Goal: Task Accomplishment & Management: Manage account settings

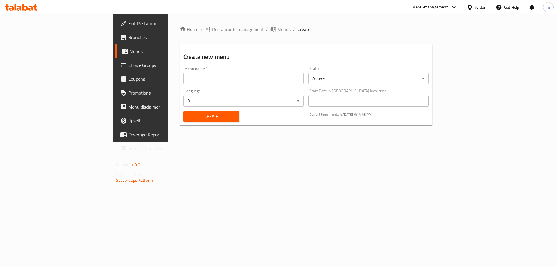
click at [282, 78] on input "text" at bounding box center [243, 79] width 120 height 12
type input "14.8"
click at [188, 117] on span "Create" at bounding box center [211, 116] width 47 height 7
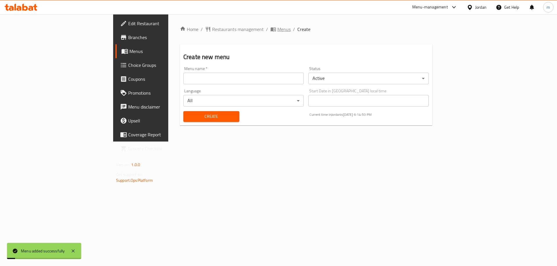
click at [277, 31] on span "Menus" at bounding box center [283, 29] width 13 height 7
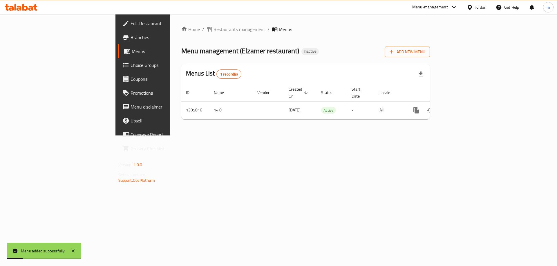
click at [425, 52] on span "Add New Menu" at bounding box center [407, 51] width 36 height 7
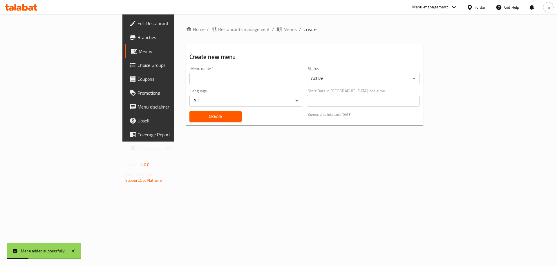
click at [348, 142] on div "Home / Restaurants management / Menus / Create Create new menu Menu name   * Me…" at bounding box center [304, 78] width 260 height 128
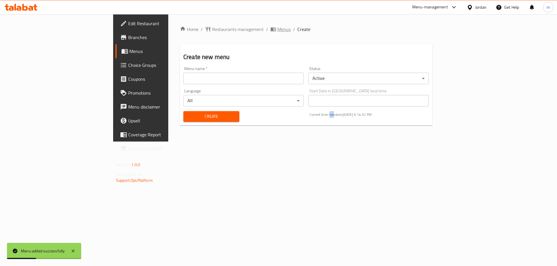
click at [277, 29] on span "Menus" at bounding box center [283, 29] width 13 height 7
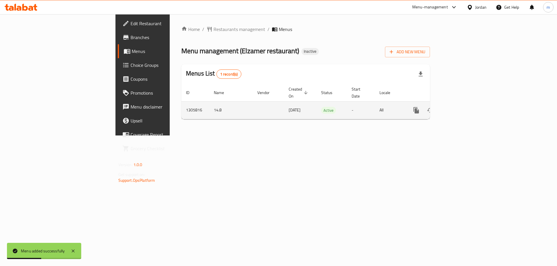
click at [461, 107] on icon "enhanced table" at bounding box center [457, 110] width 7 height 7
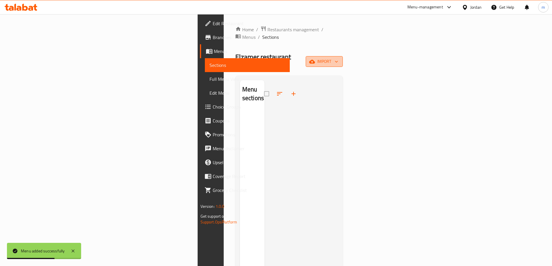
click at [338, 58] on span "import" at bounding box center [325, 61] width 28 height 7
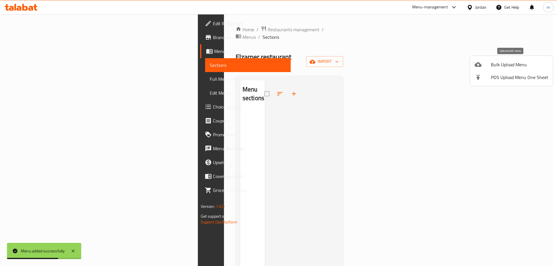
click at [489, 64] on div at bounding box center [482, 64] width 16 height 7
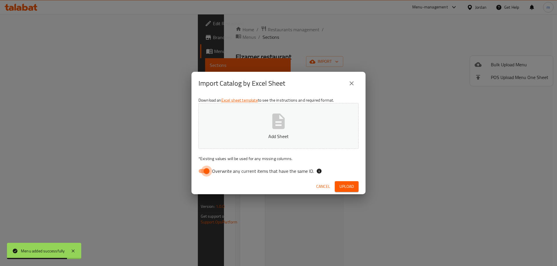
click at [207, 174] on input "Overwrite any current items that have the same ID." at bounding box center [206, 171] width 33 height 11
checkbox input "false"
click at [274, 133] on p "Add Sheet" at bounding box center [278, 136] width 142 height 7
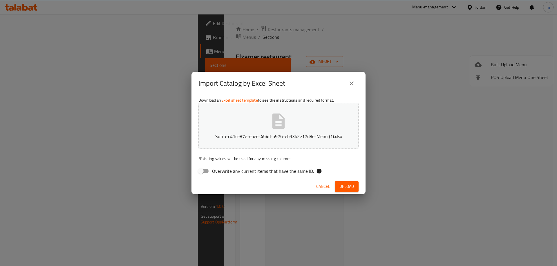
click at [349, 191] on button "Upload" at bounding box center [347, 187] width 24 height 11
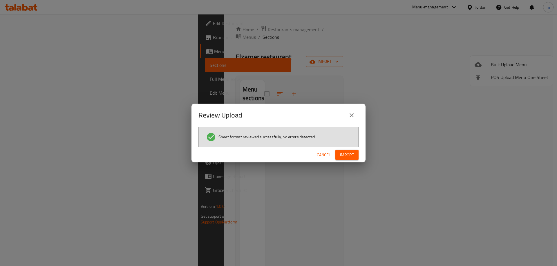
click at [342, 153] on span "Import" at bounding box center [347, 155] width 14 height 7
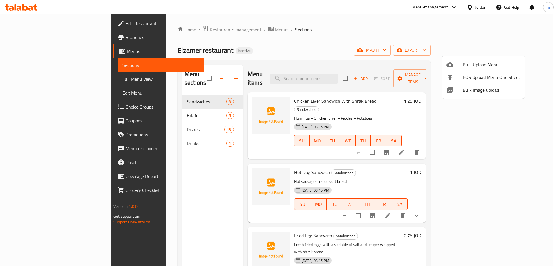
click at [36, 80] on div at bounding box center [278, 133] width 557 height 266
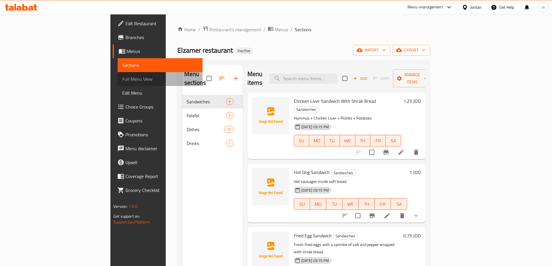
click at [122, 80] on span "Full Menu View" at bounding box center [160, 79] width 76 height 7
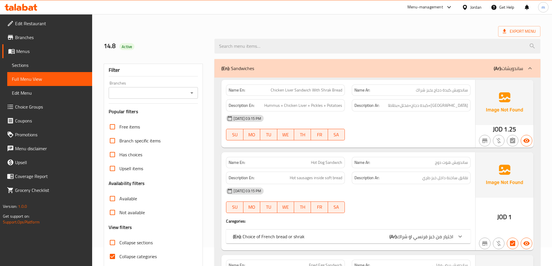
scroll to position [29, 0]
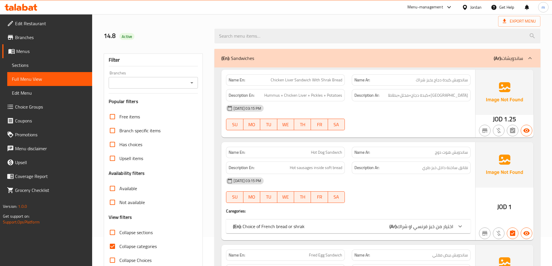
click at [126, 244] on span "Collapse categories" at bounding box center [137, 246] width 37 height 7
click at [119, 244] on input "Collapse categories" at bounding box center [113, 247] width 14 height 14
checkbox input "false"
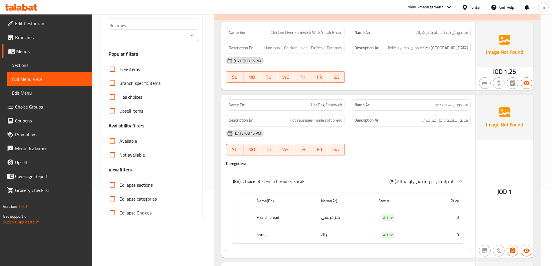
scroll to position [58, 0]
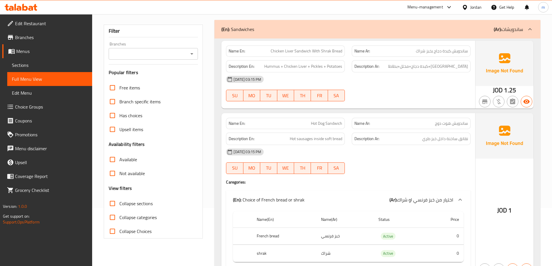
click at [364, 167] on div "[DATE] 03:15 PM SU MO TU WE TH FR SA" at bounding box center [349, 161] width 252 height 32
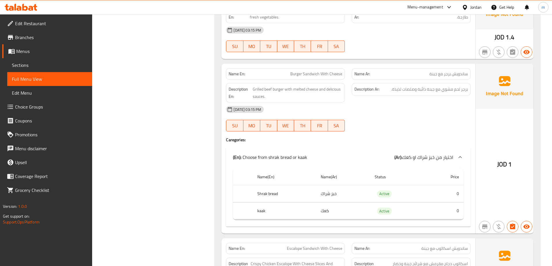
scroll to position [609, 0]
click at [54, 104] on span "Choice Groups" at bounding box center [51, 107] width 72 height 7
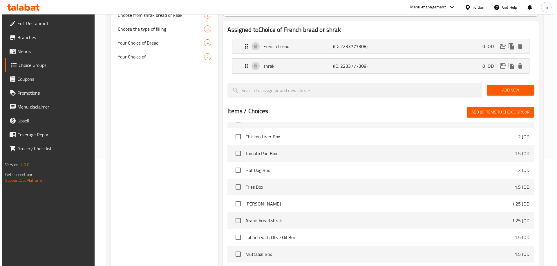
scroll to position [171, 0]
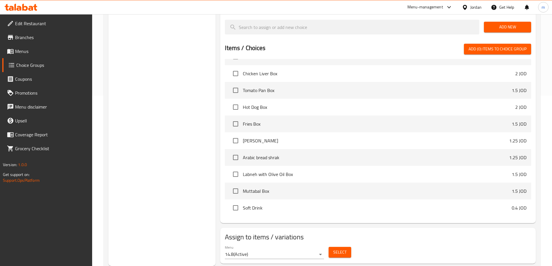
click at [347, 247] on button "Select" at bounding box center [340, 252] width 23 height 11
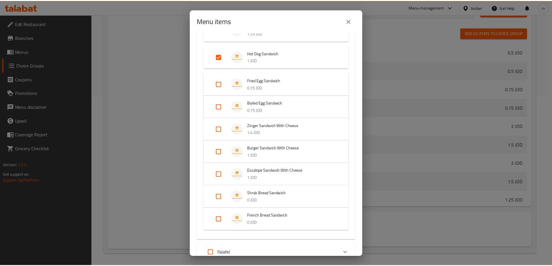
scroll to position [0, 0]
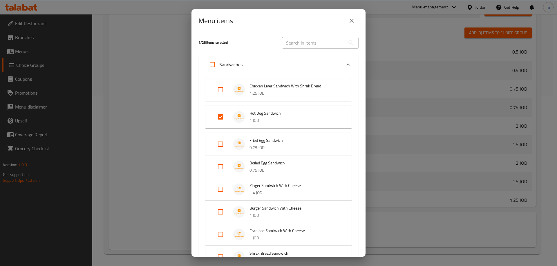
click at [350, 21] on icon "close" at bounding box center [351, 20] width 7 height 7
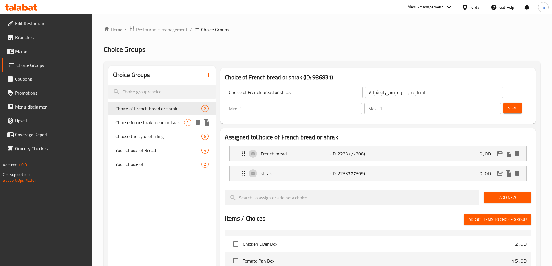
click at [177, 124] on span "Choose from shrak bread or kaak" at bounding box center [149, 122] width 69 height 7
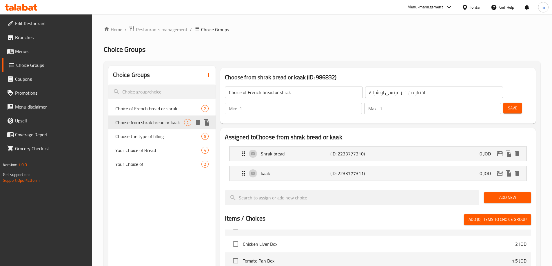
type input "Choose from shrak bread or kaak"
type input "اختيار من خبز شراك او كعك"
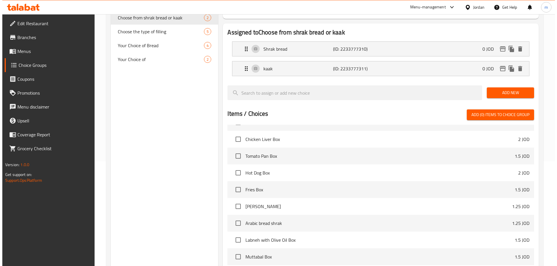
scroll to position [171, 0]
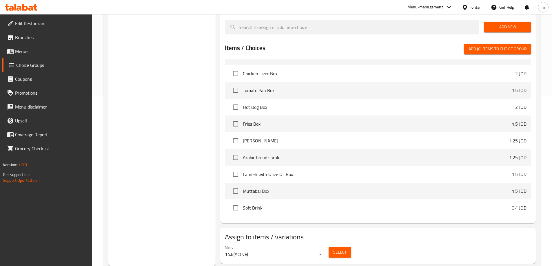
click at [338, 247] on button "Select" at bounding box center [340, 252] width 23 height 11
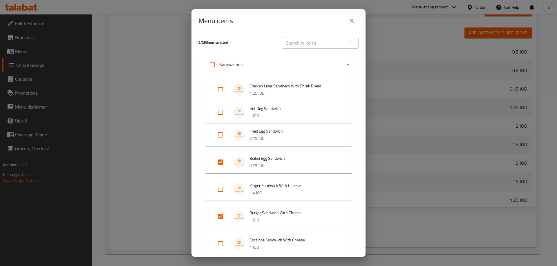
scroll to position [29, 0]
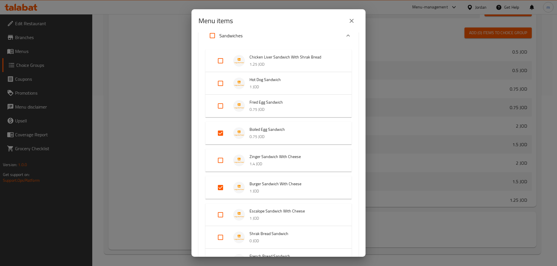
click at [221, 133] on input "Expand" at bounding box center [220, 133] width 14 height 14
checkbox input "false"
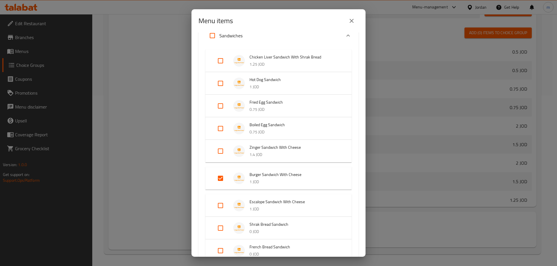
click at [220, 111] on input "Expand" at bounding box center [220, 106] width 14 height 14
checkbox input "true"
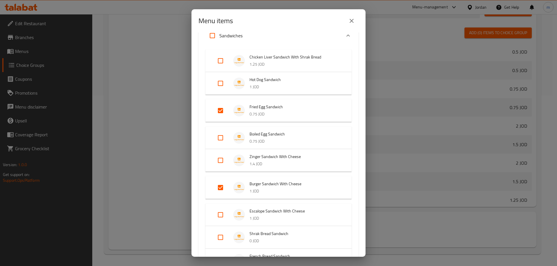
click at [220, 191] on input "Expand" at bounding box center [220, 188] width 14 height 14
checkbox input "false"
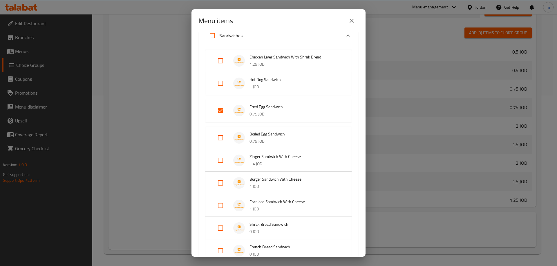
click at [220, 136] on input "Expand" at bounding box center [220, 138] width 14 height 14
checkbox input "true"
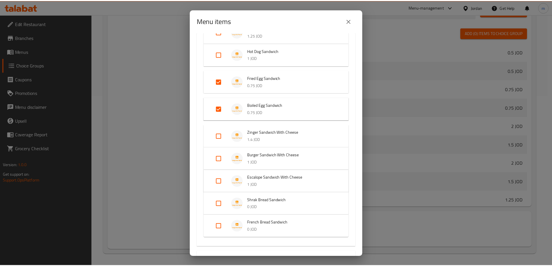
scroll to position [142, 0]
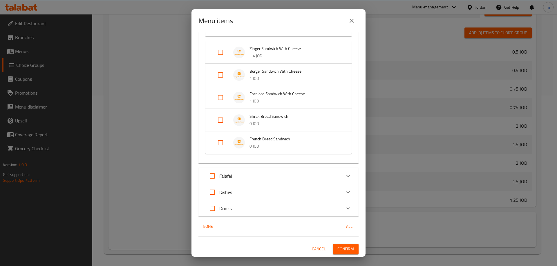
click at [343, 246] on span "Confirm" at bounding box center [345, 249] width 17 height 7
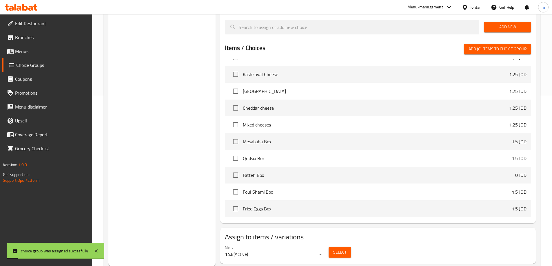
scroll to position [420, 0]
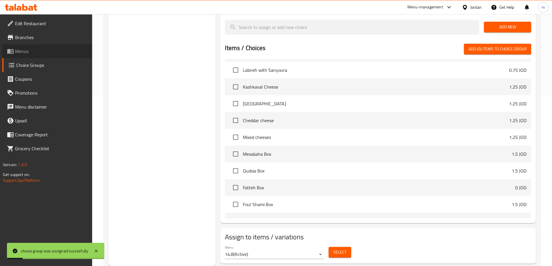
click at [47, 45] on link "Menus" at bounding box center [47, 51] width 90 height 14
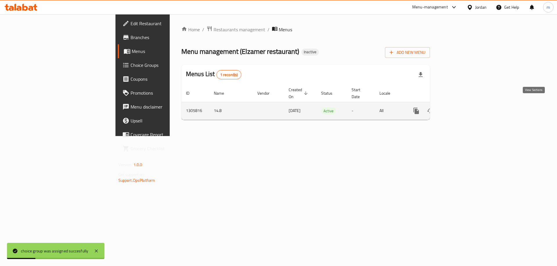
click at [461, 108] on icon "enhanced table" at bounding box center [457, 111] width 7 height 7
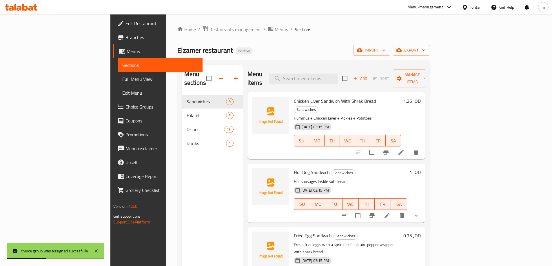
click at [122, 78] on span "Full Menu View" at bounding box center [160, 79] width 76 height 7
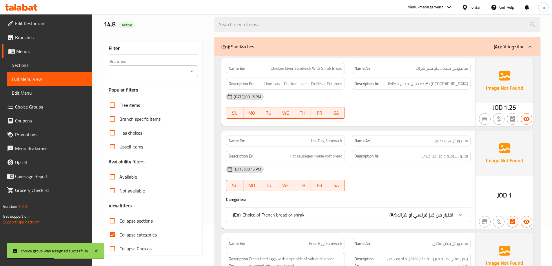
scroll to position [87, 0]
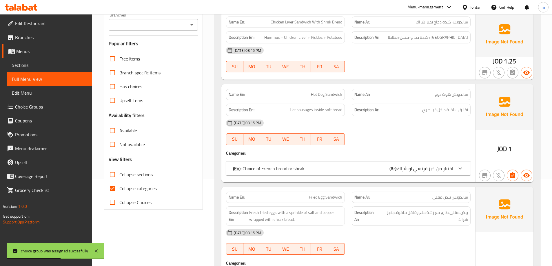
click at [146, 184] on label "Collapse categories" at bounding box center [131, 189] width 51 height 14
click at [119, 184] on input "Collapse categories" at bounding box center [113, 189] width 14 height 14
checkbox input "false"
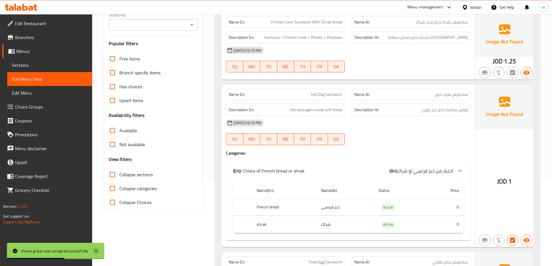
click at [97, 254] on icon at bounding box center [96, 251] width 7 height 7
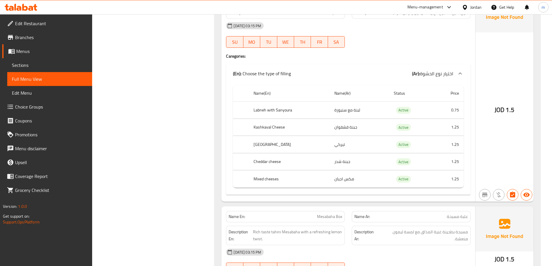
scroll to position [1682, 0]
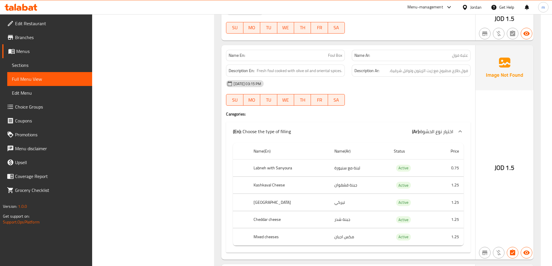
click at [37, 105] on span "Choice Groups" at bounding box center [51, 107] width 72 height 7
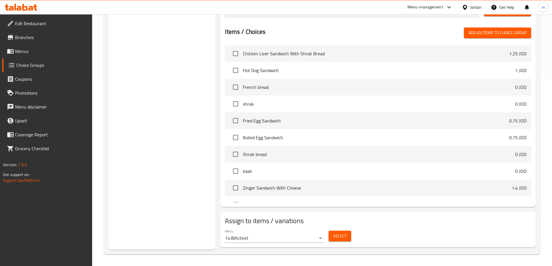
scroll to position [82, 0]
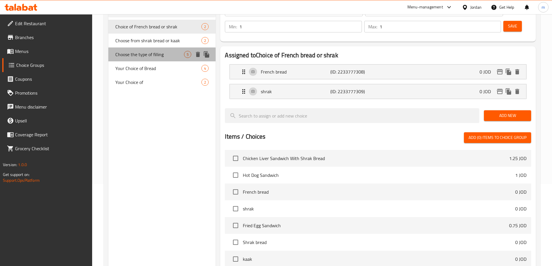
click at [142, 61] on div "Choose the type of filling 5" at bounding box center [162, 55] width 108 height 14
type input "Choose the type of filling"
type input "اختيار نوع الحشوة"
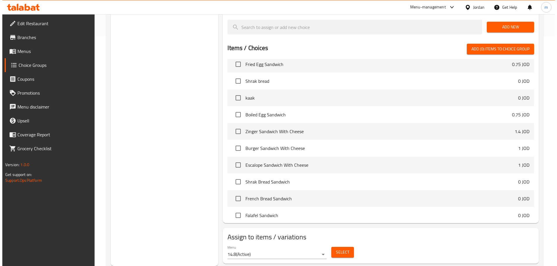
scroll to position [116, 0]
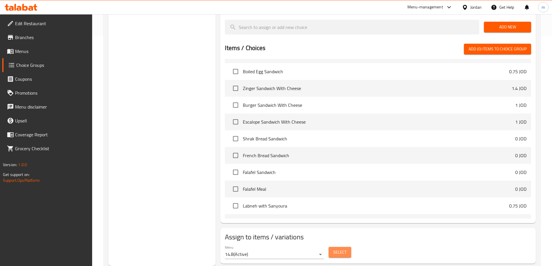
click at [342, 249] on span "Select" at bounding box center [339, 252] width 13 height 7
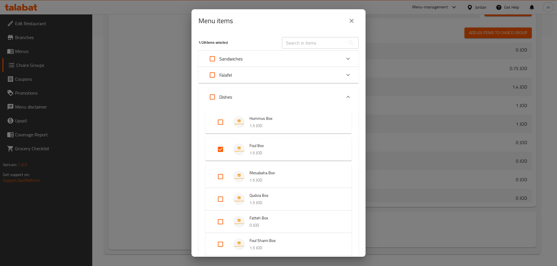
click at [220, 147] on input "Expand" at bounding box center [220, 150] width 14 height 14
checkbox input "false"
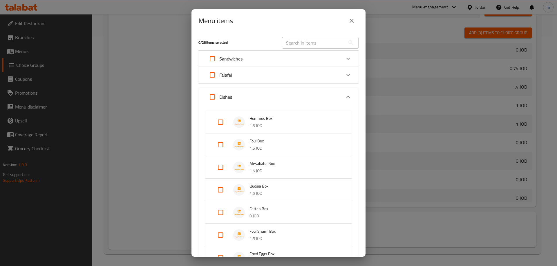
click at [314, 93] on div "Dishes" at bounding box center [273, 97] width 136 height 14
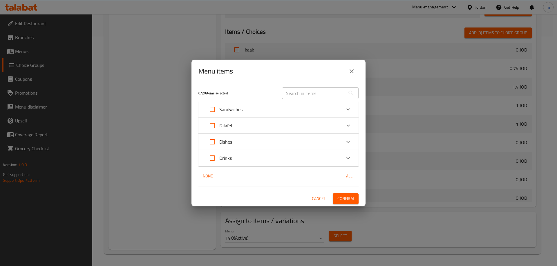
click at [271, 125] on div "Falafel" at bounding box center [273, 126] width 136 height 14
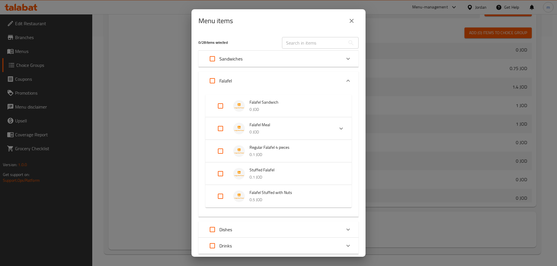
click at [314, 80] on div "Falafel" at bounding box center [273, 81] width 136 height 14
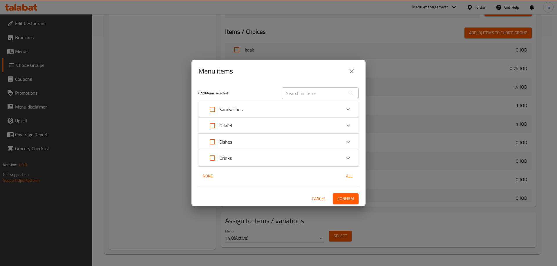
click at [296, 105] on div "Sandwiches" at bounding box center [273, 110] width 136 height 14
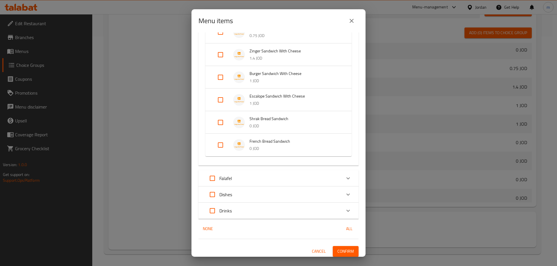
scroll to position [128, 0]
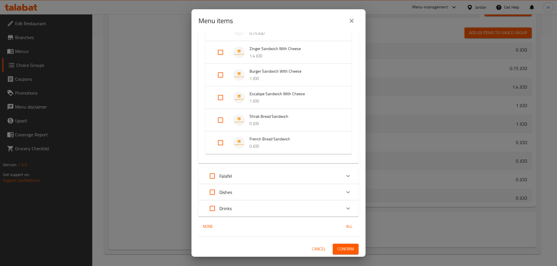
click at [222, 119] on input "Expand" at bounding box center [220, 120] width 14 height 14
checkbox input "true"
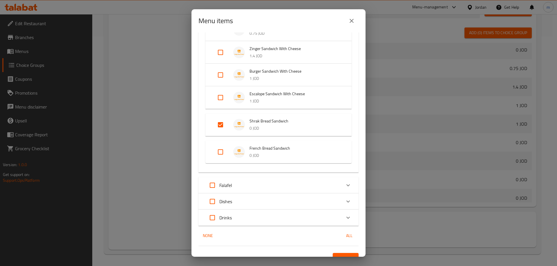
click at [217, 153] on input "Expand" at bounding box center [220, 152] width 14 height 14
checkbox input "true"
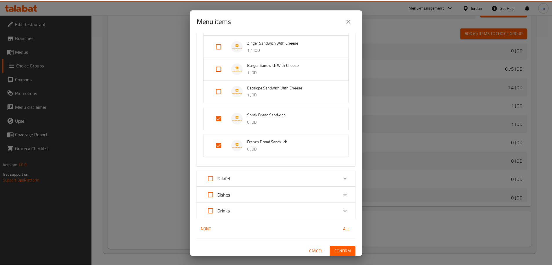
scroll to position [137, 0]
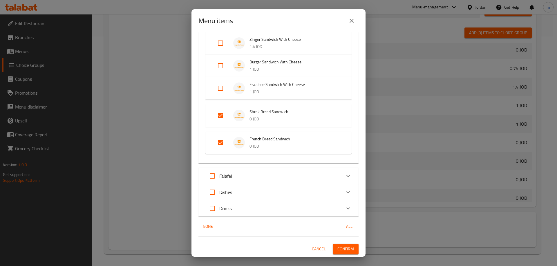
click at [344, 252] on span "Confirm" at bounding box center [345, 249] width 17 height 7
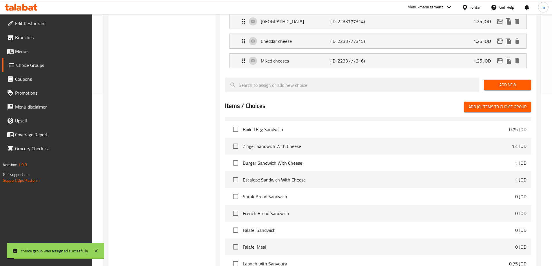
scroll to position [114, 0]
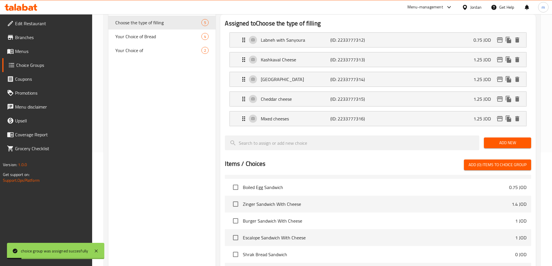
click at [30, 46] on link "Menus" at bounding box center [47, 51] width 90 height 14
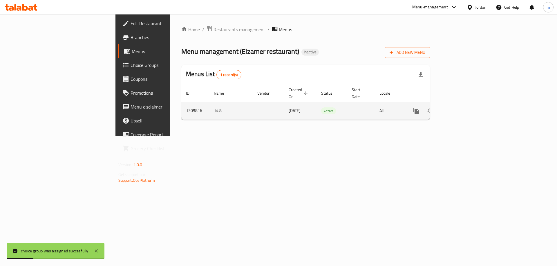
click at [461, 108] on icon "enhanced table" at bounding box center [457, 111] width 7 height 7
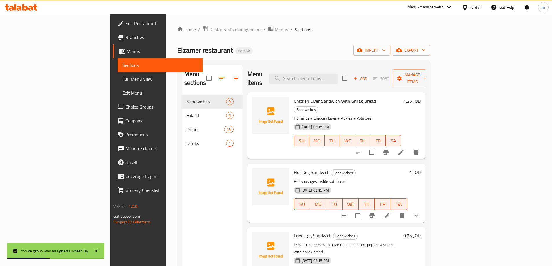
click at [122, 78] on span "Full Menu View" at bounding box center [160, 79] width 76 height 7
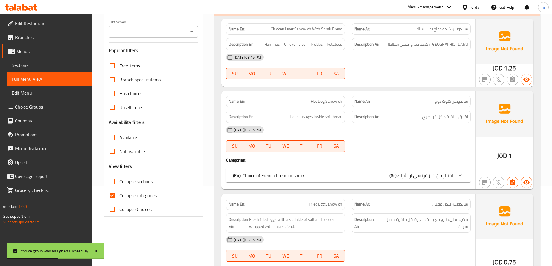
scroll to position [174, 0]
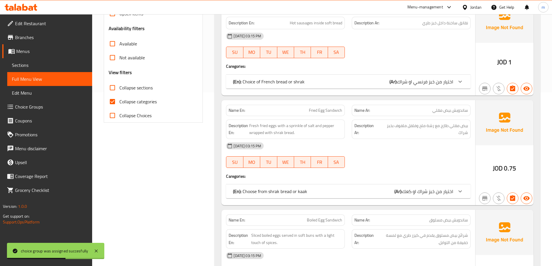
click at [150, 99] on span "Collapse categories" at bounding box center [137, 101] width 37 height 7
click at [119, 99] on input "Collapse categories" at bounding box center [113, 102] width 14 height 14
checkbox input "false"
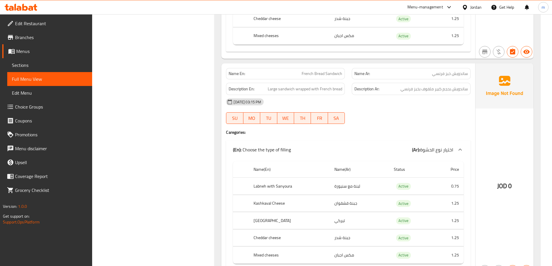
scroll to position [1131, 0]
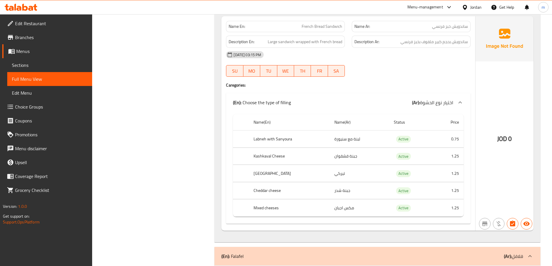
click at [43, 107] on span "Choice Groups" at bounding box center [51, 107] width 72 height 7
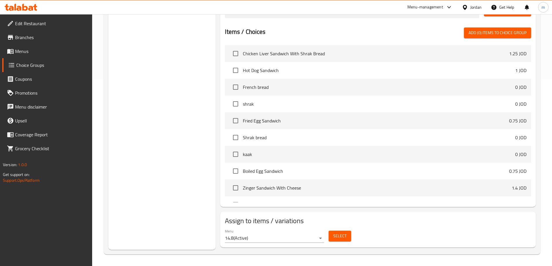
scroll to position [82, 0]
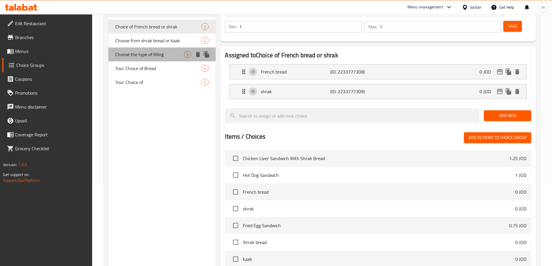
click at [141, 52] on span "Choose the type of filling" at bounding box center [149, 54] width 69 height 7
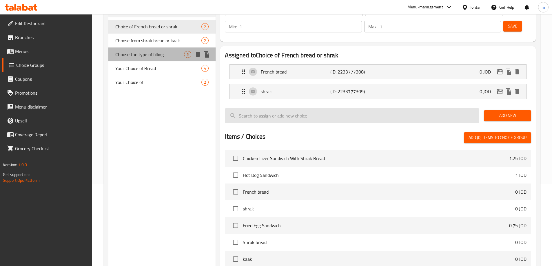
type input "Choose the type of filling"
type input "اختيار نوع الحشوة"
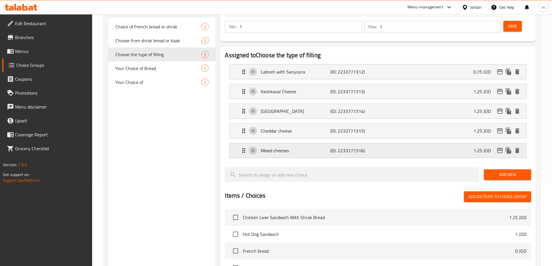
click at [328, 147] on p "Mixed cheeses" at bounding box center [295, 150] width 69 height 7
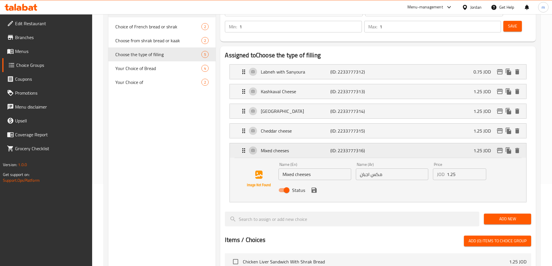
click at [343, 144] on div "Mixed cheeses (ID: 2233777316) 1.25 JOD" at bounding box center [379, 151] width 279 height 14
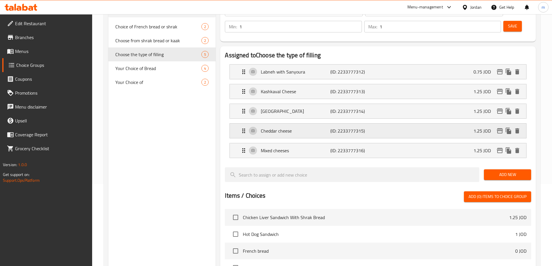
click at [343, 128] on p "(ID: 2233777315)" at bounding box center [354, 131] width 46 height 7
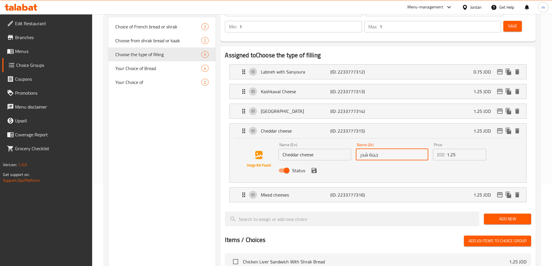
click at [365, 149] on input "جبنة شدر" at bounding box center [392, 155] width 72 height 12
click at [374, 163] on div "Status" at bounding box center [392, 171] width 232 height 16
click at [315, 163] on div "Status" at bounding box center [392, 171] width 232 height 16
click at [313, 168] on icon "save" at bounding box center [314, 170] width 5 height 5
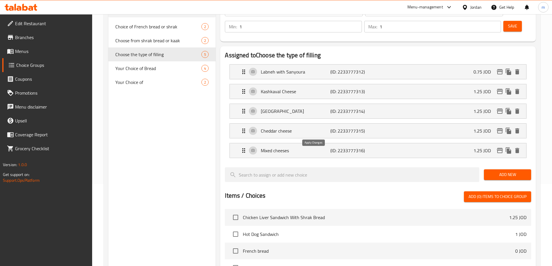
type input "جبنة شيدر"
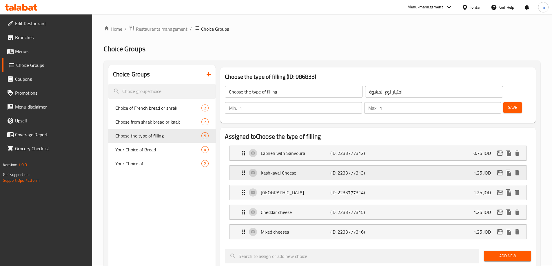
scroll to position [0, 0]
click at [508, 105] on span "Save" at bounding box center [512, 108] width 9 height 7
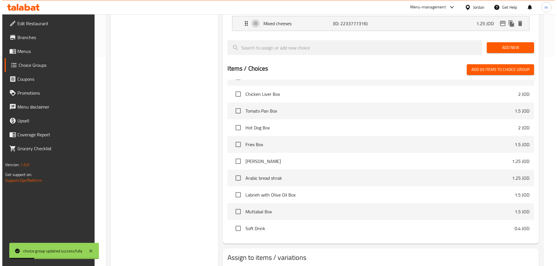
scroll to position [230, 0]
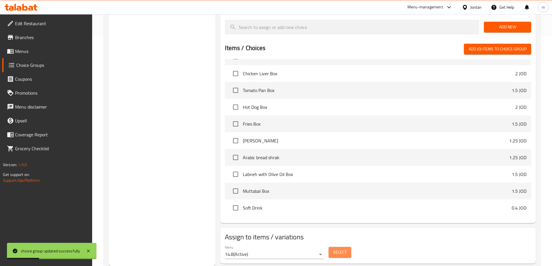
click at [344, 249] on span "Select" at bounding box center [339, 252] width 13 height 7
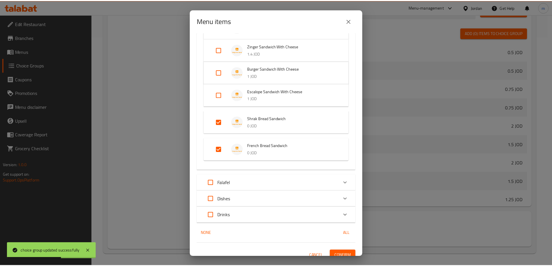
scroll to position [137, 0]
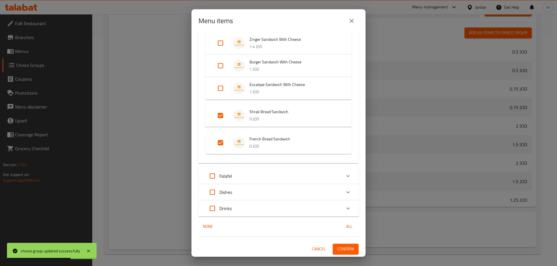
click at [354, 18] on icon "close" at bounding box center [351, 20] width 7 height 7
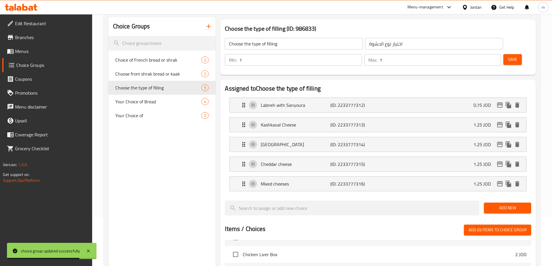
scroll to position [0, 0]
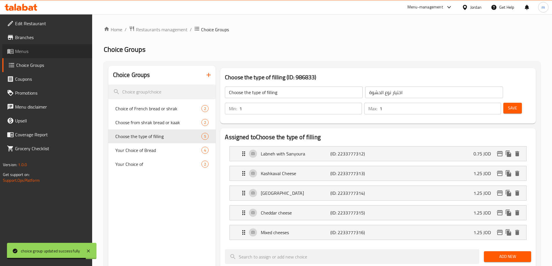
click at [37, 51] on span "Menus" at bounding box center [51, 51] width 72 height 7
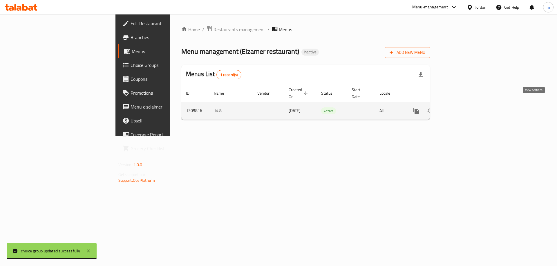
click at [461, 108] on icon "enhanced table" at bounding box center [457, 111] width 7 height 7
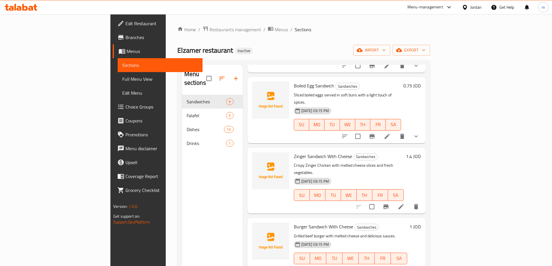
scroll to position [318, 0]
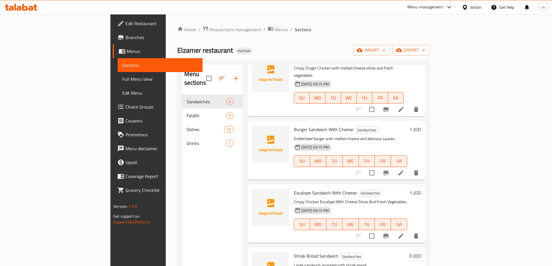
click at [118, 75] on link "Full Menu View" at bounding box center [160, 79] width 85 height 14
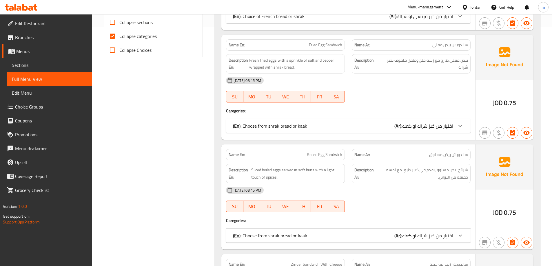
scroll to position [174, 0]
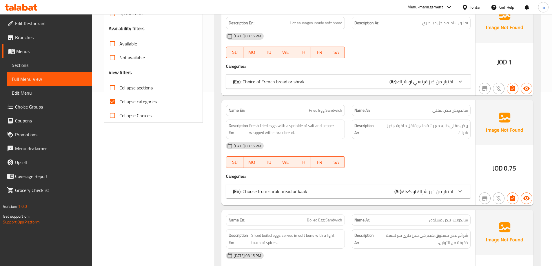
click at [135, 99] on span "Collapse categories" at bounding box center [137, 101] width 37 height 7
click at [119, 99] on input "Collapse categories" at bounding box center [113, 102] width 14 height 14
checkbox input "false"
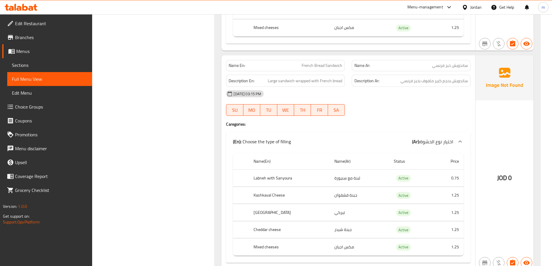
scroll to position [1131, 0]
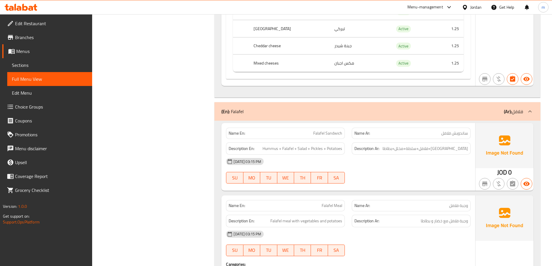
scroll to position [1363, 0]
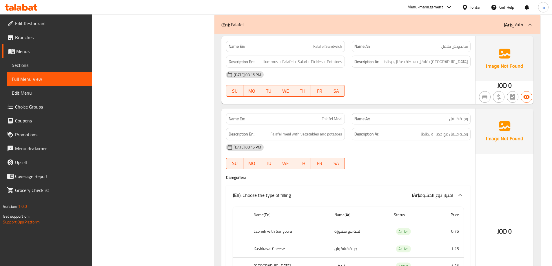
click at [41, 104] on span "Choice Groups" at bounding box center [51, 107] width 72 height 7
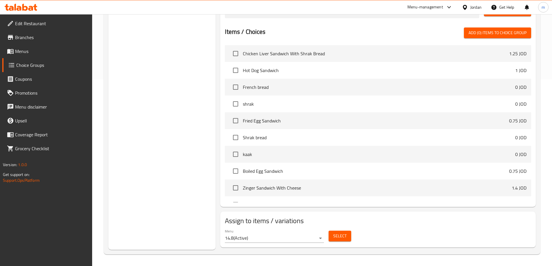
scroll to position [82, 0]
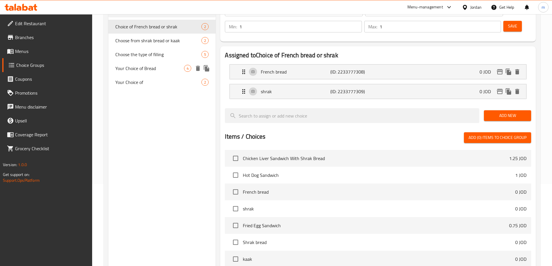
click at [140, 67] on span "Your Choice of Bread" at bounding box center [149, 68] width 69 height 7
type input "Your Choice of Bread"
type input "اختيارك من الخبز"
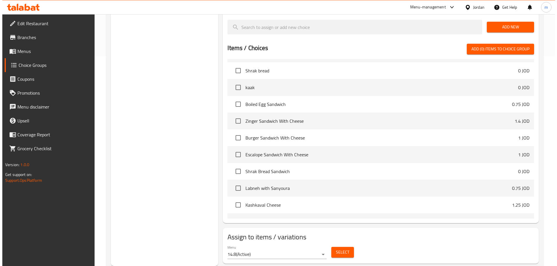
scroll to position [203, 0]
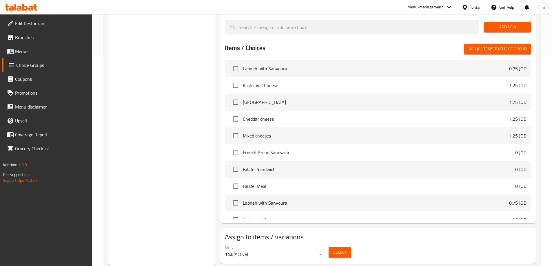
click at [341, 249] on span "Select" at bounding box center [339, 252] width 13 height 7
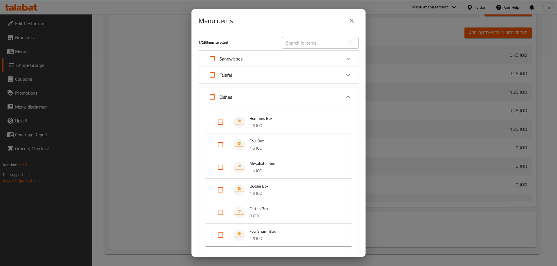
scroll to position [29, 0]
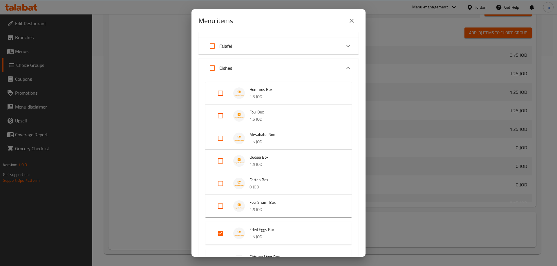
click at [308, 66] on div "Dishes" at bounding box center [273, 68] width 136 height 14
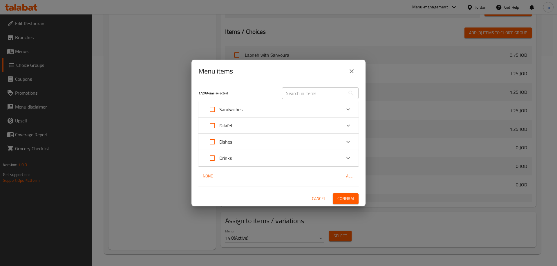
scroll to position [0, 0]
click at [314, 149] on div "Dishes" at bounding box center [278, 142] width 160 height 16
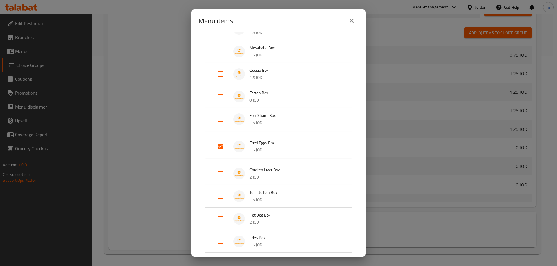
click at [217, 146] on input "Expand" at bounding box center [220, 147] width 14 height 14
checkbox input "false"
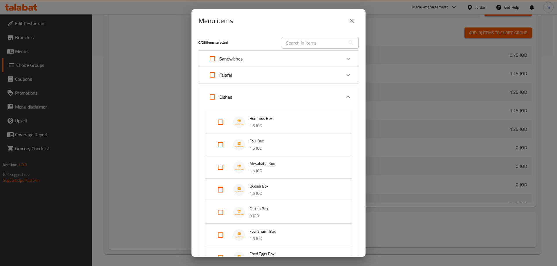
click at [294, 101] on div "Dishes" at bounding box center [273, 97] width 136 height 14
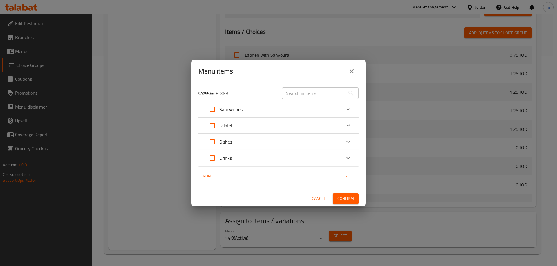
click at [288, 128] on div "Falafel" at bounding box center [273, 126] width 136 height 14
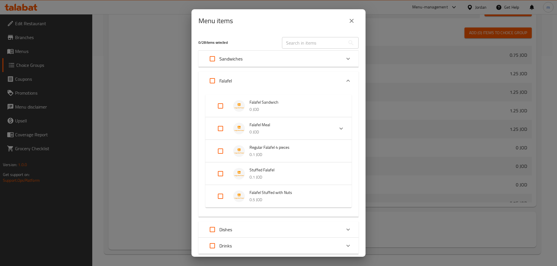
click at [222, 101] on input "Expand" at bounding box center [220, 106] width 14 height 14
checkbox input "true"
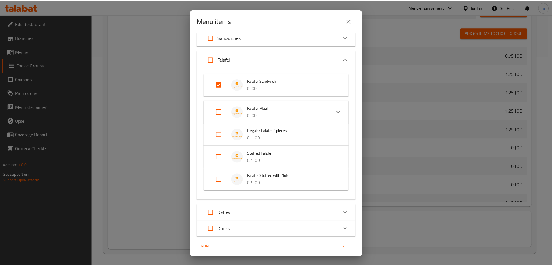
scroll to position [42, 0]
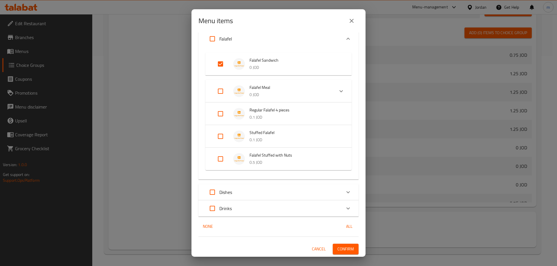
click at [344, 247] on span "Confirm" at bounding box center [345, 249] width 17 height 7
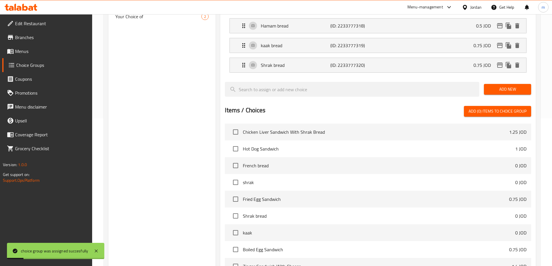
scroll to position [94, 0]
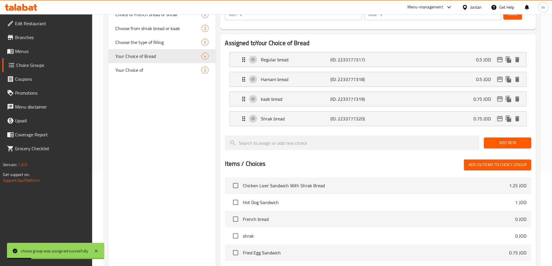
click at [52, 56] on link "Menus" at bounding box center [47, 51] width 90 height 14
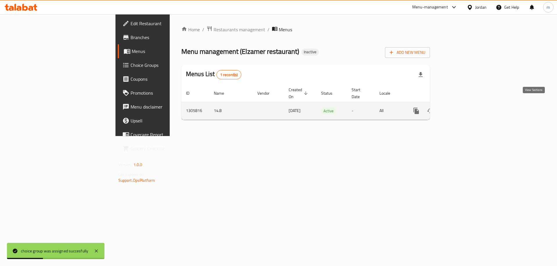
click at [460, 108] on icon "enhanced table" at bounding box center [457, 110] width 5 height 5
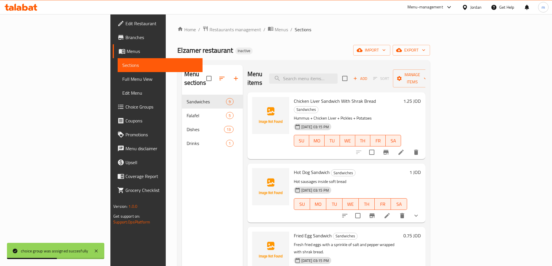
click at [122, 77] on span "Full Menu View" at bounding box center [160, 79] width 76 height 7
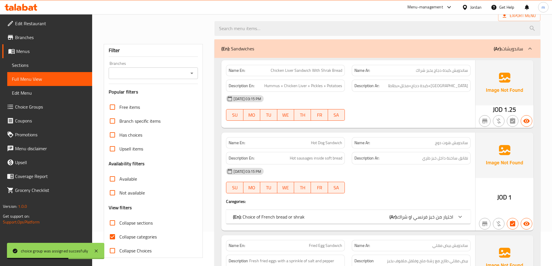
scroll to position [87, 0]
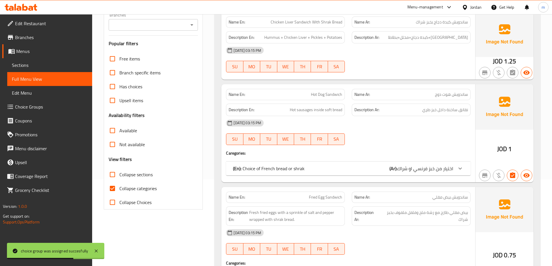
click at [129, 188] on span "Collapse categories" at bounding box center [137, 188] width 37 height 7
click at [119, 188] on input "Collapse categories" at bounding box center [113, 189] width 14 height 14
checkbox input "false"
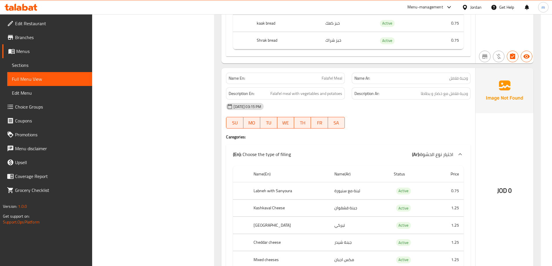
scroll to position [1566, 0]
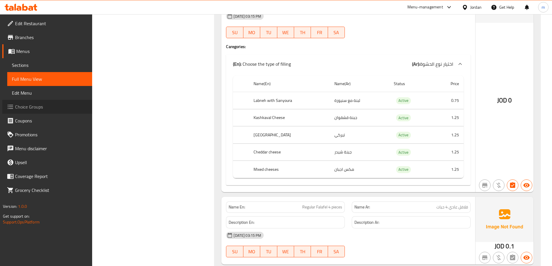
click at [37, 104] on span "Choice Groups" at bounding box center [51, 107] width 72 height 7
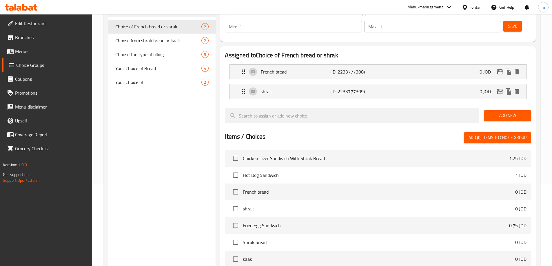
click at [148, 84] on span "Your Choice of" at bounding box center [158, 82] width 86 height 7
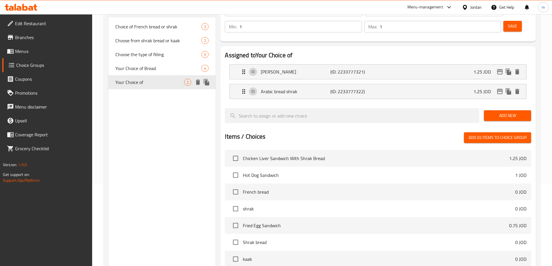
type input "Your Choice of"
type input "اختيارك من"
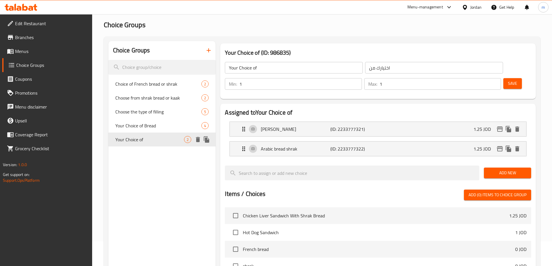
scroll to position [24, 0]
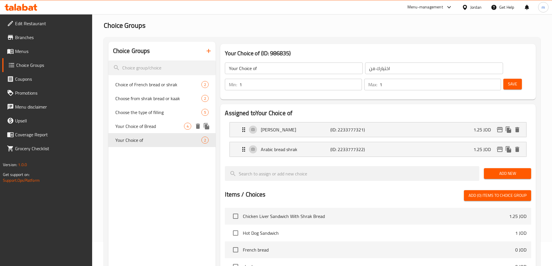
click at [131, 123] on span "Your Choice of Bread" at bounding box center [149, 126] width 69 height 7
type input "Your Choice of Bread"
type input "اختيارك من الخبز"
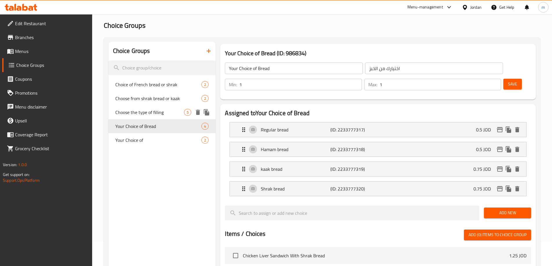
click at [148, 109] on span "Choose the type of filling" at bounding box center [149, 112] width 69 height 7
type input "Choose the type of filling"
type input "اختيار نوع الحشوة"
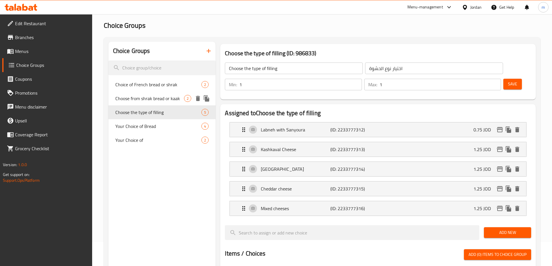
click at [147, 99] on span "Choose from shrak bread or kaak" at bounding box center [149, 98] width 69 height 7
type input "Choose from shrak bread or kaak"
type input "اختيار من خبز شراك او كعك"
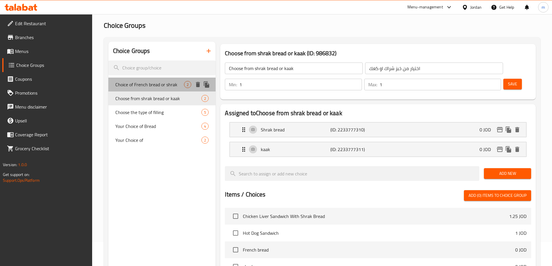
click at [146, 87] on span "Choice of French bread or shrak" at bounding box center [149, 84] width 69 height 7
type input "Choice of French bread or shrak"
type input "اختيار من خبز فرنسي او شراك"
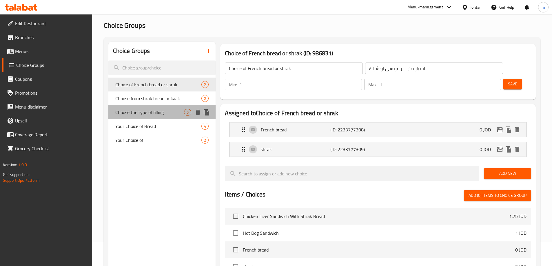
click at [146, 106] on div "Choose the type of filling 5" at bounding box center [162, 113] width 108 height 14
type input "Choose the type of filling"
type input "اختيار نوع الحشوة"
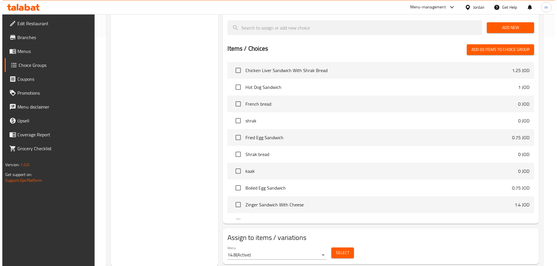
scroll to position [230, 0]
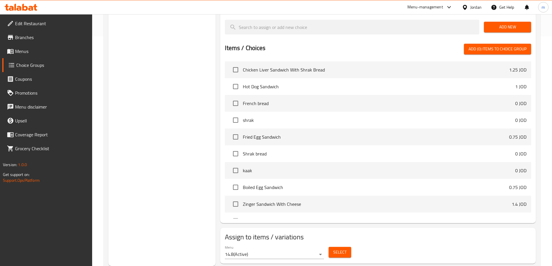
click at [347, 245] on div "Select" at bounding box center [340, 252] width 27 height 15
click at [349, 247] on button "Select" at bounding box center [340, 252] width 23 height 11
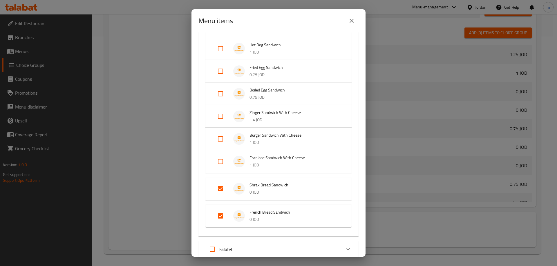
scroll to position [137, 0]
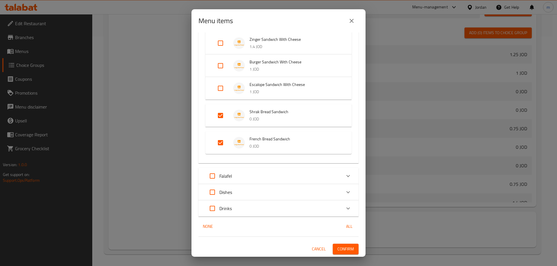
click at [297, 177] on div "Falafel" at bounding box center [273, 176] width 136 height 14
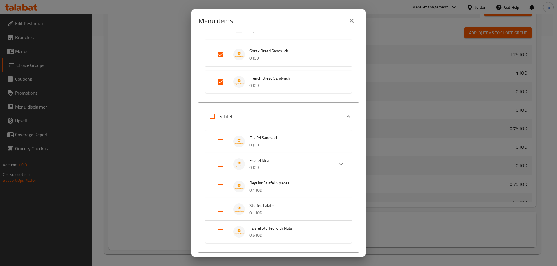
scroll to position [271, 0]
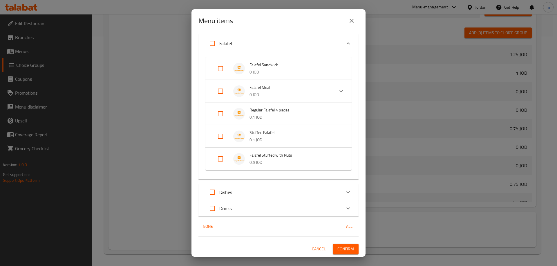
click at [291, 196] on div "Dishes" at bounding box center [273, 193] width 136 height 14
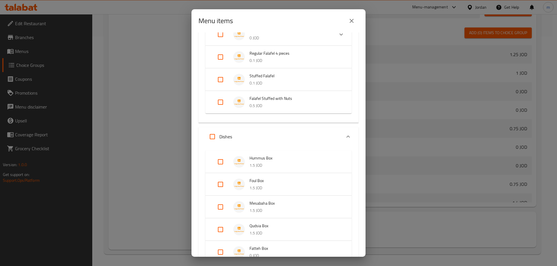
scroll to position [296, 0]
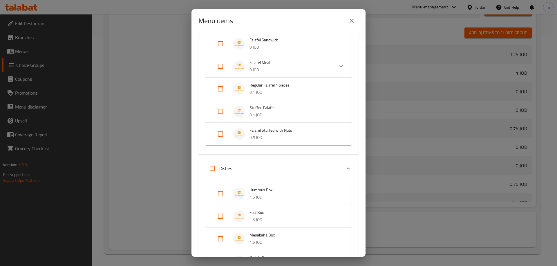
click at [293, 169] on div "Dishes" at bounding box center [273, 169] width 136 height 14
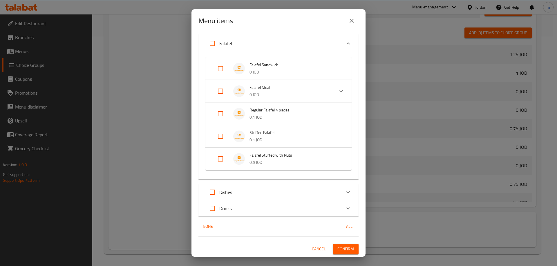
click at [289, 212] on div "Drinks" at bounding box center [273, 209] width 136 height 14
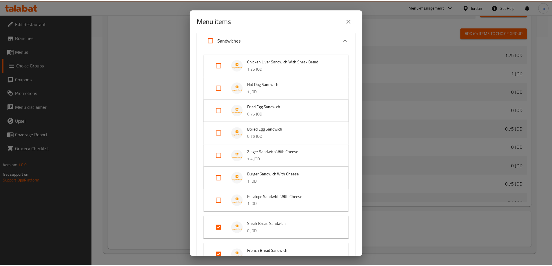
scroll to position [0, 0]
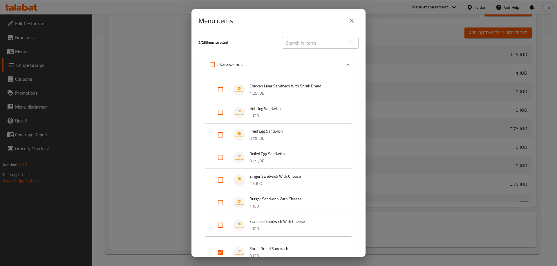
click at [289, 66] on div "Sandwiches" at bounding box center [273, 65] width 136 height 14
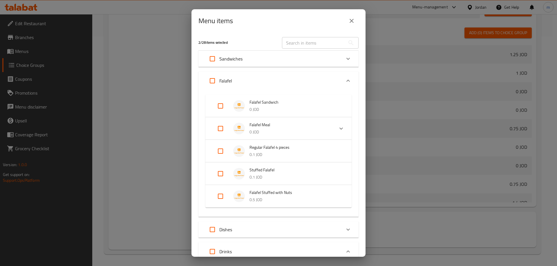
click at [287, 84] on div "Falafel" at bounding box center [273, 81] width 136 height 14
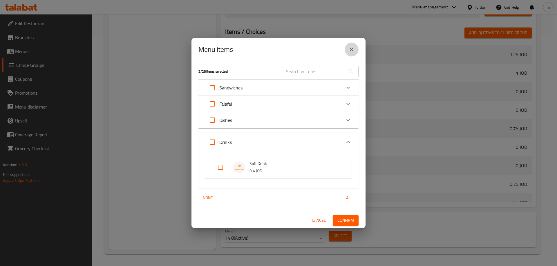
click at [349, 48] on icon "close" at bounding box center [351, 49] width 7 height 7
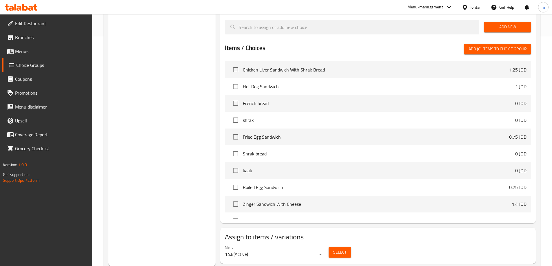
click at [27, 52] on span "Menus" at bounding box center [51, 51] width 72 height 7
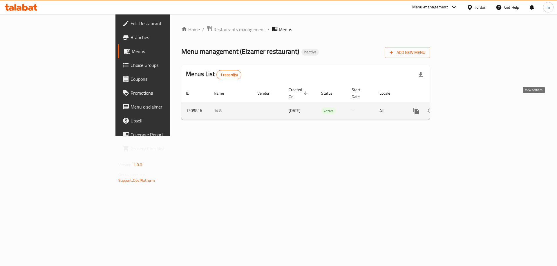
click at [460, 108] on icon "enhanced table" at bounding box center [457, 110] width 5 height 5
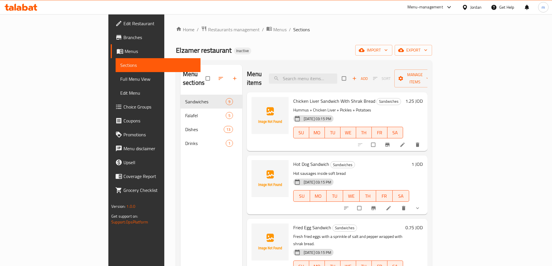
click at [120, 78] on span "Full Menu View" at bounding box center [158, 79] width 76 height 7
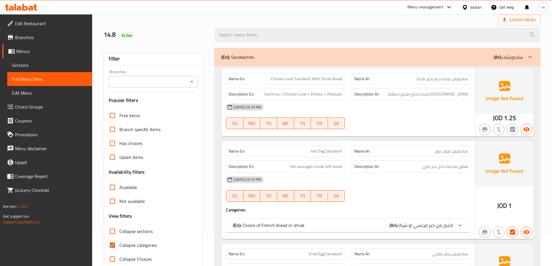
scroll to position [174, 0]
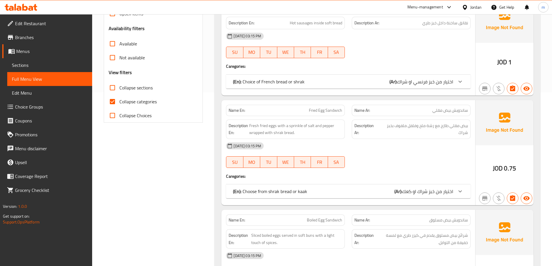
click at [132, 105] on span "Collapse categories" at bounding box center [137, 101] width 37 height 7
click at [119, 105] on input "Collapse categories" at bounding box center [113, 102] width 14 height 14
checkbox input "false"
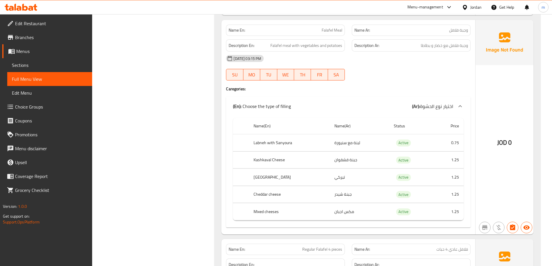
scroll to position [1595, 0]
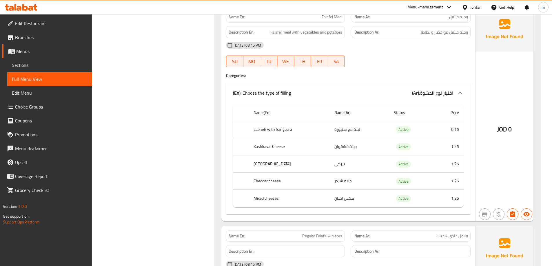
click at [23, 62] on span "Sections" at bounding box center [50, 65] width 76 height 7
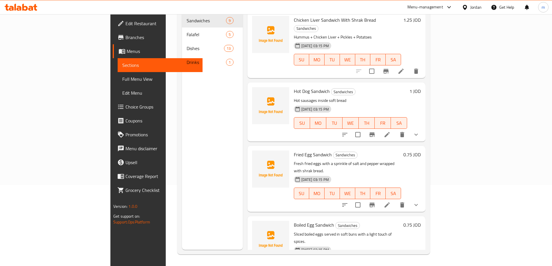
scroll to position [81, 0]
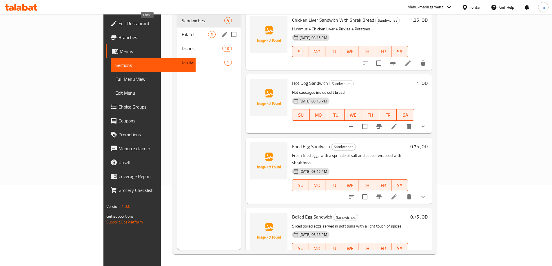
click at [182, 31] on span "Falafel" at bounding box center [195, 34] width 26 height 7
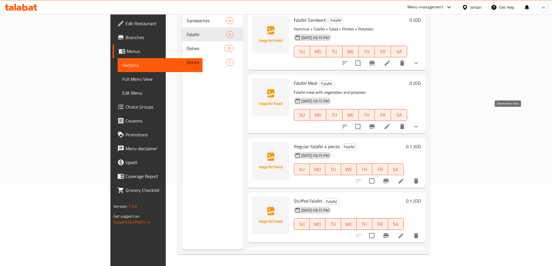
click at [391, 123] on icon at bounding box center [387, 126] width 7 height 7
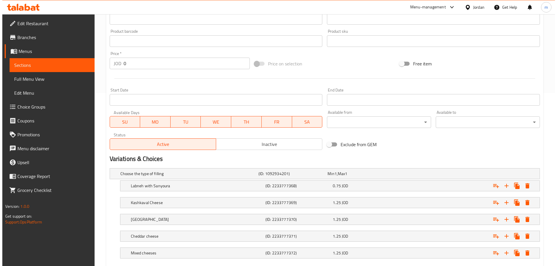
scroll to position [207, 0]
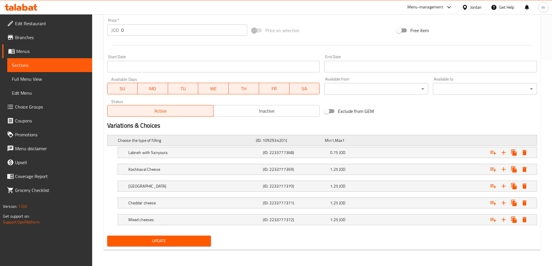
click at [512, 142] on div "Choose the type of filling (ID: 1092934201) Min 1 , Max 1" at bounding box center [324, 140] width 414 height 13
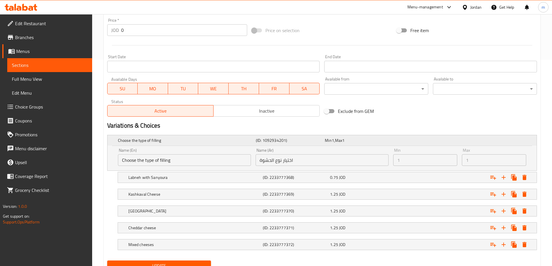
click at [514, 141] on div "Expand" at bounding box center [462, 140] width 138 height 2
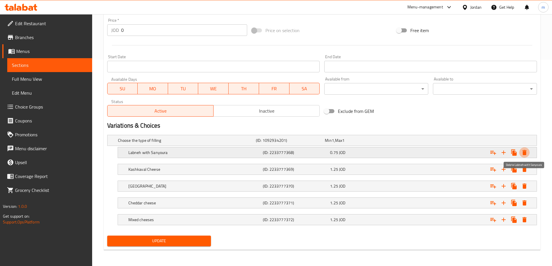
click at [525, 155] on icon "Expand" at bounding box center [525, 152] width 4 height 5
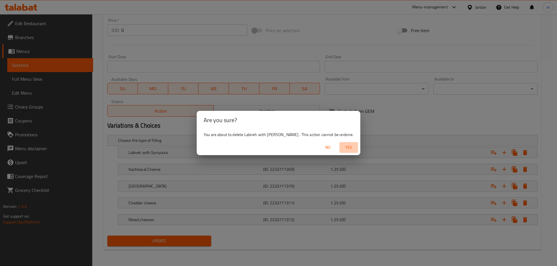
click at [342, 146] on span "Yes" at bounding box center [349, 147] width 14 height 7
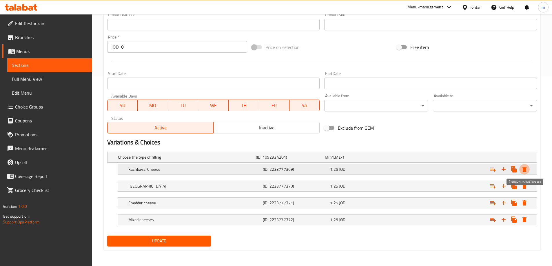
click at [525, 172] on icon "Expand" at bounding box center [525, 169] width 4 height 5
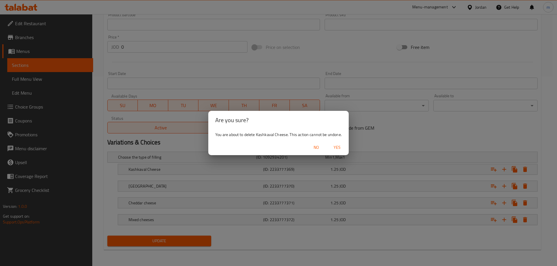
click at [337, 147] on span "Yes" at bounding box center [337, 147] width 14 height 7
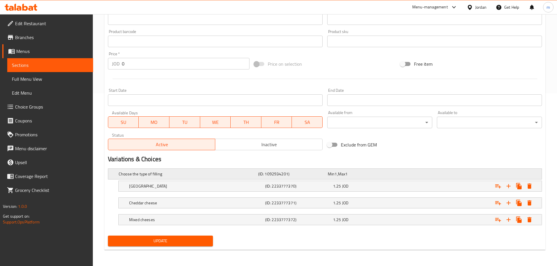
scroll to position [173, 0]
click at [524, 189] on icon "Expand" at bounding box center [524, 186] width 7 height 7
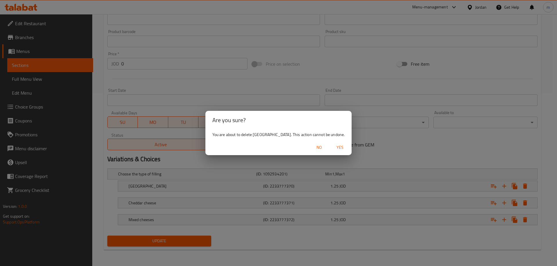
click at [333, 150] on span "Yes" at bounding box center [340, 147] width 14 height 7
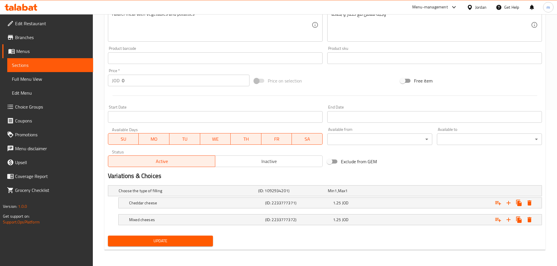
scroll to position [156, 0]
click at [524, 208] on button "Expand" at bounding box center [525, 203] width 10 height 10
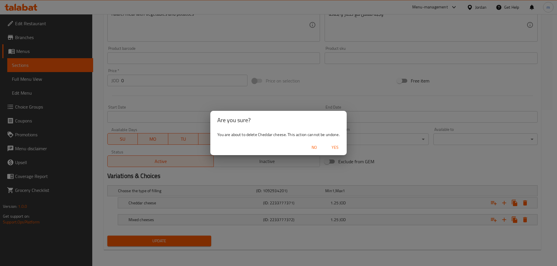
click at [328, 152] on button "Yes" at bounding box center [335, 147] width 19 height 11
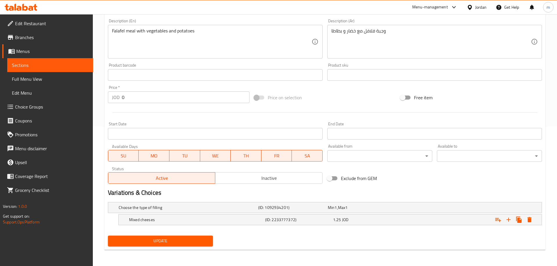
scroll to position [139, 0]
click at [525, 219] on icon "Expand" at bounding box center [525, 219] width 4 height 5
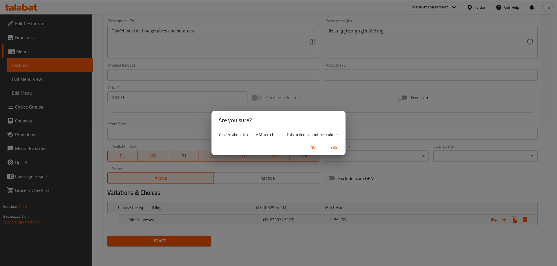
click at [340, 146] on span "Yes" at bounding box center [334, 147] width 14 height 7
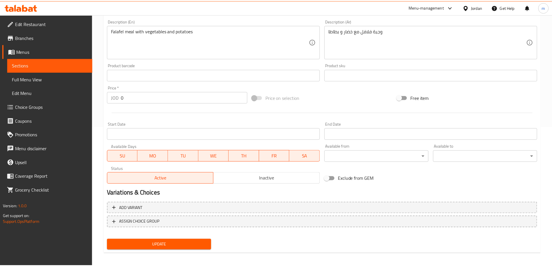
scroll to position [137, 0]
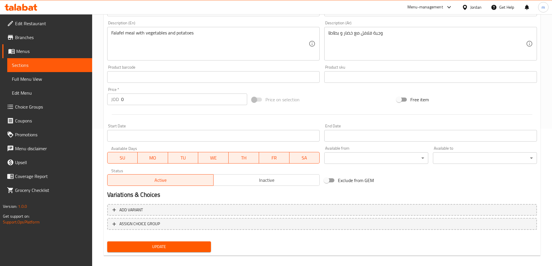
click at [149, 251] on span "Update" at bounding box center [159, 247] width 95 height 7
click at [57, 107] on span "Choice Groups" at bounding box center [51, 107] width 72 height 7
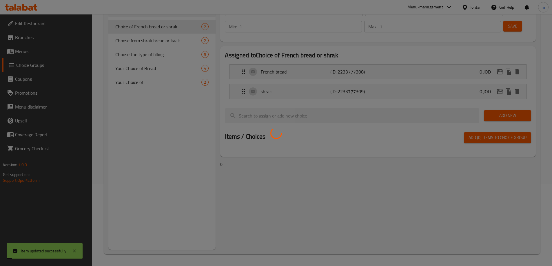
scroll to position [82, 0]
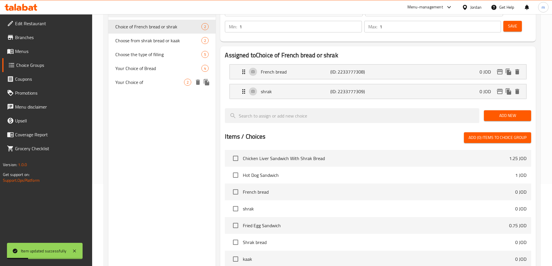
click at [124, 79] on span "Your Choice of" at bounding box center [149, 82] width 69 height 7
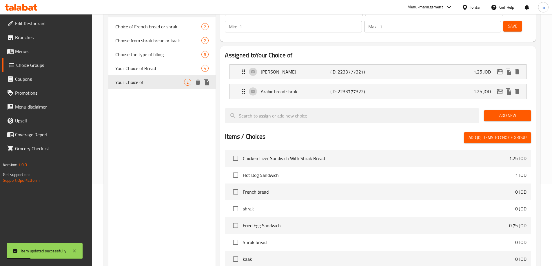
type input "Your Choice of"
type input "اختيارك من"
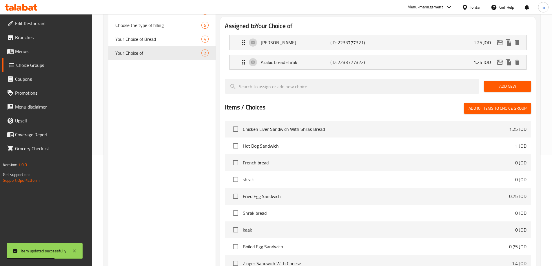
scroll to position [26, 0]
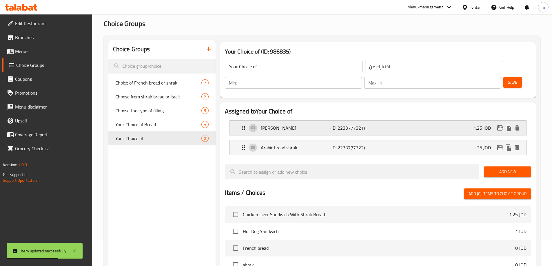
click at [365, 125] on p "(ID: 2233777321)" at bounding box center [354, 128] width 46 height 7
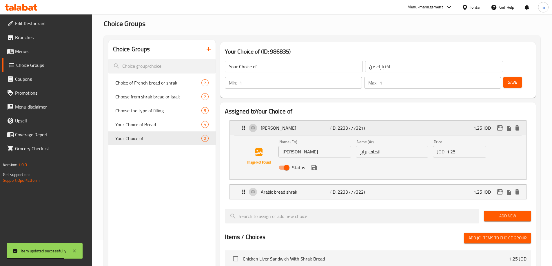
click at [365, 125] on p "(ID: 2233777321)" at bounding box center [354, 128] width 46 height 7
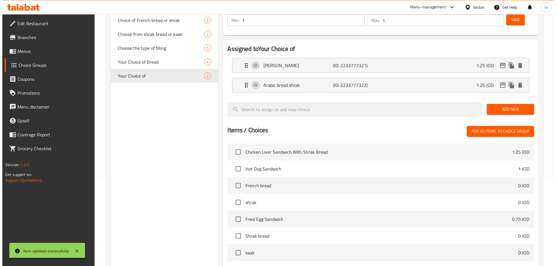
scroll to position [171, 0]
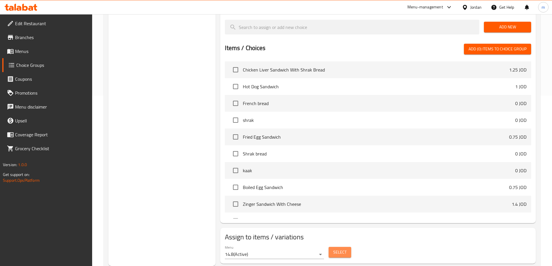
click at [341, 249] on span "Select" at bounding box center [339, 252] width 13 height 7
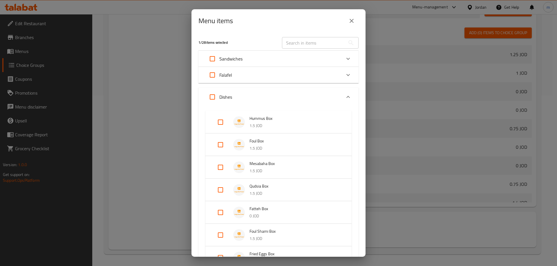
click at [262, 93] on div "Dishes" at bounding box center [273, 97] width 136 height 14
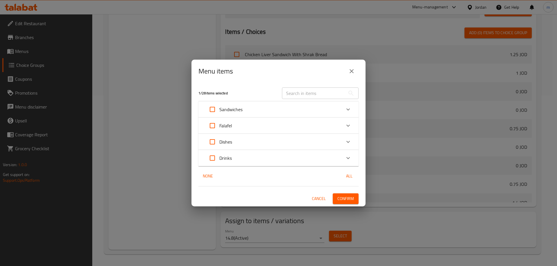
click at [269, 77] on div "Menu items" at bounding box center [278, 71] width 174 height 23
click at [269, 124] on div "Falafel" at bounding box center [273, 126] width 136 height 14
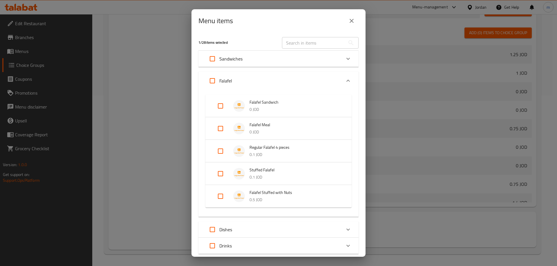
click at [220, 127] on input "Expand" at bounding box center [220, 129] width 14 height 14
checkbox input "true"
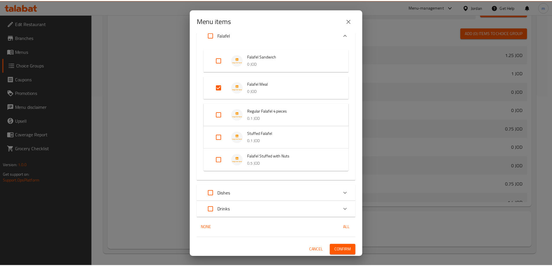
scroll to position [47, 0]
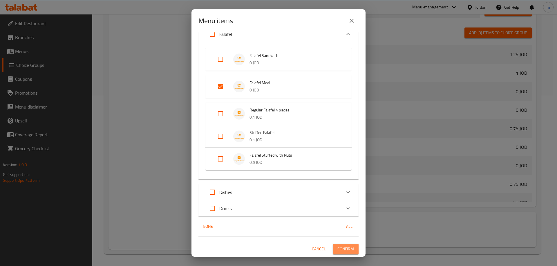
click at [344, 250] on span "Confirm" at bounding box center [345, 249] width 17 height 7
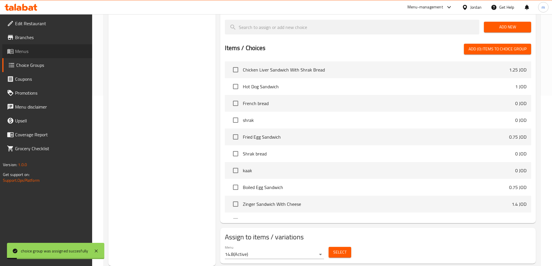
click at [31, 52] on span "Menus" at bounding box center [51, 51] width 72 height 7
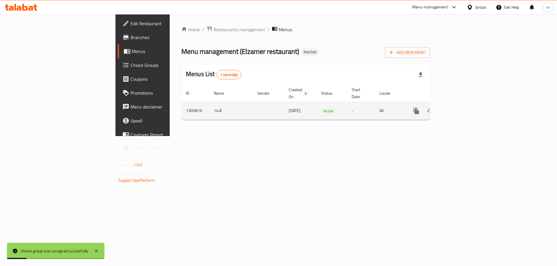
click at [460, 108] on icon "enhanced table" at bounding box center [457, 110] width 5 height 5
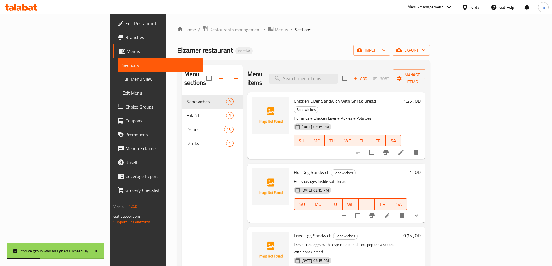
drag, startPoint x: 48, startPoint y: 73, endPoint x: 52, endPoint y: 78, distance: 6.8
click at [118, 74] on link "Full Menu View" at bounding box center [160, 79] width 85 height 14
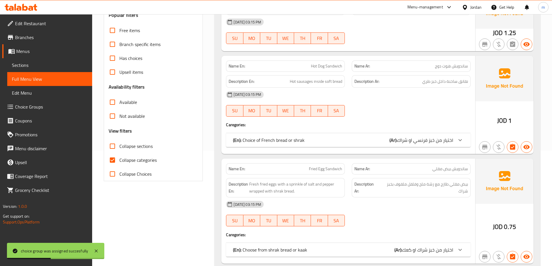
scroll to position [116, 0]
click at [143, 156] on span "Collapse categories" at bounding box center [137, 159] width 37 height 7
click at [119, 156] on input "Collapse categories" at bounding box center [113, 160] width 14 height 14
checkbox input "false"
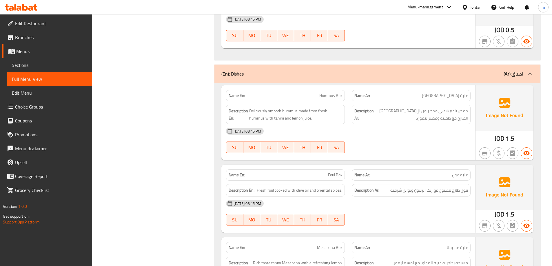
scroll to position [1972, 0]
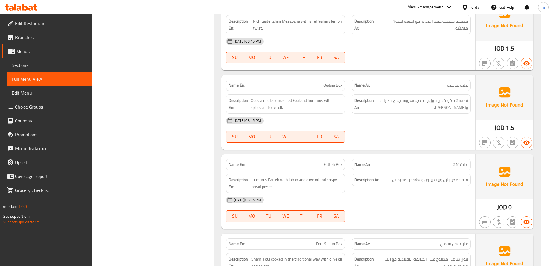
scroll to position [2233, 0]
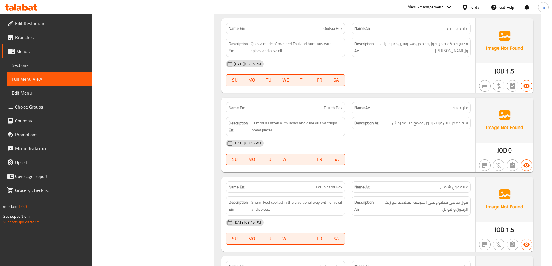
click at [37, 105] on span "Choice Groups" at bounding box center [51, 107] width 72 height 7
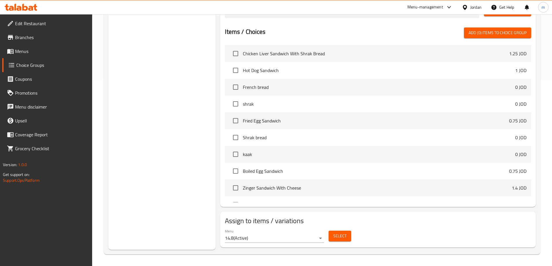
scroll to position [82, 0]
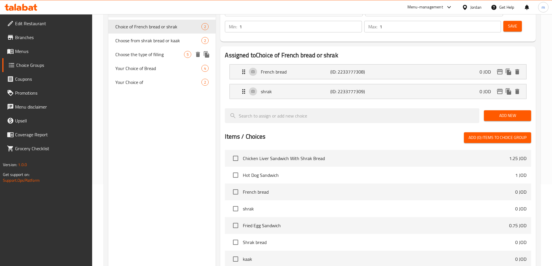
click at [150, 57] on span "Choose the type of filling" at bounding box center [149, 54] width 69 height 7
type input "Choose the type of filling"
type input "اختيار نوع الحشوة"
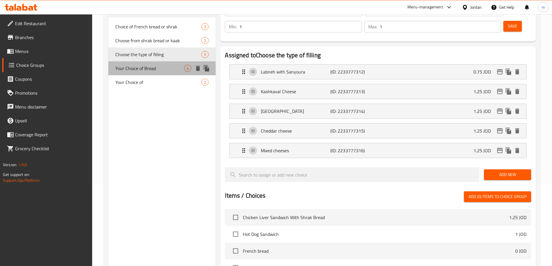
click at [145, 70] on span "Your Choice of Bread" at bounding box center [149, 68] width 69 height 7
type input "Your Choice of Bread"
type input "اختيارك من الخبز"
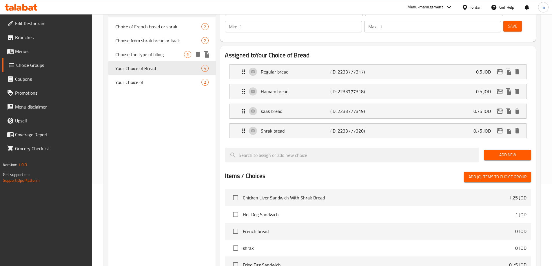
click at [159, 52] on span "Choose the type of filling" at bounding box center [149, 54] width 69 height 7
type input "Choose the type of filling"
type input "اختيار نوع الحشوة"
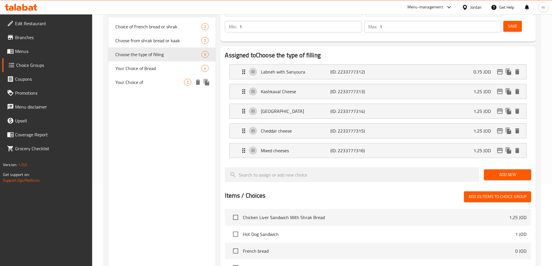
click at [156, 78] on div "Your Choice of 2" at bounding box center [162, 82] width 108 height 14
type input "Your Choice of"
type input "اختيارك من"
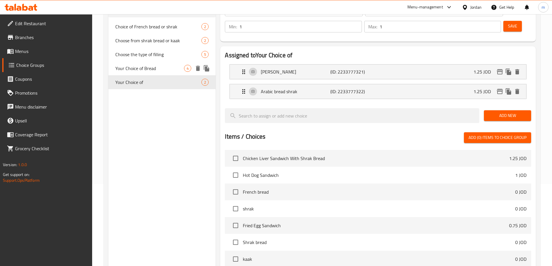
click at [152, 72] on span "Your Choice of Bread" at bounding box center [149, 68] width 69 height 7
type input "Your Choice of Bread"
type input "اختيارك من الخبز"
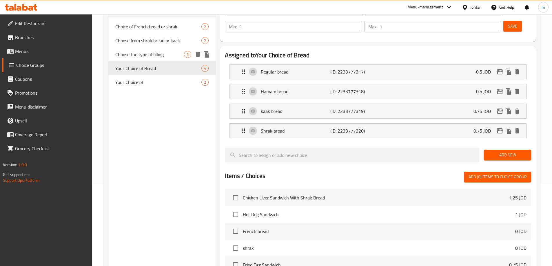
click at [152, 57] on span "Choose the type of filling" at bounding box center [149, 54] width 69 height 7
type input "Choose the type of filling"
type input "اختيار نوع الحشوة"
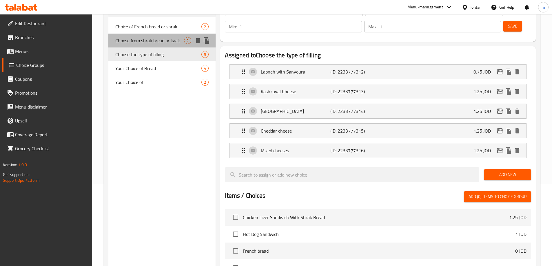
click at [154, 41] on span "Choose from shrak bread or kaak" at bounding box center [149, 40] width 69 height 7
type input "Choose from shrak bread or kaak"
type input "اختيار من خبز شراك او كعك"
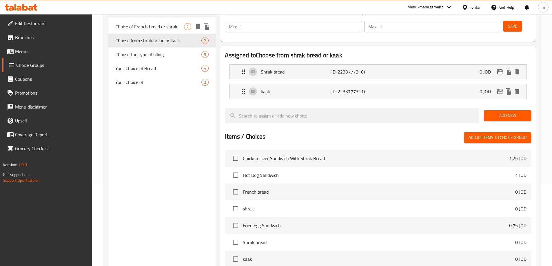
click at [150, 28] on span "Choice of French bread or shrak" at bounding box center [149, 26] width 69 height 7
type input "Choice of French bread or shrak"
type input "اختيار من خبز فرنسي او شراك"
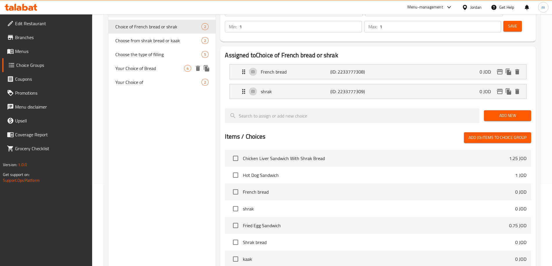
click at [152, 72] on span "Your Choice of Bread" at bounding box center [149, 68] width 69 height 7
type input "Your Choice of Bread"
type input "اختيارك من الخبز"
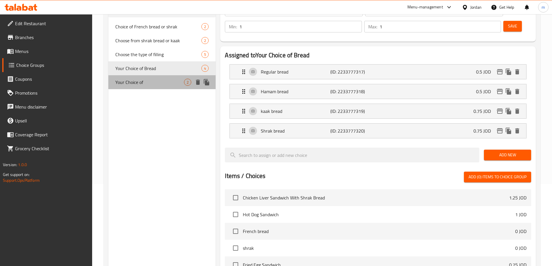
click at [148, 80] on span "Your Choice of" at bounding box center [149, 82] width 69 height 7
type input "Your Choice of"
type input "اختيارك من"
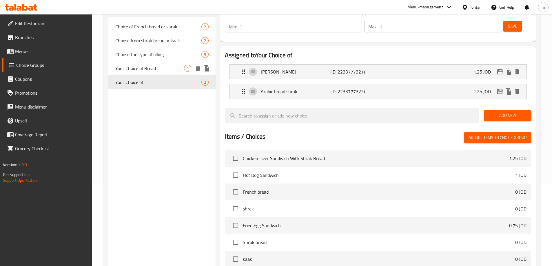
click at [146, 71] on span "Your Choice of Bread" at bounding box center [149, 68] width 69 height 7
type input "Your Choice of Bread"
type input "اختيارك من الخبز"
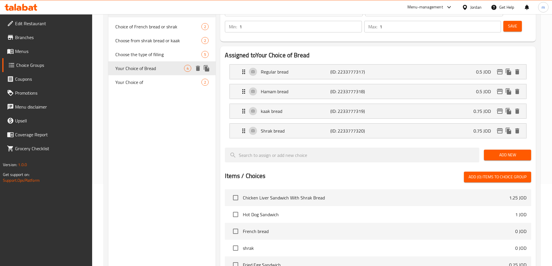
click at [145, 65] on span "Your Choice of Bread" at bounding box center [149, 68] width 69 height 7
click at [54, 53] on span "Menus" at bounding box center [51, 51] width 72 height 7
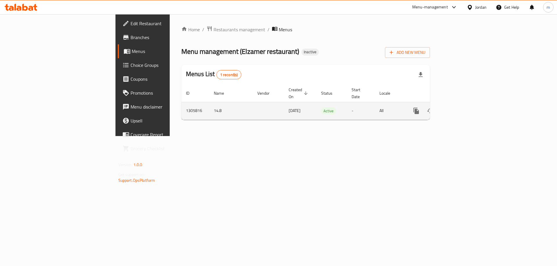
click at [461, 108] on icon "enhanced table" at bounding box center [457, 111] width 7 height 7
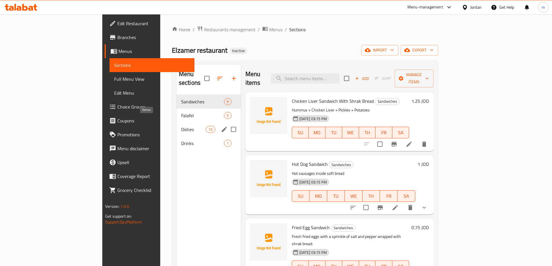
click at [181, 126] on span "Dishes" at bounding box center [193, 129] width 25 height 7
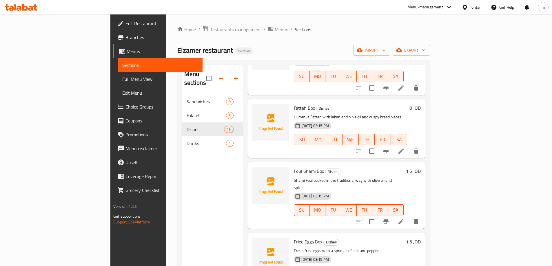
scroll to position [203, 0]
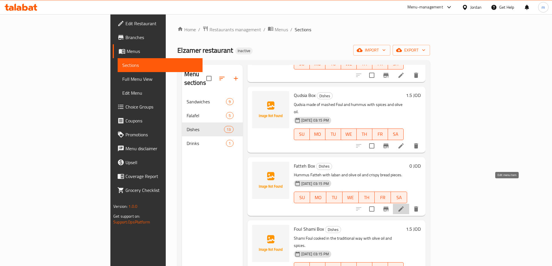
click at [405, 206] on icon at bounding box center [401, 209] width 7 height 7
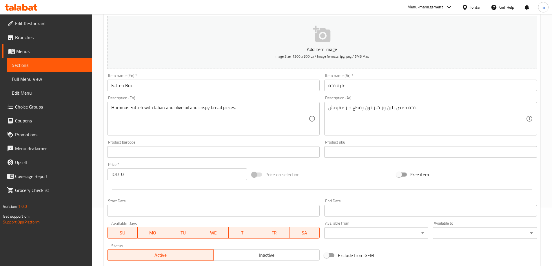
scroll to position [116, 0]
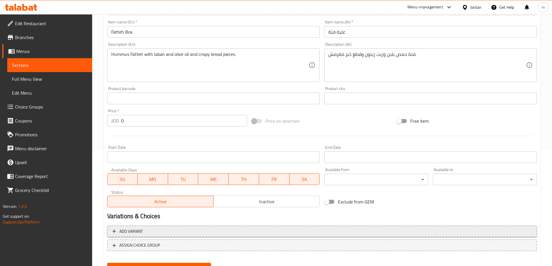
click at [239, 228] on span "Add variant" at bounding box center [323, 231] width 420 height 7
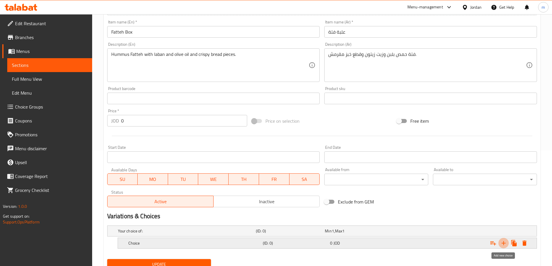
click at [505, 245] on icon "Expand" at bounding box center [503, 243] width 7 height 7
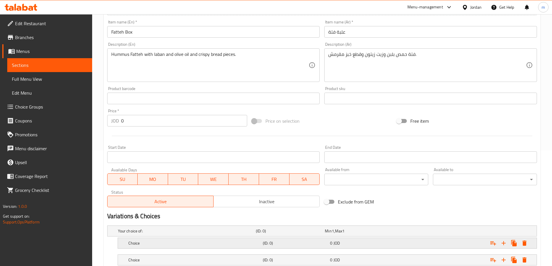
click at [283, 234] on h5 "(ID: 0)" at bounding box center [289, 231] width 67 height 6
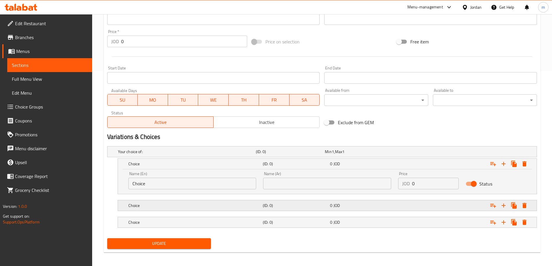
scroll to position [198, 0]
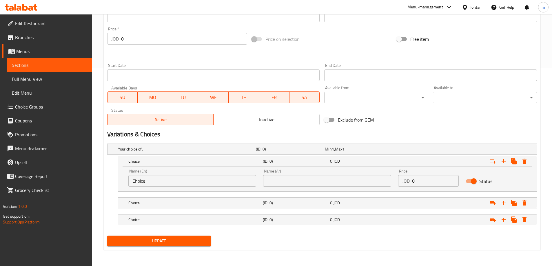
click at [178, 187] on div "Name (En) Choice Name (En)" at bounding box center [192, 178] width 135 height 25
click at [173, 184] on input "Choice" at bounding box center [192, 181] width 128 height 12
click at [173, 184] on input "text" at bounding box center [192, 181] width 128 height 12
type input "small"
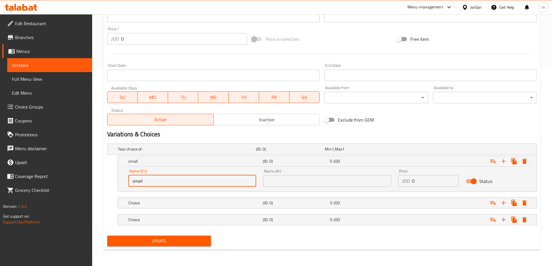
click at [277, 183] on input "text" at bounding box center [327, 181] width 128 height 12
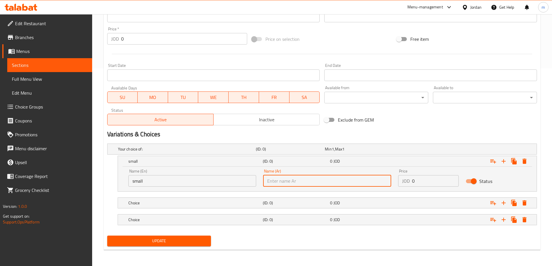
type input "صغير"
drag, startPoint x: 287, startPoint y: 197, endPoint x: 286, endPoint y: 203, distance: 6.8
click at [286, 156] on div "Choice (ID: 0) 0 JOD" at bounding box center [324, 149] width 414 height 13
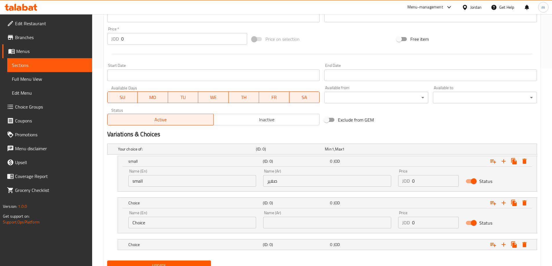
click at [168, 224] on input "Choice" at bounding box center [192, 223] width 128 height 12
click at [168, 224] on input "text" at bounding box center [192, 223] width 128 height 12
type input "medium"
click at [296, 228] on input "text" at bounding box center [327, 223] width 128 height 12
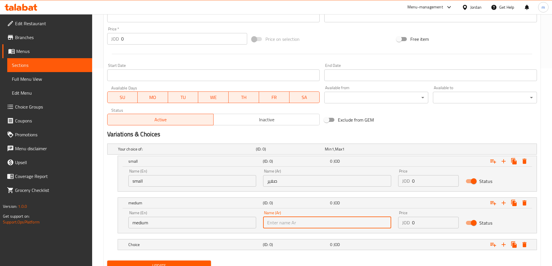
type input "وسط"
click at [235, 153] on div "Choice" at bounding box center [186, 149] width 138 height 8
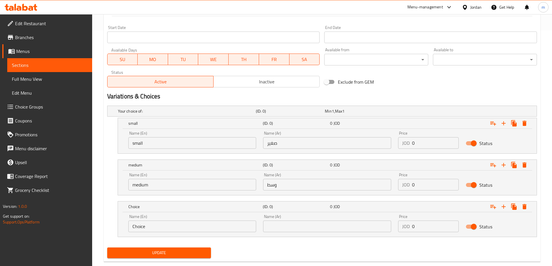
scroll to position [248, 0]
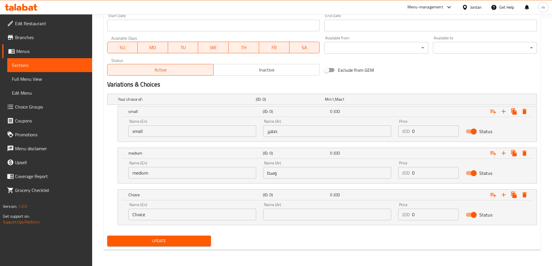
click at [181, 223] on div "Name (En) Choice Name (En)" at bounding box center [192, 211] width 135 height 25
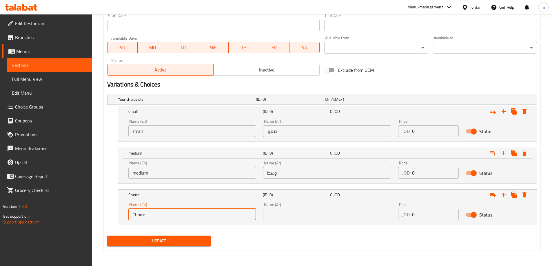
click at [183, 220] on input "Choice" at bounding box center [192, 215] width 128 height 12
click at [183, 118] on div "(ID: 0) 0 JOD" at bounding box center [329, 111] width 404 height 13
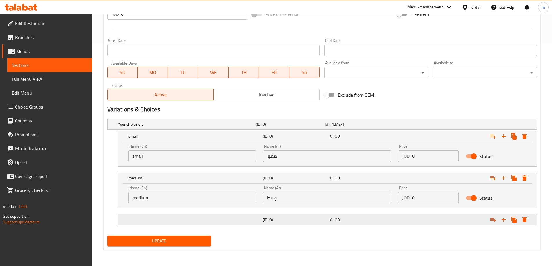
scroll to position [223, 0]
click at [183, 212] on nav at bounding box center [322, 212] width 430 height 5
click at [186, 205] on div "Name (En) medium Name (En)" at bounding box center [192, 195] width 135 height 25
click at [187, 131] on div "(ID: 0) 0 JOD" at bounding box center [324, 124] width 414 height 13
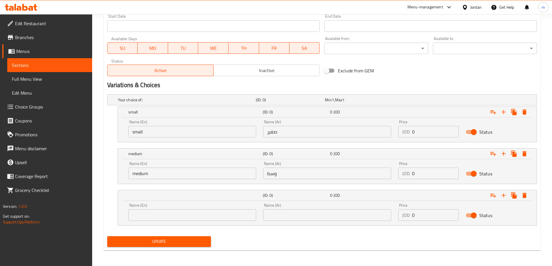
scroll to position [248, 0]
click at [177, 219] on input "text" at bounding box center [192, 215] width 128 height 12
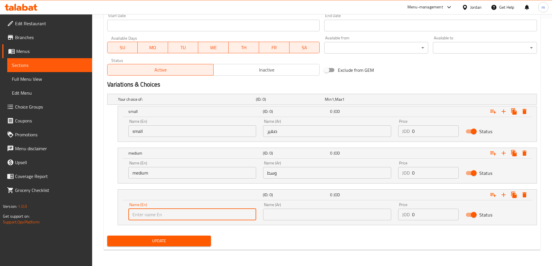
type input "large"
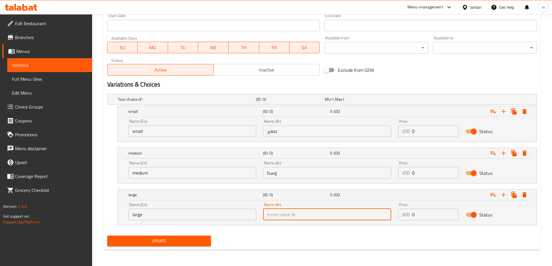
click at [300, 216] on input "text" at bounding box center [327, 215] width 128 height 12
type input "كبير"
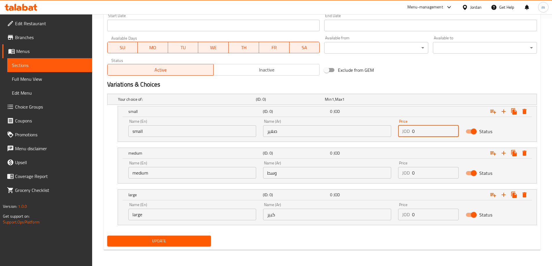
drag, startPoint x: 421, startPoint y: 126, endPoint x: 393, endPoint y: 134, distance: 28.9
click at [394, 134] on div "Name (En) small Name (En) Name (Ar) صغير Name (Ar) Price JOD 0 Price Status" at bounding box center [327, 128] width 405 height 25
paste input "1.5"
type input "1.5"
drag, startPoint x: 422, startPoint y: 175, endPoint x: 397, endPoint y: 177, distance: 25.0
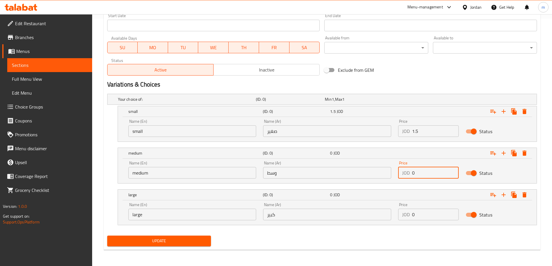
click at [397, 177] on div "Price JOD 0 Price" at bounding box center [429, 170] width 68 height 25
paste input "2.5"
type input "2.5"
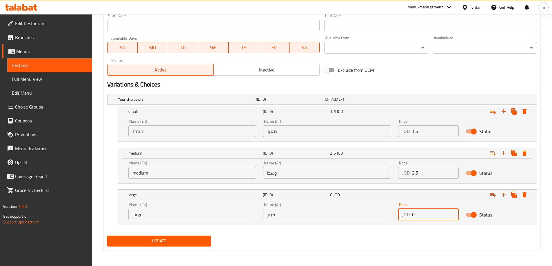
drag, startPoint x: 434, startPoint y: 217, endPoint x: 391, endPoint y: 216, distance: 43.0
click at [391, 216] on div "Name (En) large Name (En) Name (Ar) كبير Name (Ar) Price JOD 0 Price Status" at bounding box center [327, 211] width 405 height 25
paste input "3.5"
type input "3.5"
click at [381, 231] on nav at bounding box center [322, 229] width 430 height 5
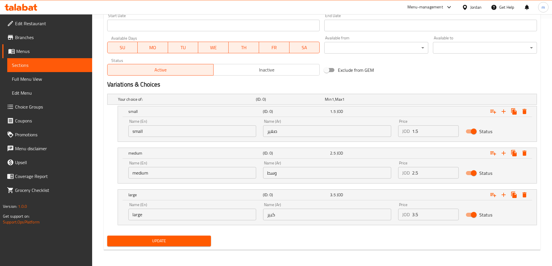
click at [182, 238] on span "Update" at bounding box center [159, 241] width 95 height 7
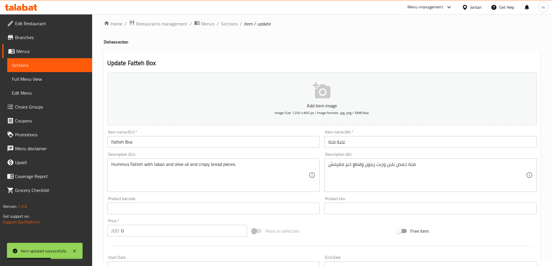
scroll to position [0, 0]
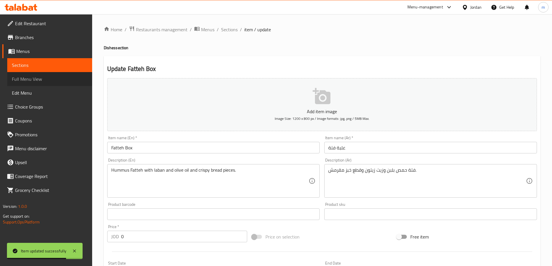
click at [39, 81] on span "Full Menu View" at bounding box center [50, 79] width 76 height 7
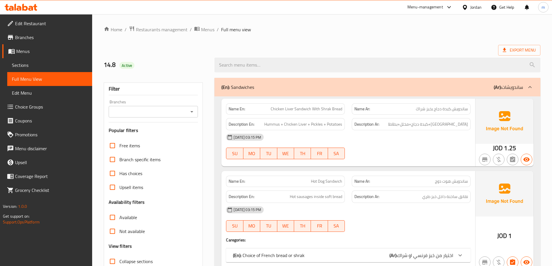
scroll to position [29, 0]
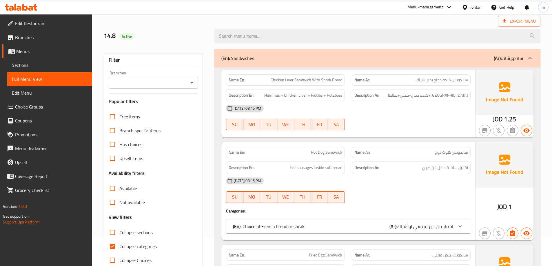
click at [136, 246] on span "Collapse categories" at bounding box center [137, 246] width 37 height 7
click at [119, 246] on input "Collapse categories" at bounding box center [113, 247] width 14 height 14
checkbox input "false"
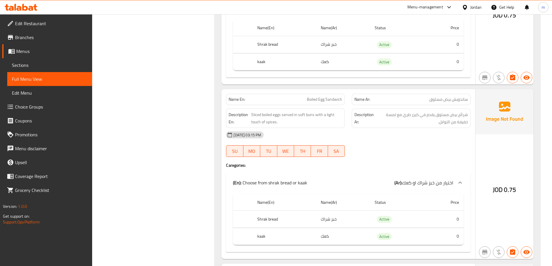
scroll to position [609, 0]
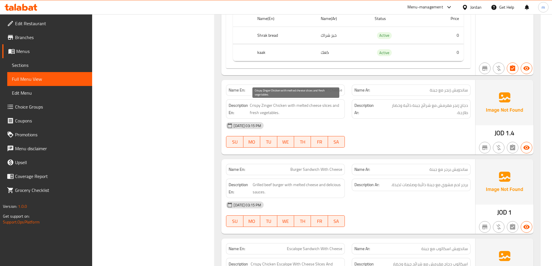
click at [329, 105] on span "Crispy Zinger Chicken with melted cheese slices and fresh vegetables." at bounding box center [296, 109] width 93 height 14
click at [337, 121] on div "[DATE] 03:15 PM" at bounding box center [349, 126] width 252 height 14
drag, startPoint x: 254, startPoint y: 115, endPoint x: 303, endPoint y: 115, distance: 48.7
click at [303, 115] on span "Crispy Zinger Chicken with melted cheese slices and fresh vegetables." at bounding box center [296, 109] width 93 height 14
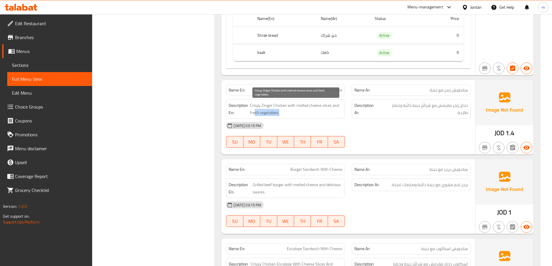
click at [303, 115] on span "Crispy Zinger Chicken with melted cheese slices and fresh vegetables." at bounding box center [296, 109] width 93 height 14
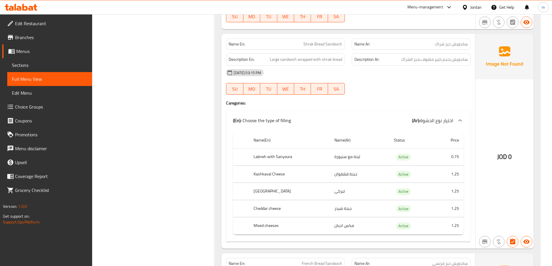
scroll to position [899, 0]
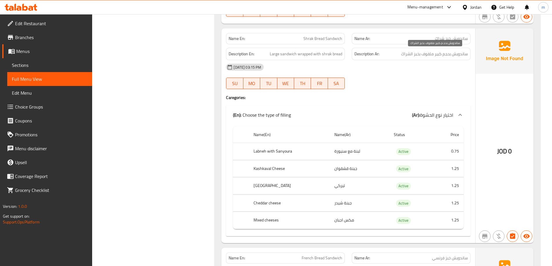
click at [459, 57] on span "ساندويش بحجم كبير ملفوف بخبز الشراك" at bounding box center [434, 53] width 67 height 7
click at [459, 69] on div "[DATE] 03:15 PM" at bounding box center [349, 67] width 252 height 14
click at [293, 53] on span "Large sandwich wrapped with shrak bread" at bounding box center [306, 53] width 72 height 7
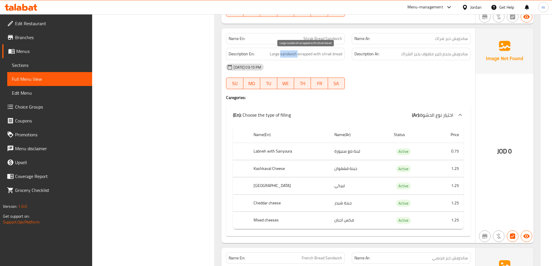
click at [293, 53] on span "Large sandwich wrapped with shrak bread" at bounding box center [306, 53] width 72 height 7
click at [299, 70] on div "[DATE] 03:15 PM" at bounding box center [349, 67] width 252 height 14
click at [290, 54] on span "Large sandwich wrapped with shrak bread" at bounding box center [306, 53] width 72 height 7
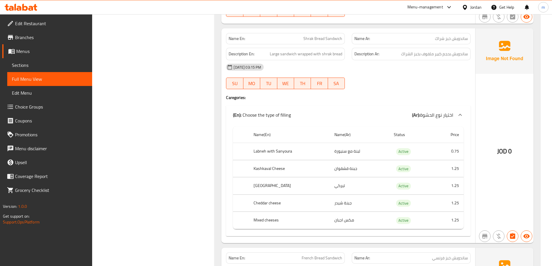
click at [362, 60] on div "Description Ar: ساندويش بحجم كبير ملفوف بخبز الشراك" at bounding box center [411, 54] width 119 height 12
click at [281, 55] on span "Large sandwich wrapped with shrak bread" at bounding box center [306, 53] width 72 height 7
click at [278, 55] on span "Large sandwich wrapped with shrak bread" at bounding box center [306, 53] width 72 height 7
drag, startPoint x: 278, startPoint y: 55, endPoint x: 277, endPoint y: 59, distance: 4.7
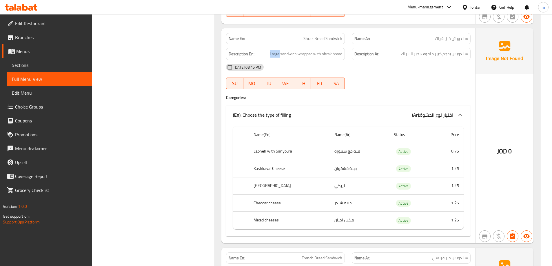
click at [277, 59] on div "Description En: Large sandwich wrapped with shrak bread" at bounding box center [285, 54] width 119 height 12
click at [277, 56] on span "Large sandwich wrapped with shrak bread" at bounding box center [306, 53] width 72 height 7
drag, startPoint x: 299, startPoint y: 55, endPoint x: 315, endPoint y: 55, distance: 15.7
click at [315, 55] on span "Large sandwich wrapped with shrak bread" at bounding box center [306, 53] width 72 height 7
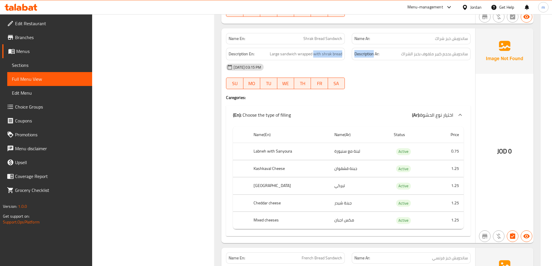
drag, startPoint x: 315, startPoint y: 55, endPoint x: 351, endPoint y: 53, distance: 36.3
click at [351, 53] on div "Description En: Large sandwich wrapped with shrak bread Description Ar: ساندويش…" at bounding box center [349, 53] width 252 height 19
click at [351, 53] on div "Description Ar: ساندويش بحجم كبير ملفوف بخبز الشراك" at bounding box center [412, 53] width 126 height 19
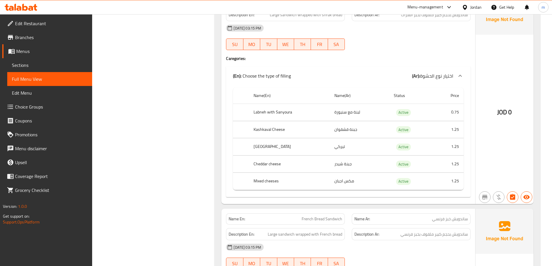
scroll to position [928, 0]
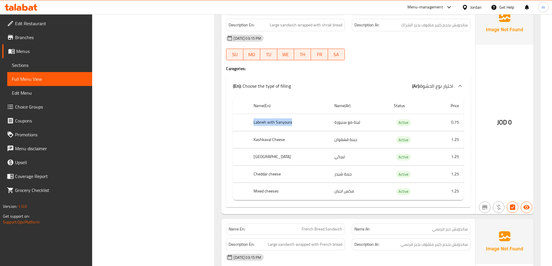
drag, startPoint x: 255, startPoint y: 121, endPoint x: 295, endPoint y: 121, distance: 40.6
drag, startPoint x: 280, startPoint y: 158, endPoint x: 246, endPoint y: 159, distance: 34.8
click at [246, 159] on tr "Turkey تيركي Active 1.25" at bounding box center [348, 157] width 231 height 17
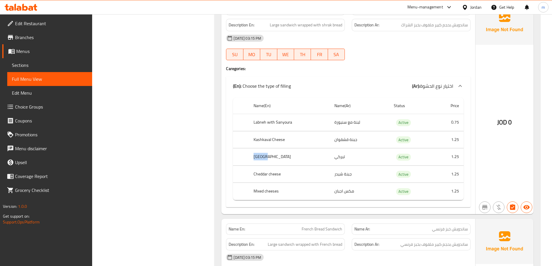
click at [246, 159] on td "choices table" at bounding box center [241, 157] width 16 height 17
drag, startPoint x: 251, startPoint y: 183, endPoint x: 306, endPoint y: 172, distance: 56.0
click at [306, 172] on th "Cheddar cheese" at bounding box center [289, 174] width 81 height 17
drag, startPoint x: 289, startPoint y: 196, endPoint x: 251, endPoint y: 196, distance: 38.0
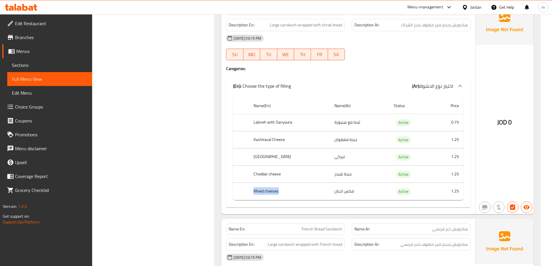
click at [251, 196] on th "Mixed cheeses" at bounding box center [289, 191] width 81 height 17
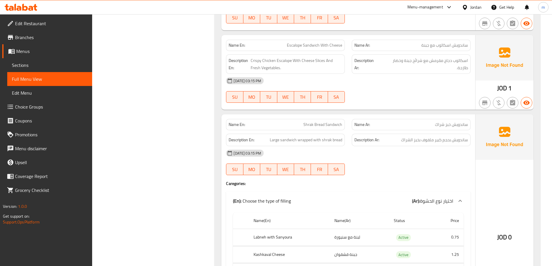
scroll to position [812, 0]
drag, startPoint x: 434, startPoint y: 140, endPoint x: 430, endPoint y: 144, distance: 5.4
click at [434, 140] on span "ساندويش بحجم كبير ملفوف بخبز الشراك" at bounding box center [434, 140] width 67 height 7
click at [283, 141] on span "Large sandwich wrapped with shrak bread" at bounding box center [306, 140] width 72 height 7
click at [280, 140] on span "Large sandwich wrapped with shrak bread" at bounding box center [306, 140] width 72 height 7
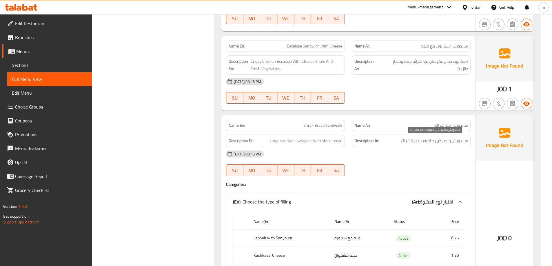
click at [440, 141] on span "ساندويش بحجم كبير ملفوف بخبز الشراك" at bounding box center [434, 140] width 67 height 7
drag, startPoint x: 305, startPoint y: 145, endPoint x: 268, endPoint y: 142, distance: 37.5
click at [298, 144] on div "Description En: Large sandwich wrapped with shrak bread Description Ar: ساندويش…" at bounding box center [349, 140] width 252 height 19
click at [274, 141] on span "Large sandwich wrapped with shrak bread" at bounding box center [306, 140] width 72 height 7
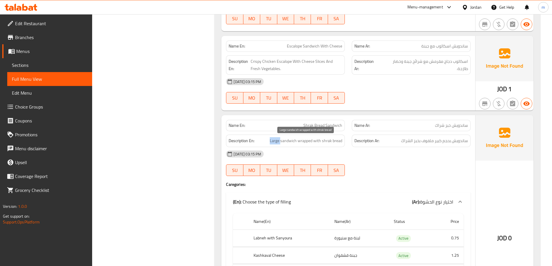
click at [274, 141] on span "Large sandwich wrapped with shrak bread" at bounding box center [306, 140] width 72 height 7
click at [456, 140] on span "ساندويش بحجم كبير ملفوف بخبز الشراك" at bounding box center [434, 140] width 67 height 7
click at [452, 142] on span "ساندويش بحجم كبير ملفوف بخبز الشراك" at bounding box center [434, 140] width 67 height 7
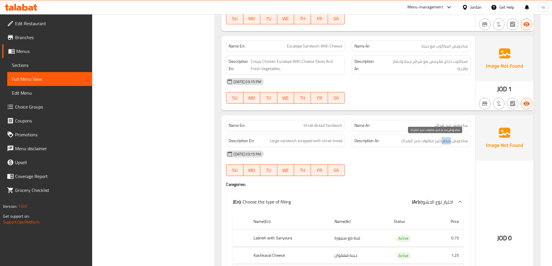
click at [452, 142] on span "ساندويش بحجم كبير ملفوف بخبز الشراك" at bounding box center [434, 140] width 67 height 7
click at [322, 125] on span "Shrak Bread Sandwich" at bounding box center [323, 126] width 39 height 6
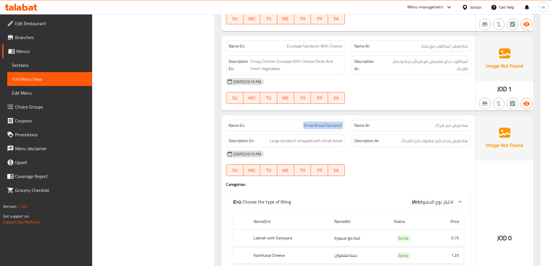
click at [322, 125] on span "Shrak Bread Sandwich" at bounding box center [323, 126] width 39 height 6
copy span "Shrak Bread Sandwich"
click at [327, 125] on span "Shrak Bread Sandwich" at bounding box center [323, 126] width 39 height 6
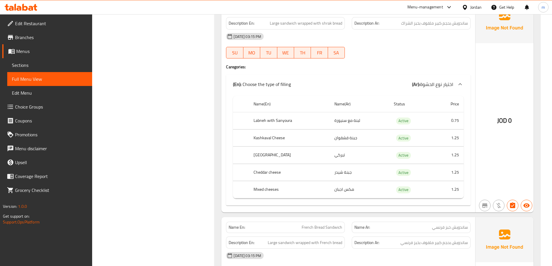
scroll to position [1044, 0]
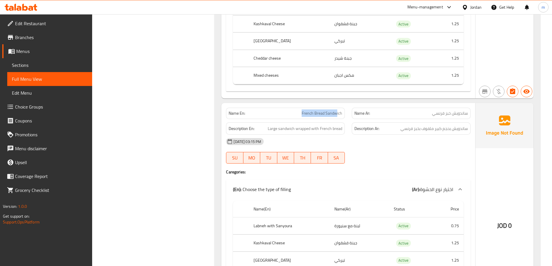
drag, startPoint x: 303, startPoint y: 113, endPoint x: 338, endPoint y: 112, distance: 34.5
click at [338, 112] on span "French Bread Sandwich" at bounding box center [322, 113] width 41 height 6
click at [273, 131] on span "Large sandwich wrapped with French bread" at bounding box center [305, 128] width 75 height 7
click at [307, 117] on div "Name En: French Bread Sandwich" at bounding box center [285, 113] width 119 height 11
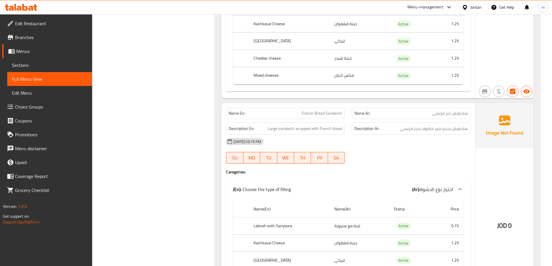
click at [327, 109] on div "Name En: French Bread Sandwich" at bounding box center [285, 113] width 119 height 11
click at [327, 115] on span "French Bread Sandwich" at bounding box center [322, 113] width 41 height 6
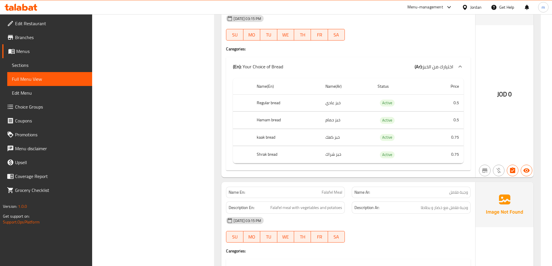
scroll to position [1479, 0]
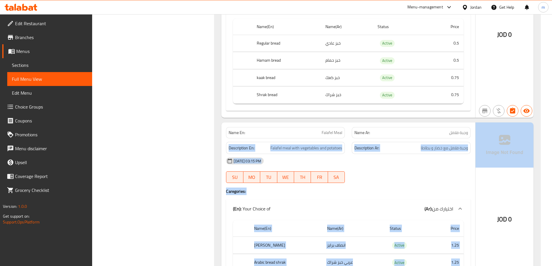
drag, startPoint x: 442, startPoint y: 132, endPoint x: 490, endPoint y: 132, distance: 47.8
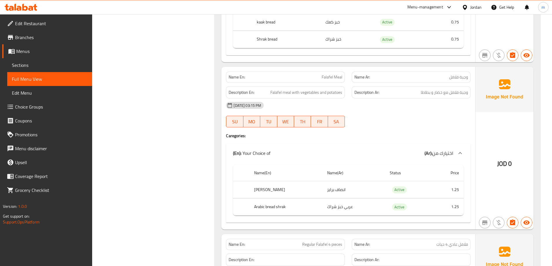
scroll to position [1537, 0]
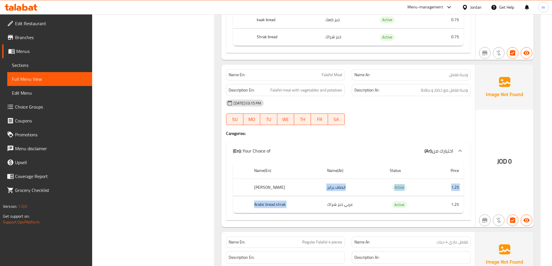
drag, startPoint x: 345, startPoint y: 184, endPoint x: 358, endPoint y: 200, distance: 20.6
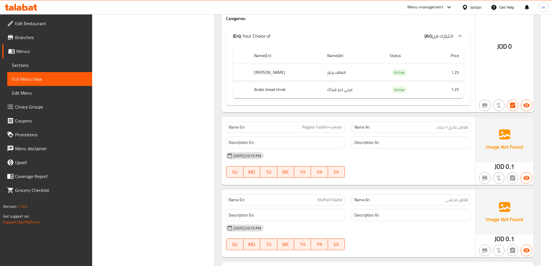
scroll to position [1798, 0]
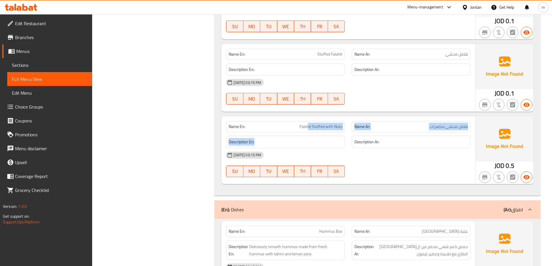
drag, startPoint x: 309, startPoint y: 121, endPoint x: 307, endPoint y: 133, distance: 11.4
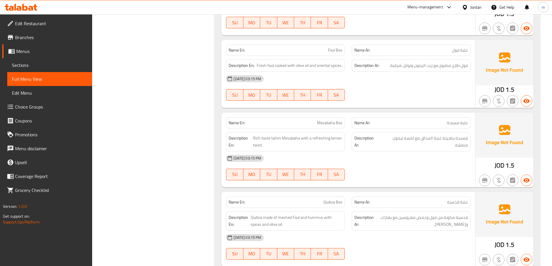
scroll to position [2291, 0]
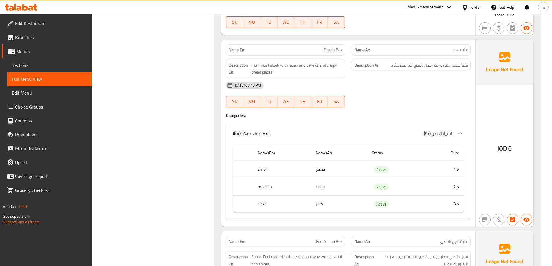
click at [295, 64] on span "Hummus Fatteh with laban and olive oil and crispy bread pieces." at bounding box center [297, 69] width 91 height 14
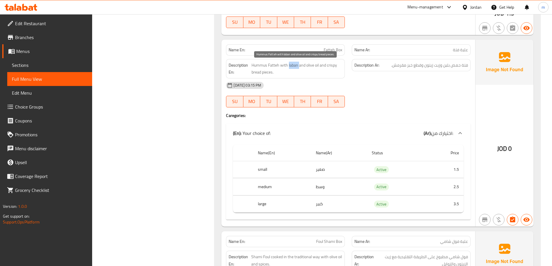
click at [295, 64] on span "Hummus Fatteh with laban and olive oil and crispy bread pieces." at bounding box center [297, 69] width 91 height 14
click at [308, 70] on span "Hummus Fatteh with laban and olive oil and crispy bread pieces." at bounding box center [297, 69] width 91 height 14
drag, startPoint x: 300, startPoint y: 66, endPoint x: 321, endPoint y: 70, distance: 21.6
click at [321, 70] on span "Hummus Fatteh with laban and olive oil and crispy bread pieces." at bounding box center [297, 69] width 91 height 14
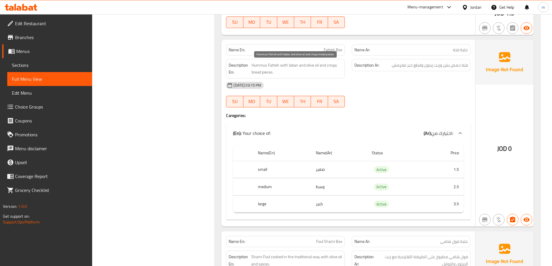
click at [269, 75] on span "Hummus Fatteh with laban and olive oil and crispy bread pieces." at bounding box center [297, 69] width 91 height 14
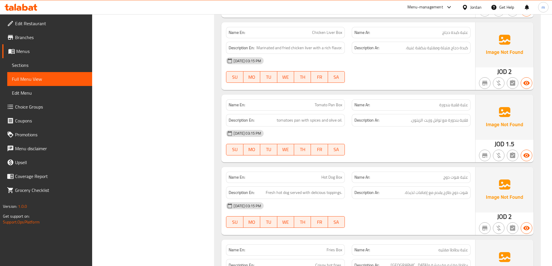
scroll to position [2697, 0]
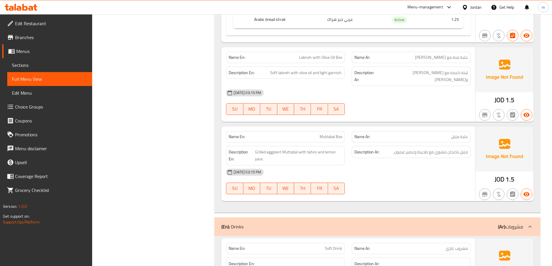
scroll to position [2924, 0]
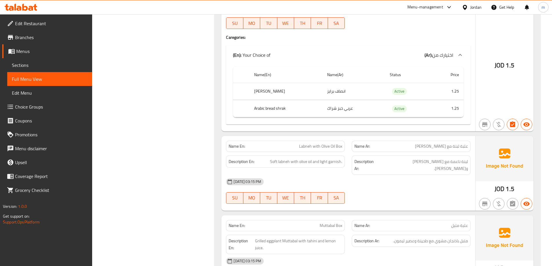
drag, startPoint x: 223, startPoint y: 90, endPoint x: 311, endPoint y: 121, distance: 93.3
click at [311, 121] on div "Name En: Fries Box Name Ar: علبة بطاطا مقليه Description En: Crispy hot fries. …" at bounding box center [349, 49] width 254 height 163
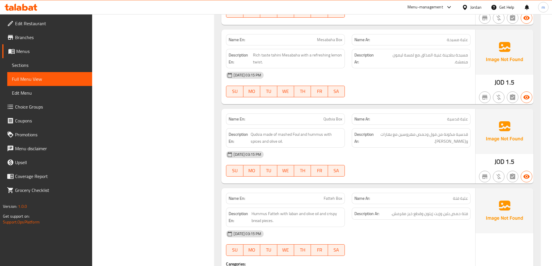
scroll to position [2141, 0]
click at [288, 137] on span "Qudsia made of mashed Foul and hummus with spices and olive oil." at bounding box center [297, 139] width 92 height 14
click at [308, 137] on span "Qudsia made of mashed Foul and hummus with spices and olive oil." at bounding box center [297, 139] width 92 height 14
drag, startPoint x: 294, startPoint y: 137, endPoint x: 279, endPoint y: 136, distance: 14.6
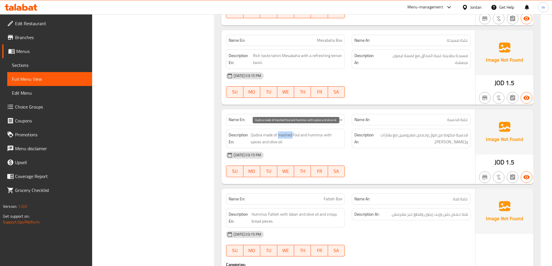
click at [279, 136] on span "Qudsia made of mashed Foul and hummus with spices and olive oil." at bounding box center [297, 139] width 92 height 14
click at [316, 136] on span "Qudsia made of mashed Foul and hummus with spices and olive oil." at bounding box center [297, 139] width 92 height 14
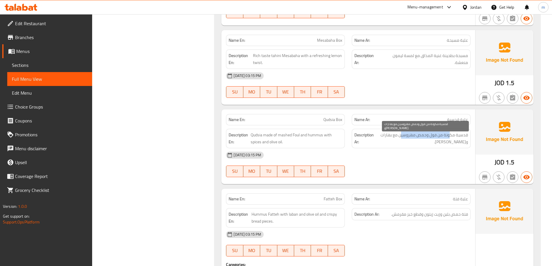
drag, startPoint x: 451, startPoint y: 135, endPoint x: 402, endPoint y: 134, distance: 49.3
click at [402, 134] on span "قدسية مكونة من فول وحمص مهروسين مع بهارات و[PERSON_NAME]." at bounding box center [421, 139] width 93 height 14
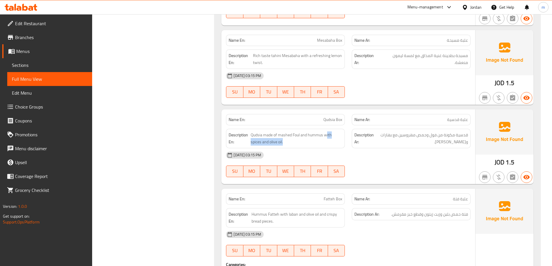
drag, startPoint x: 327, startPoint y: 136, endPoint x: 343, endPoint y: 146, distance: 19.1
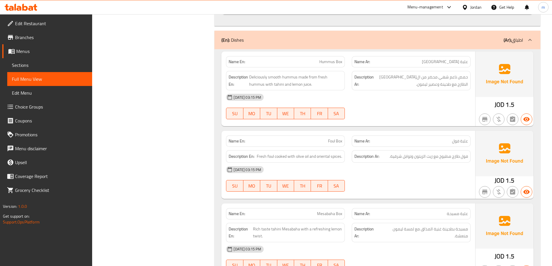
scroll to position [1967, 0]
drag, startPoint x: 304, startPoint y: 64, endPoint x: 337, endPoint y: 64, distance: 32.5
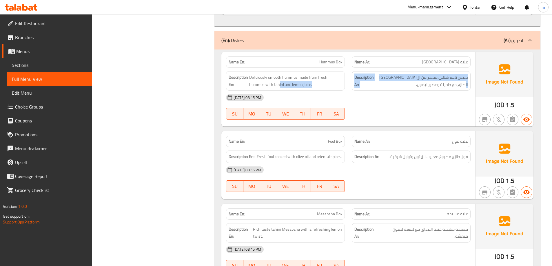
drag, startPoint x: 472, startPoint y: 86, endPoint x: 280, endPoint y: 86, distance: 192.8
click at [280, 86] on span "Deliciously smooth hummus made from fresh hummus with tahini and lemon juice." at bounding box center [295, 81] width 93 height 14
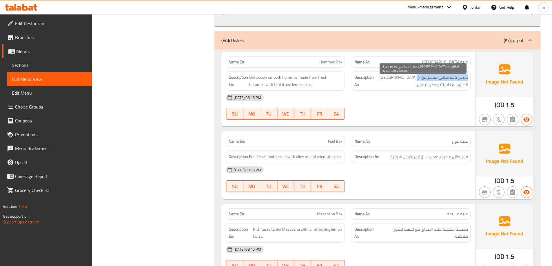
drag, startPoint x: 470, startPoint y: 79, endPoint x: 418, endPoint y: 80, distance: 51.9
click at [418, 80] on span "حمص ناعم شهي محضر من ال[GEOGRAPHIC_DATA] الطازج مع طحينة وعصير ليمون." at bounding box center [421, 81] width 93 height 14
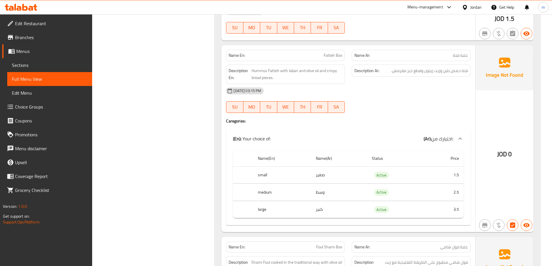
scroll to position [2344, 0]
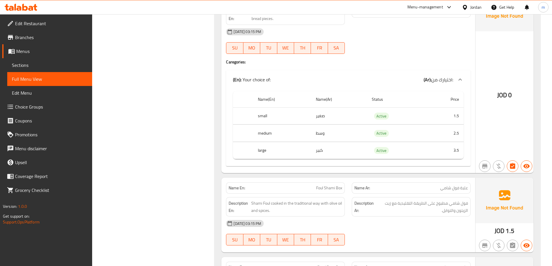
click at [60, 61] on link "Sections" at bounding box center [49, 65] width 85 height 14
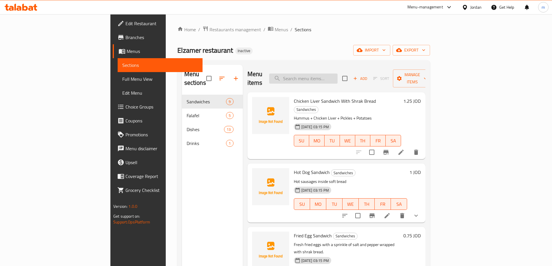
click at [338, 74] on input "search" at bounding box center [303, 79] width 68 height 10
paste input "Shrak Bread Sandwich"
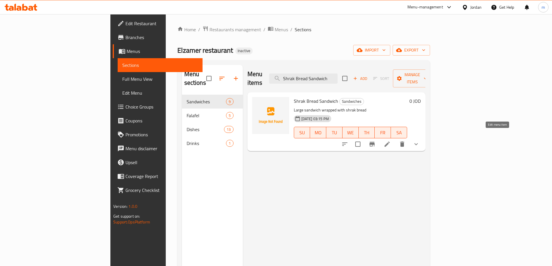
type input "Shrak Bread Sandwich"
click at [391, 141] on icon at bounding box center [387, 144] width 7 height 7
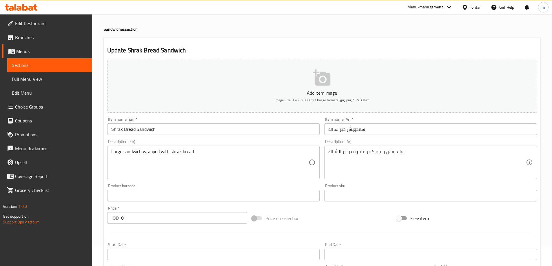
scroll to position [29, 0]
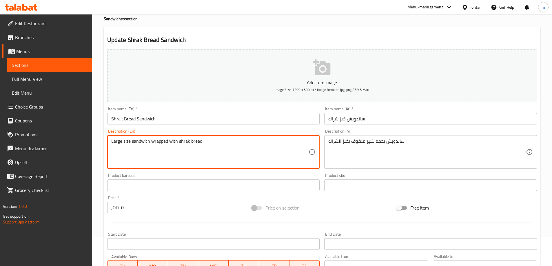
type textarea "Large size sandwich wrapped with shrak bread"
click at [424, 35] on div "Update Shrak Bread Sandwich Add item image Image Size: 1200 x 800 px / Image fo…" at bounding box center [322, 200] width 437 height 347
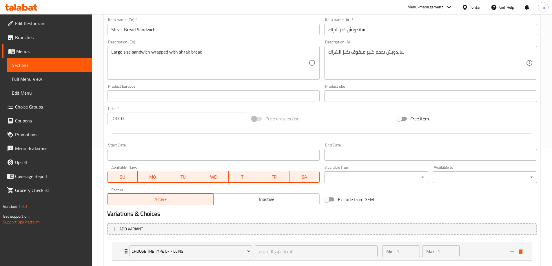
scroll to position [153, 0]
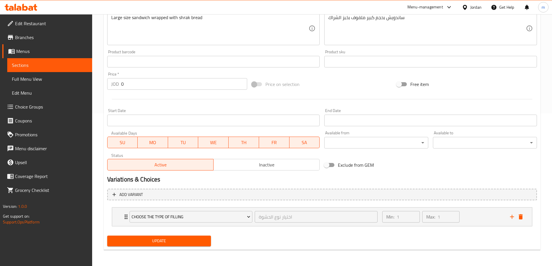
click at [186, 241] on span "Update" at bounding box center [159, 241] width 95 height 7
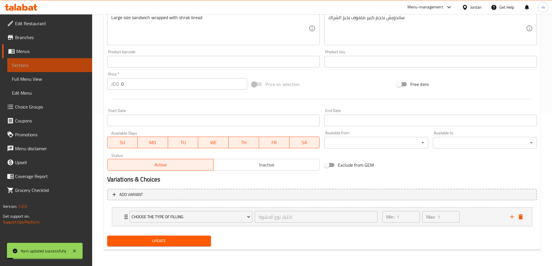
click at [45, 64] on span "Sections" at bounding box center [50, 65] width 76 height 7
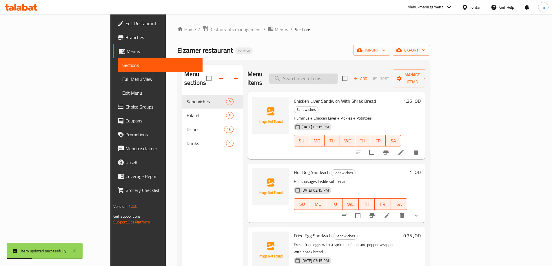
click at [322, 74] on input "search" at bounding box center [303, 79] width 68 height 10
paste input "French Bread Sandwich"
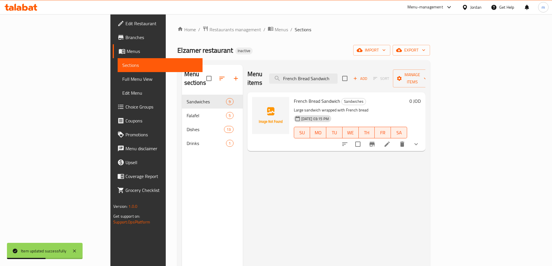
type input "French Bread Sandwich"
click at [396, 140] on li at bounding box center [387, 144] width 16 height 10
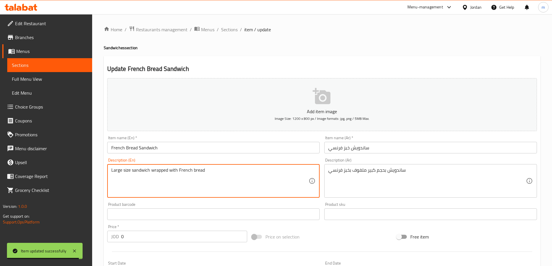
type textarea "Large size sandwich wrapped with French bread"
click at [268, 47] on h4 "Sandwiches section" at bounding box center [322, 48] width 437 height 6
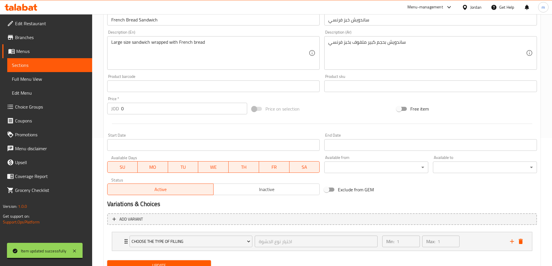
scroll to position [153, 0]
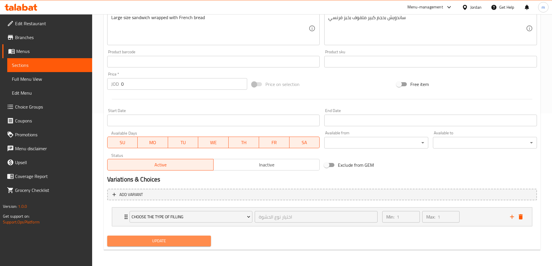
click at [172, 242] on span "Update" at bounding box center [159, 241] width 95 height 7
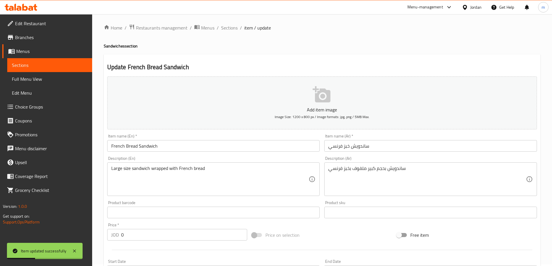
scroll to position [0, 0]
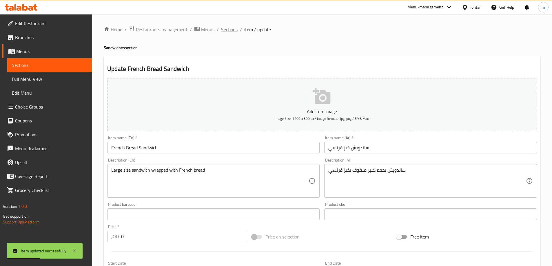
click at [228, 33] on span "Sections" at bounding box center [229, 29] width 17 height 7
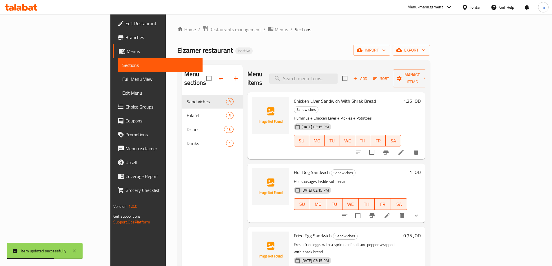
click at [122, 77] on span "Full Menu View" at bounding box center [160, 79] width 76 height 7
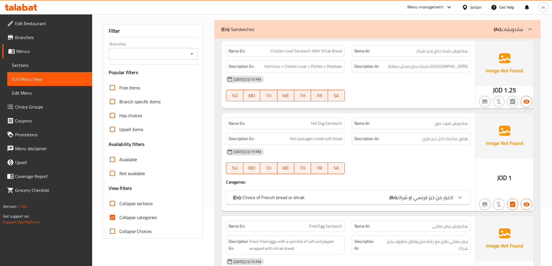
scroll to position [87, 0]
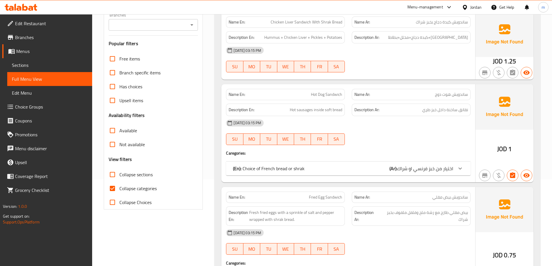
click at [151, 188] on span "Collapse categories" at bounding box center [137, 188] width 37 height 7
click at [119, 188] on input "Collapse categories" at bounding box center [113, 189] width 14 height 14
checkbox input "false"
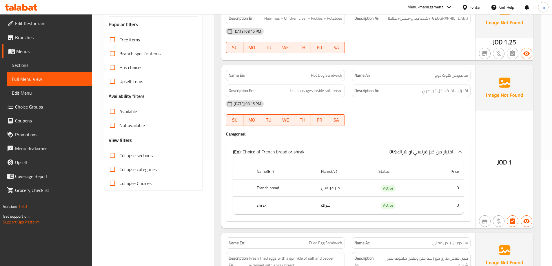
scroll to position [116, 0]
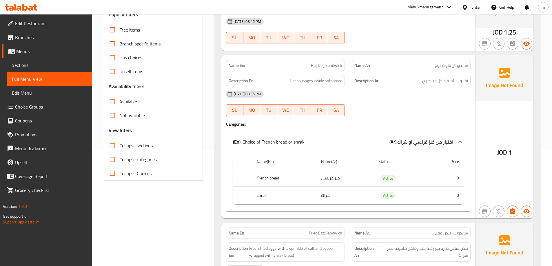
click at [402, 102] on div "[DATE] 03:15 PM SU MO TU WE TH FR SA" at bounding box center [349, 103] width 252 height 32
click at [30, 68] on span "Sections" at bounding box center [50, 65] width 76 height 7
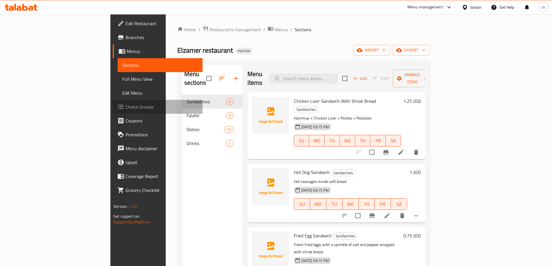
click at [126, 108] on span "Choice Groups" at bounding box center [162, 107] width 72 height 7
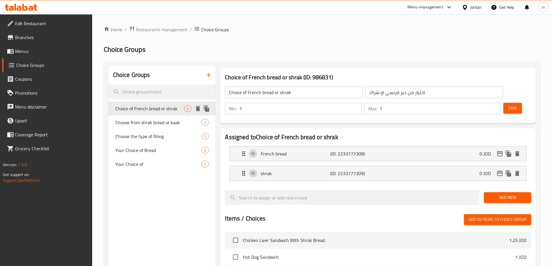
click at [179, 108] on span "Choice of French bread or shrak" at bounding box center [149, 108] width 69 height 7
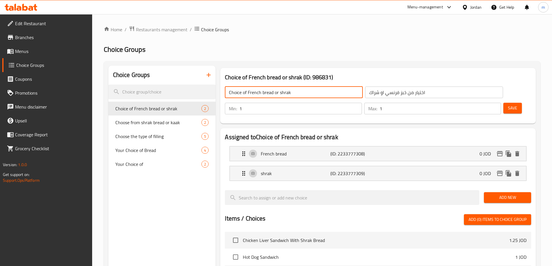
drag, startPoint x: 302, startPoint y: 91, endPoint x: 249, endPoint y: 93, distance: 54.0
click at [249, 93] on input "Choice of French bread or shrak" at bounding box center [294, 93] width 138 height 12
click at [229, 91] on input "Choice of" at bounding box center [294, 93] width 138 height 12
type input "Your Choice of"
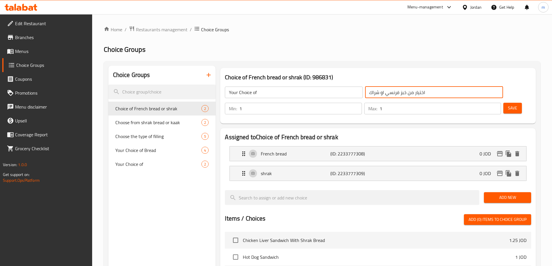
drag, startPoint x: 362, startPoint y: 93, endPoint x: 373, endPoint y: 96, distance: 11.6
click at [373, 96] on input "اختيار من خبز فرنسي او شراك" at bounding box center [434, 93] width 138 height 12
type input "اختيار فرنسي او شراك"
drag, startPoint x: 331, startPoint y: 93, endPoint x: 376, endPoint y: 102, distance: 45.8
click at [376, 102] on div "Your Choice of ​ اختيار فرنسي او شراك ​ Min: 1 ​ Max: 1 ​ Save" at bounding box center [378, 101] width 311 height 42
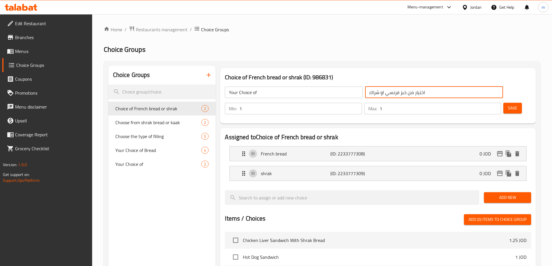
click at [366, 93] on input "اختيار من خبز فرنسي او شراك" at bounding box center [434, 93] width 138 height 12
click at [366, 95] on input "اختيار من خبز فرنسي او شراك" at bounding box center [434, 93] width 138 height 12
drag, startPoint x: 380, startPoint y: 95, endPoint x: 403, endPoint y: 106, distance: 26.1
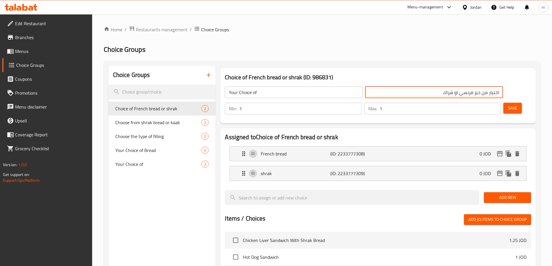
click at [403, 106] on div "Choice of French bread or shrak (ID: 986831) Your Choice of ​ اختيار من خبز فرن…" at bounding box center [378, 96] width 316 height 56
click at [411, 93] on input "اختيار من" at bounding box center [434, 93] width 138 height 12
click at [405, 94] on input "اختيارك من" at bounding box center [434, 93] width 138 height 12
click at [398, 93] on input "اختيارك من" at bounding box center [434, 93] width 138 height 12
type input "اختيارك من"
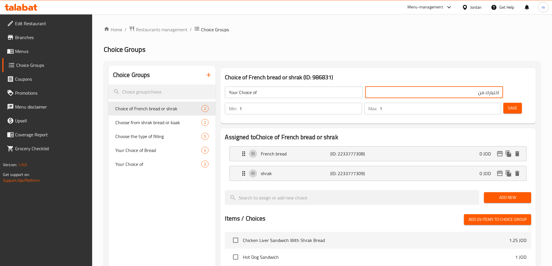
click at [273, 92] on input "Your Choice of" at bounding box center [294, 93] width 138 height 12
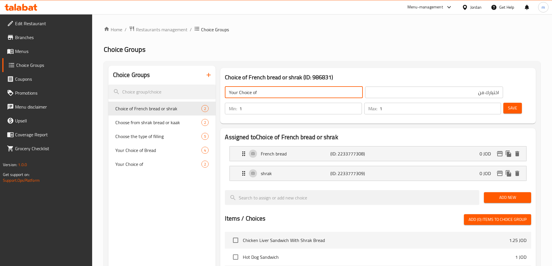
click at [508, 105] on span "Save" at bounding box center [512, 108] width 9 height 7
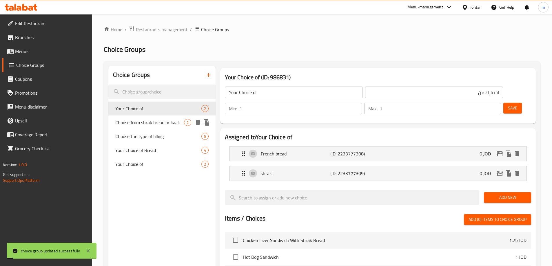
click at [156, 124] on span "Choose from shrak bread or kaak" at bounding box center [149, 122] width 69 height 7
type input "Choose from shrak bread or kaak"
type input "اختيار من خبز شراك او كعك"
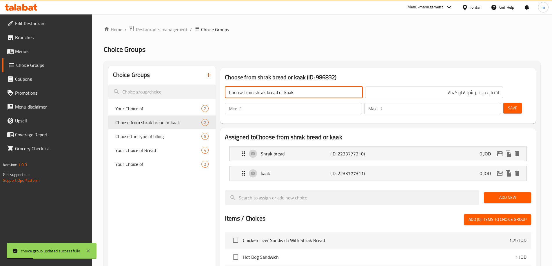
drag, startPoint x: 297, startPoint y: 95, endPoint x: 245, endPoint y: 100, distance: 51.9
click at [245, 100] on div "Choose from shrak bread or kaak ​ اختيار من خبز شراك او كعك ​" at bounding box center [364, 92] width 285 height 19
click at [226, 92] on input "Choose" at bounding box center [294, 93] width 138 height 12
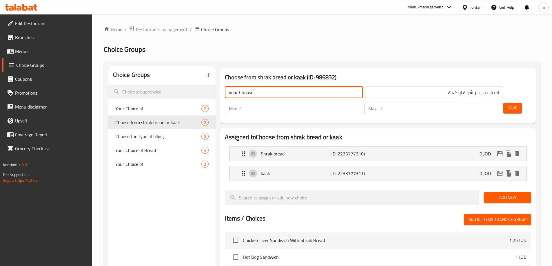
click at [272, 98] on input "your Choose" at bounding box center [294, 93] width 138 height 12
click at [272, 98] on input "your Choose of" at bounding box center [294, 93] width 138 height 12
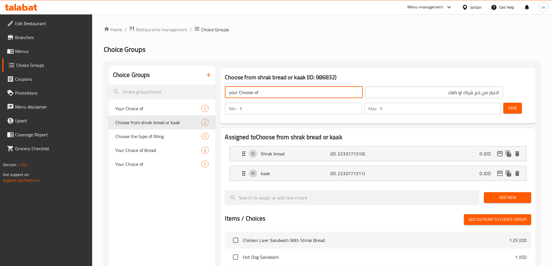
type input "Your Choose Of"
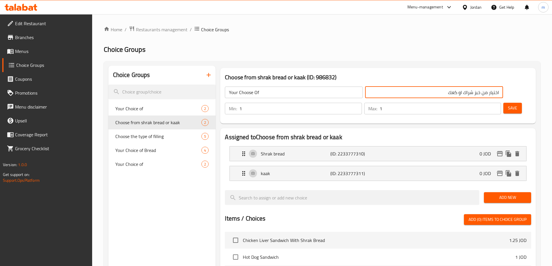
drag, startPoint x: 366, startPoint y: 93, endPoint x: 403, endPoint y: 99, distance: 37.7
click at [403, 99] on div "Your Choose Of ​ اختيار من خبز شراك او كعك ​" at bounding box center [364, 92] width 285 height 19
click at [400, 95] on input "اختيارك من" at bounding box center [434, 93] width 138 height 12
type input "اختيارك من"
click at [317, 89] on input "Your Choose Of" at bounding box center [294, 93] width 138 height 12
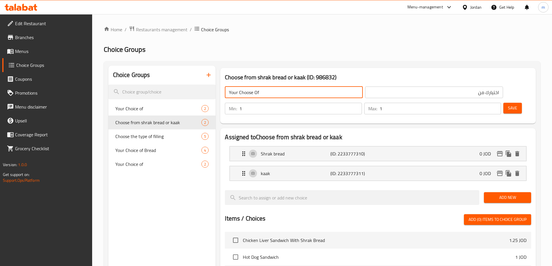
click at [513, 102] on div "Save" at bounding box center [516, 109] width 26 height 14
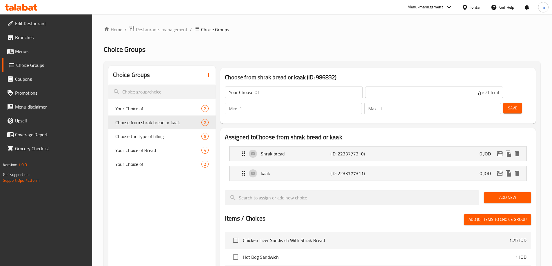
click at [508, 103] on button "Save" at bounding box center [513, 108] width 19 height 11
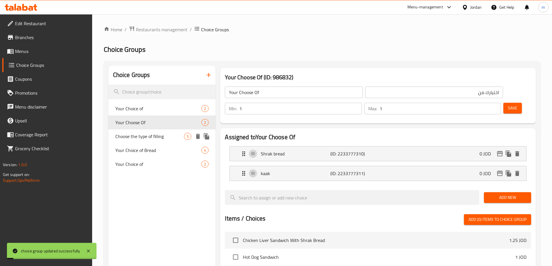
click at [154, 141] on div "Choose the type of filling 5" at bounding box center [162, 137] width 108 height 14
type input "Choose the type of filling"
type input "اختيار نوع الحشوة"
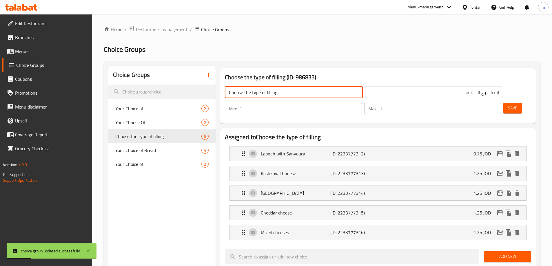
drag, startPoint x: 286, startPoint y: 95, endPoint x: 241, endPoint y: 96, distance: 44.7
click at [241, 96] on input "Choose the type of filling" at bounding box center [294, 93] width 138 height 12
click at [242, 95] on input "Choose the type of filling" at bounding box center [294, 93] width 138 height 12
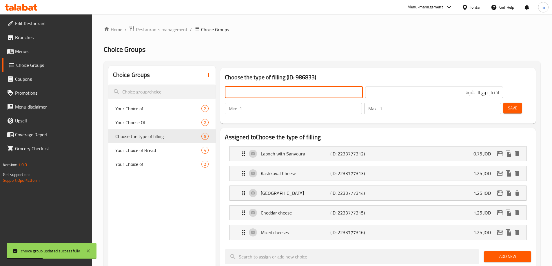
click at [242, 95] on input "text" at bounding box center [294, 93] width 138 height 12
type input "Your choice of :"
click at [401, 97] on input "اختيار نوع الحشوة" at bounding box center [434, 93] width 138 height 12
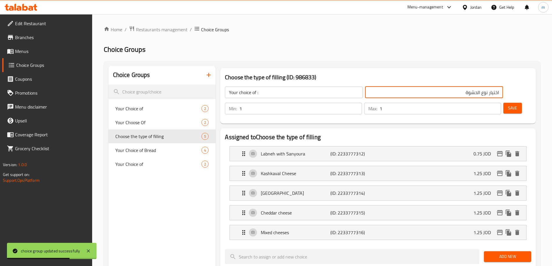
click at [401, 97] on input "اختيار نوع الحشوة" at bounding box center [434, 93] width 138 height 12
click at [401, 97] on input "text" at bounding box center [434, 93] width 138 height 12
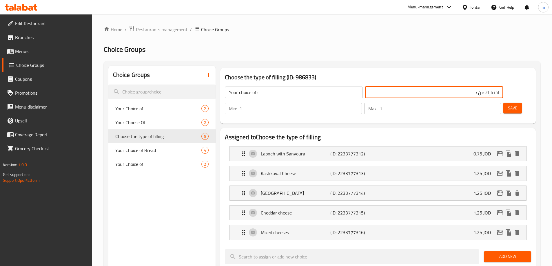
type input "اختيارك من :"
click at [508, 105] on span "Save" at bounding box center [512, 108] width 9 height 7
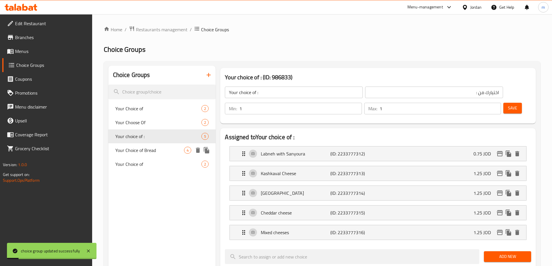
click at [124, 154] on span "Your Choice of Bread" at bounding box center [149, 150] width 69 height 7
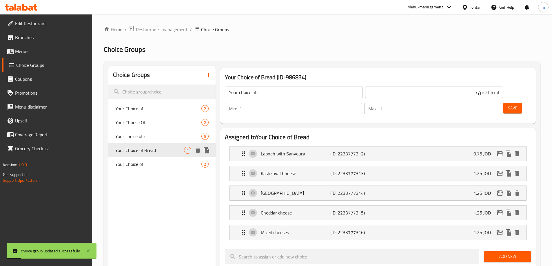
type input "Your Choice of Bread"
type input "اختيارك من الخبز"
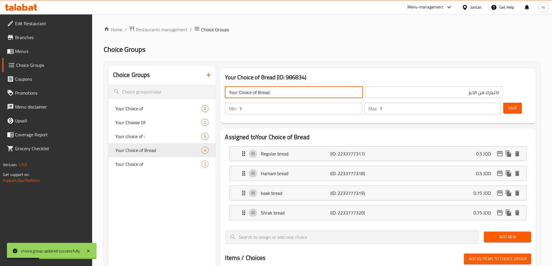
drag, startPoint x: 286, startPoint y: 96, endPoint x: 263, endPoint y: 95, distance: 22.3
click at [257, 96] on input "Your Choice of Bread" at bounding box center [294, 93] width 138 height 12
click at [270, 95] on input "Your Choice of Bread" at bounding box center [294, 93] width 138 height 12
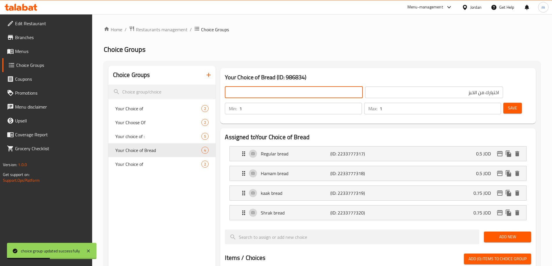
click at [270, 95] on input "text" at bounding box center [294, 93] width 138 height 12
type input "Your choice of :"
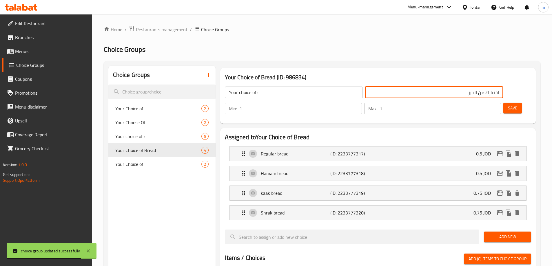
click at [387, 92] on input "اختيارك من الخبز" at bounding box center [434, 93] width 138 height 12
drag, startPoint x: 389, startPoint y: 93, endPoint x: 422, endPoint y: 97, distance: 32.8
click at [422, 97] on input "اختيارك من الخبز" at bounding box center [434, 93] width 138 height 12
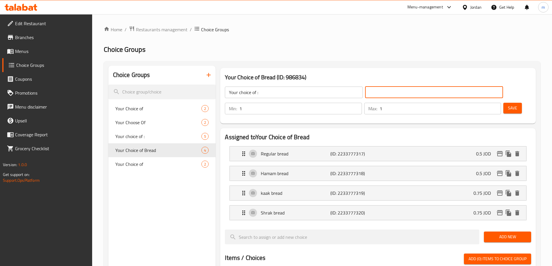
click at [406, 91] on input "text" at bounding box center [434, 93] width 138 height 12
type input "اختيارك من :"
click at [504, 103] on button "Save" at bounding box center [513, 108] width 19 height 11
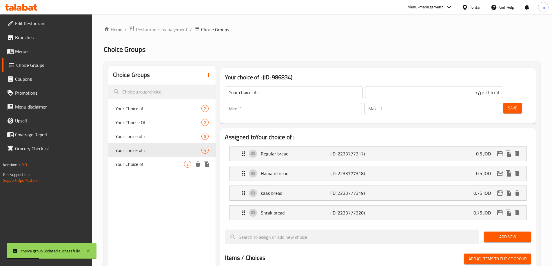
click at [137, 161] on span "Your Choice of" at bounding box center [149, 164] width 69 height 7
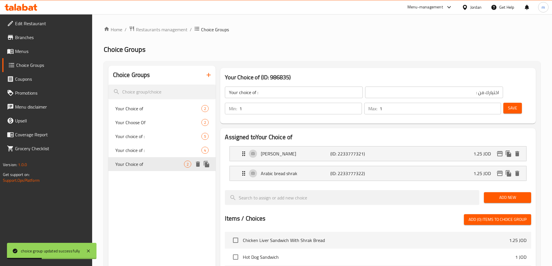
type input "Your Choice of"
type input "اختيارك من"
click at [162, 151] on span "Your choice of :" at bounding box center [149, 150] width 69 height 7
type input "Your choice of :"
type input "اختيارك من :"
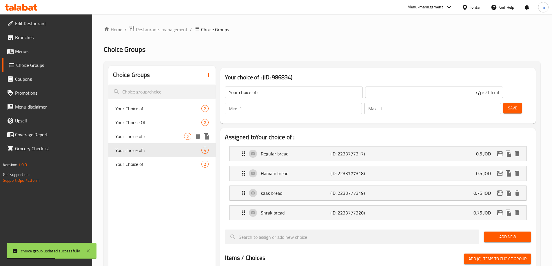
click at [157, 135] on span "Your choice of :" at bounding box center [149, 136] width 69 height 7
type input "Your choice of :"
type input "اختيارك من :"
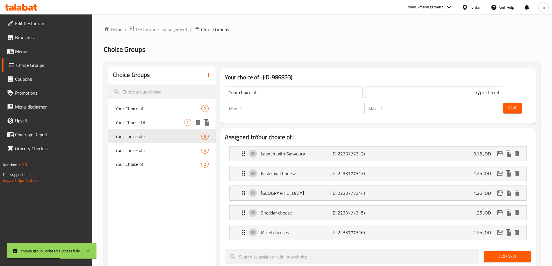
click at [155, 128] on div "Your Choose Of 2" at bounding box center [162, 123] width 108 height 14
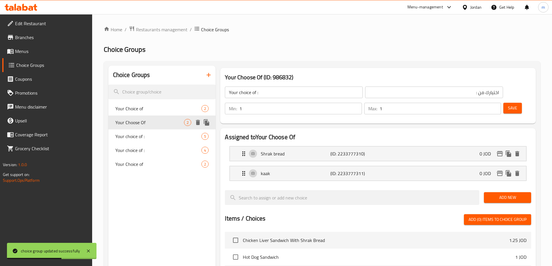
type input "Your Choose Of"
type input "اختيارك من"
click at [155, 113] on div "Your Choice of 2" at bounding box center [162, 109] width 108 height 14
type input "Your Choice of"
type input "اختيارك من"
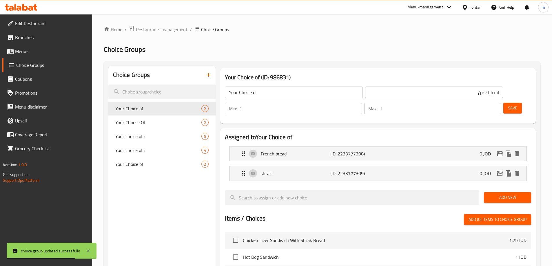
click at [33, 50] on span "Menus" at bounding box center [51, 51] width 72 height 7
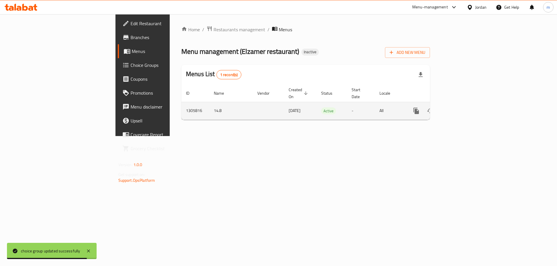
click at [461, 108] on icon "enhanced table" at bounding box center [457, 111] width 7 height 7
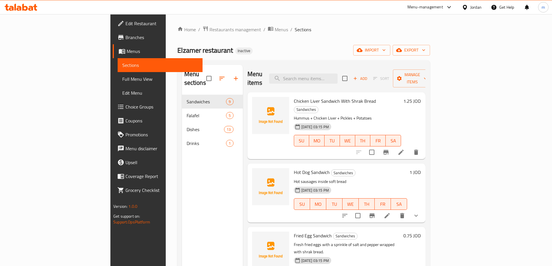
click at [122, 81] on span "Full Menu View" at bounding box center [160, 79] width 76 height 7
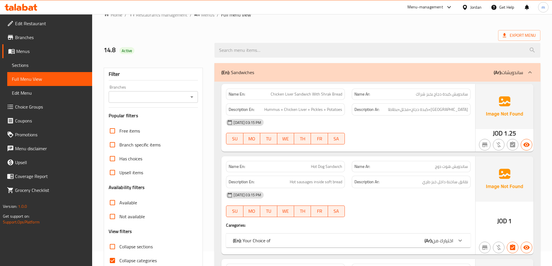
scroll to position [29, 0]
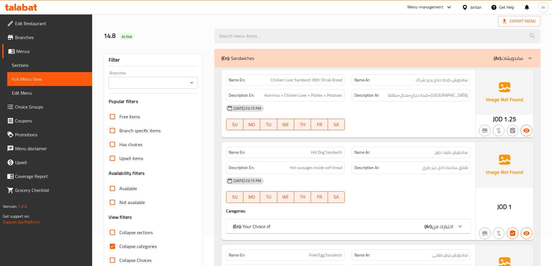
click at [143, 245] on span "Collapse categories" at bounding box center [137, 246] width 37 height 7
click at [119, 245] on input "Collapse categories" at bounding box center [113, 247] width 14 height 14
checkbox input "false"
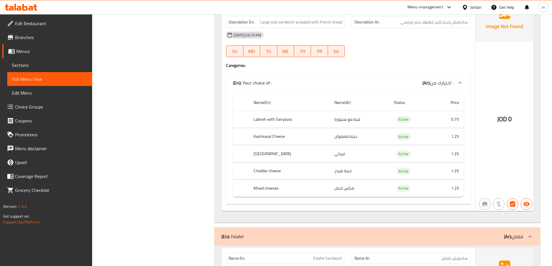
scroll to position [1189, 0]
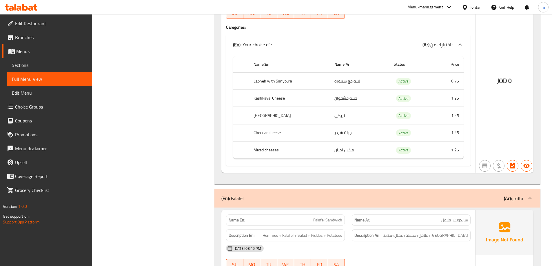
drag, startPoint x: 173, startPoint y: 164, endPoint x: 181, endPoint y: 171, distance: 10.7
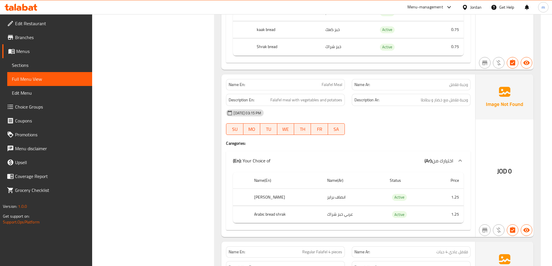
scroll to position [1537, 0]
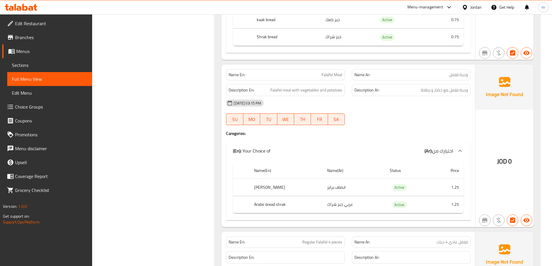
click at [173, 135] on div "Filter Branches Branches Popular filters Free items Branch specific items Has c…" at bounding box center [155, 167] width 111 height 3258
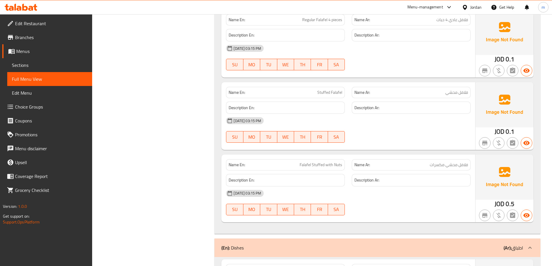
scroll to position [1798, 0]
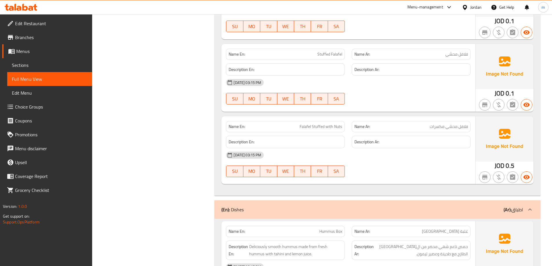
copy span "فلافل محشي مكسرات"
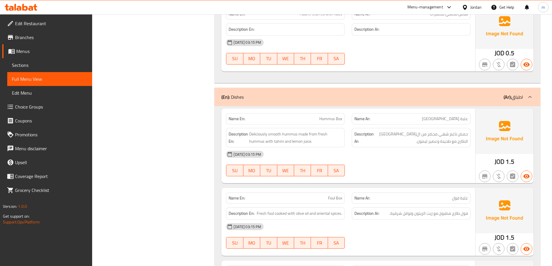
scroll to position [1943, 0]
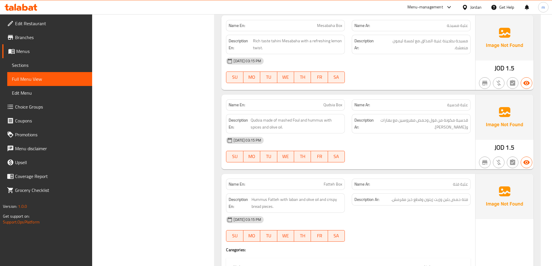
scroll to position [2146, 0]
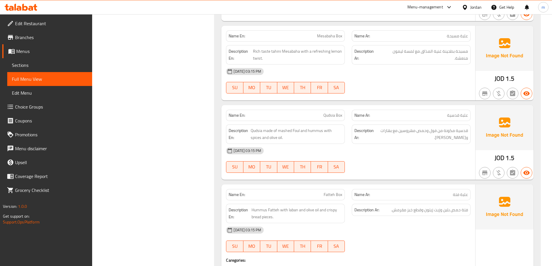
click at [70, 62] on span "Sections" at bounding box center [50, 65] width 76 height 7
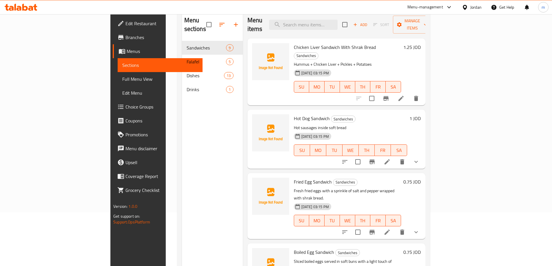
scroll to position [23, 0]
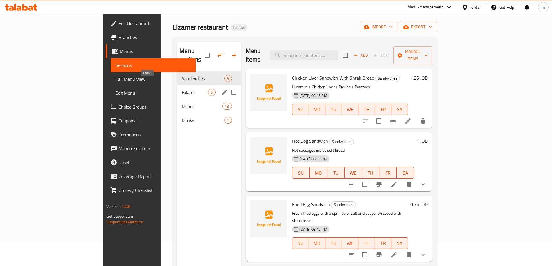
click at [182, 89] on span "Falafel" at bounding box center [195, 92] width 26 height 7
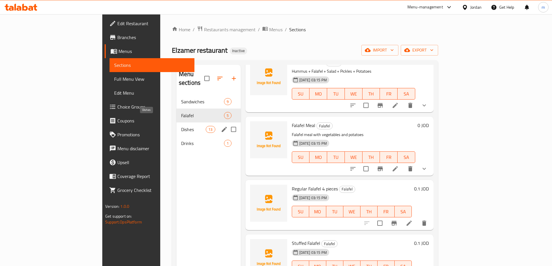
click at [181, 126] on span "Dishes" at bounding box center [193, 129] width 25 height 7
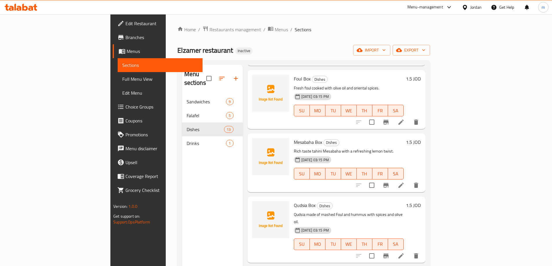
scroll to position [126, 0]
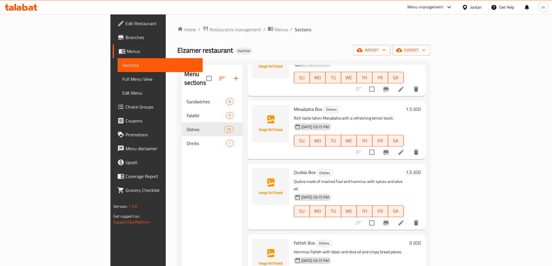
click at [405, 149] on icon at bounding box center [401, 152] width 7 height 7
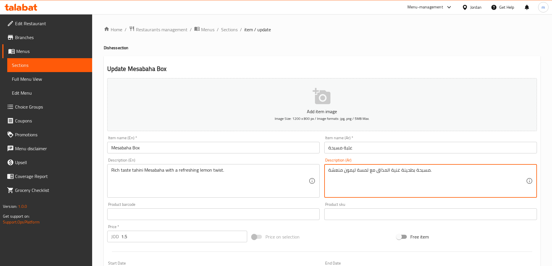
click at [346, 174] on textarea "مسبحة بطحينة غنية المذاق مع لمسة ليمون منعشة." at bounding box center [428, 182] width 198 height 28
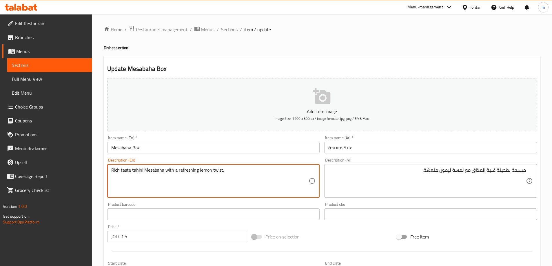
click at [218, 170] on textarea "Rich taste tahini Mesabaha with a refreshing lemon twist." at bounding box center [210, 182] width 198 height 28
type textarea "Rich taste tahini Mesabaha with a refreshing lemon touch."
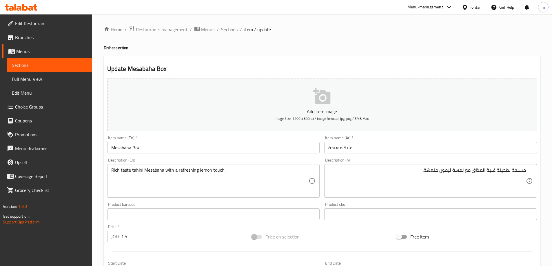
click at [322, 24] on div "Home / Restaurants management / Menus / Sections / item / update Dishes section…" at bounding box center [322, 212] width 460 height 396
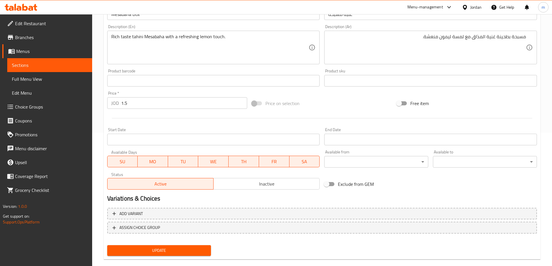
scroll to position [143, 0]
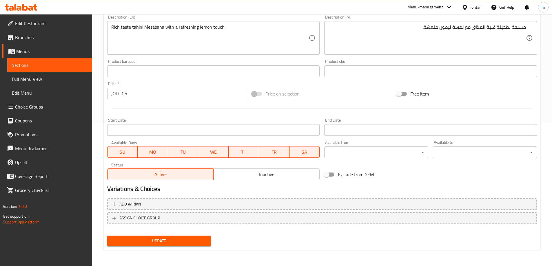
click at [161, 246] on button "Update" at bounding box center [159, 241] width 104 height 11
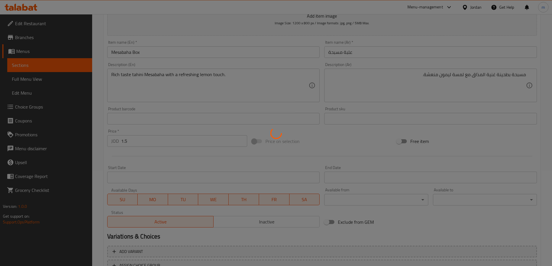
scroll to position [85, 0]
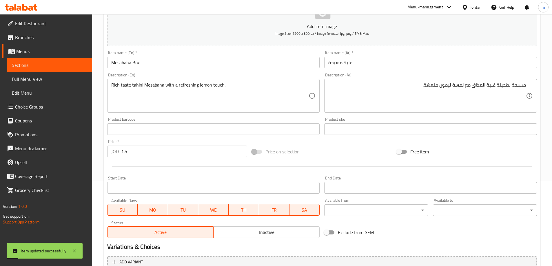
click at [59, 79] on span "Full Menu View" at bounding box center [50, 79] width 76 height 7
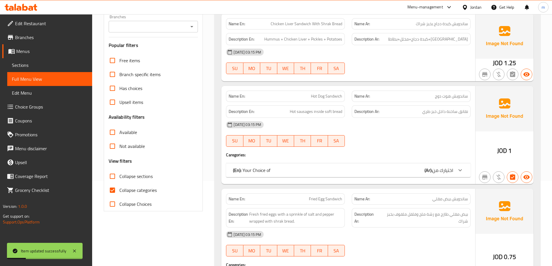
click at [136, 193] on span "Collapse categories" at bounding box center [137, 190] width 37 height 7
click at [119, 193] on input "Collapse categories" at bounding box center [113, 191] width 14 height 14
checkbox input "false"
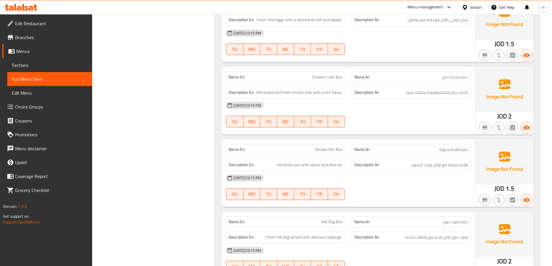
scroll to position [2608, 0]
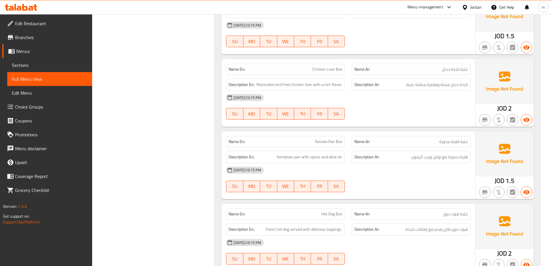
scroll to position [2637, 0]
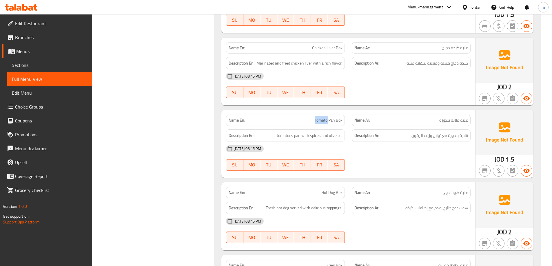
copy span "Tomato Pan"
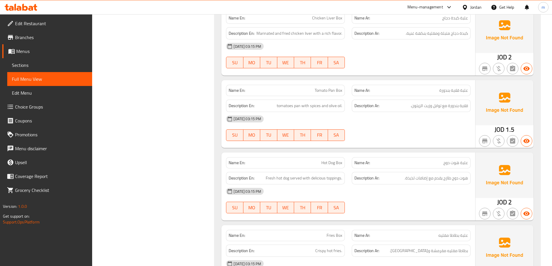
scroll to position [2695, 0]
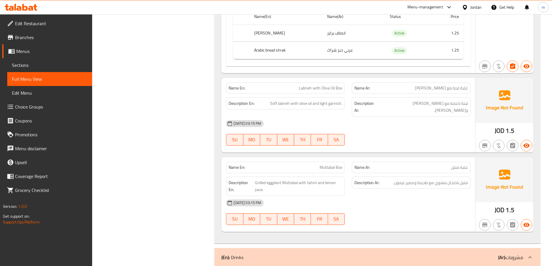
scroll to position [2953, 0]
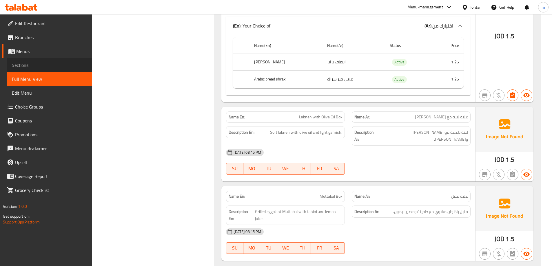
click at [54, 65] on span "Sections" at bounding box center [50, 65] width 76 height 7
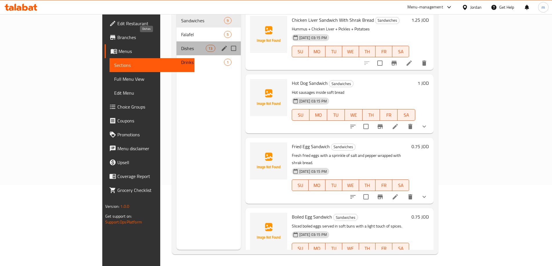
click at [181, 45] on span "Dishes" at bounding box center [193, 48] width 25 height 7
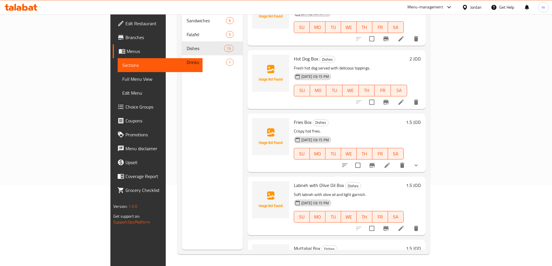
scroll to position [543, 0]
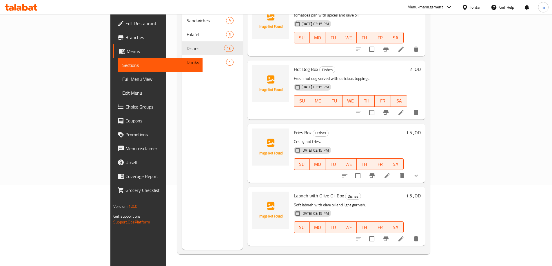
click at [391, 173] on icon at bounding box center [387, 176] width 7 height 7
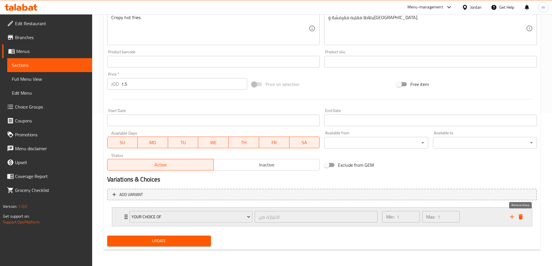
click at [519, 217] on icon "delete" at bounding box center [521, 217] width 7 height 7
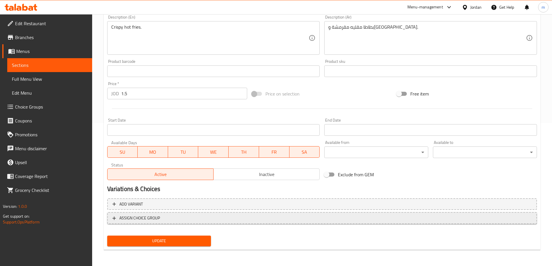
click at [497, 217] on span "ASSIGN CHOICE GROUP" at bounding box center [323, 218] width 420 height 7
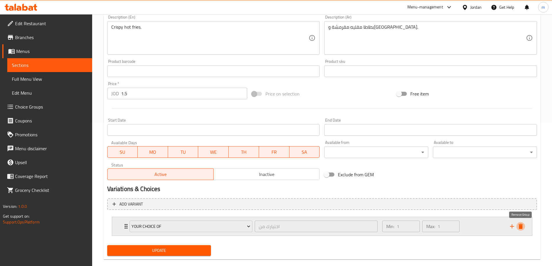
click at [523, 230] on icon "delete" at bounding box center [521, 226] width 7 height 7
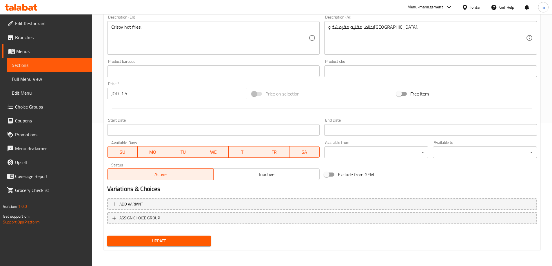
click at [162, 242] on span "Update" at bounding box center [159, 241] width 95 height 7
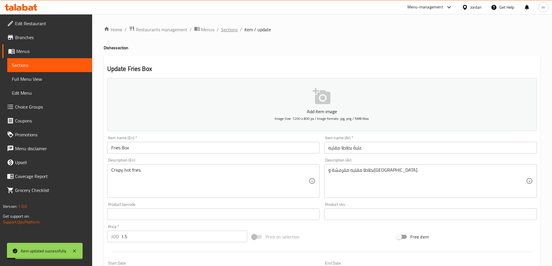
click at [224, 30] on span "Sections" at bounding box center [229, 29] width 17 height 7
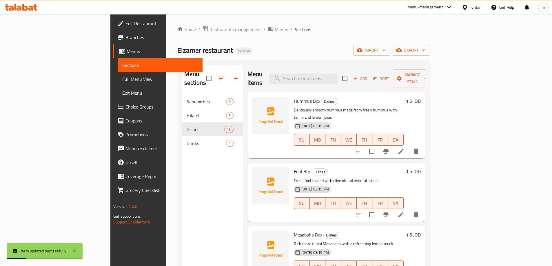
click at [122, 77] on span "Full Menu View" at bounding box center [160, 79] width 76 height 7
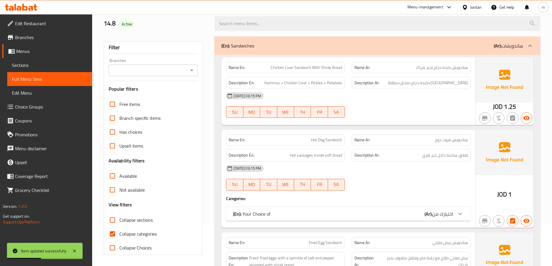
scroll to position [87, 0]
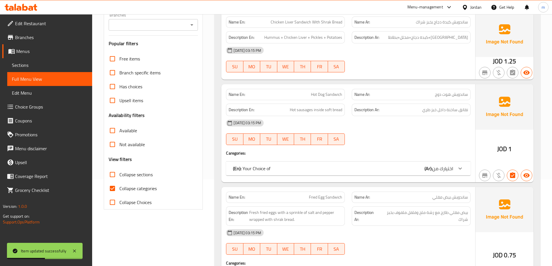
click at [148, 189] on span "Collapse categories" at bounding box center [137, 188] width 37 height 7
click at [119, 189] on input "Collapse categories" at bounding box center [113, 189] width 14 height 14
checkbox input "false"
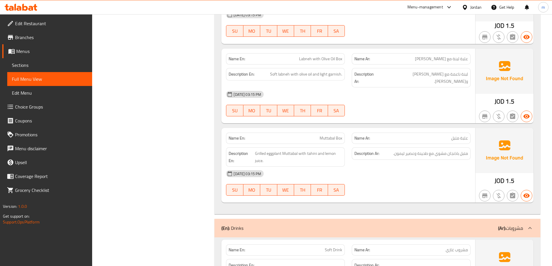
scroll to position [2974, 0]
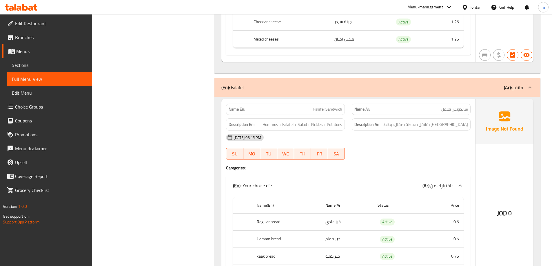
scroll to position [0, 0]
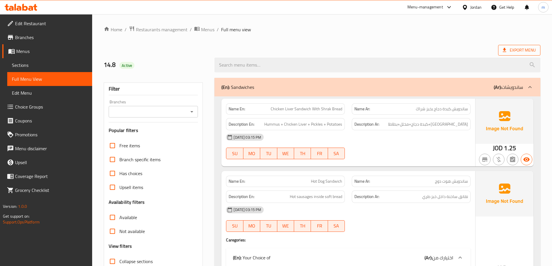
click at [518, 50] on span "Export Menu" at bounding box center [519, 50] width 33 height 7
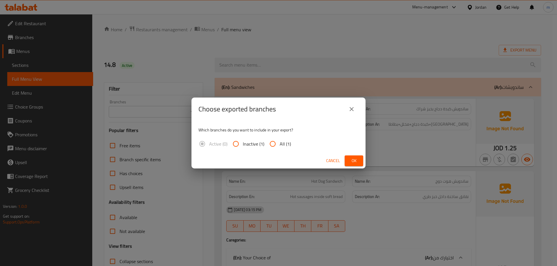
click at [278, 146] on input "All (1)" at bounding box center [273, 144] width 14 height 14
radio input "true"
click at [352, 162] on span "Ok" at bounding box center [353, 160] width 9 height 7
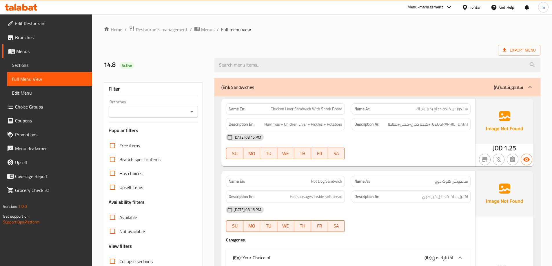
click at [33, 37] on span "Branches" at bounding box center [51, 37] width 72 height 7
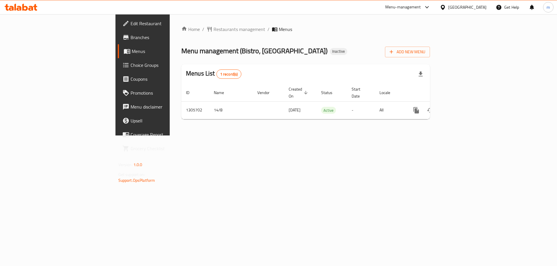
click at [130, 40] on span "Branches" at bounding box center [166, 37] width 73 height 7
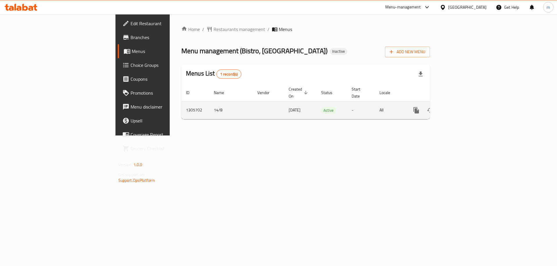
click at [461, 107] on icon "enhanced table" at bounding box center [457, 110] width 7 height 7
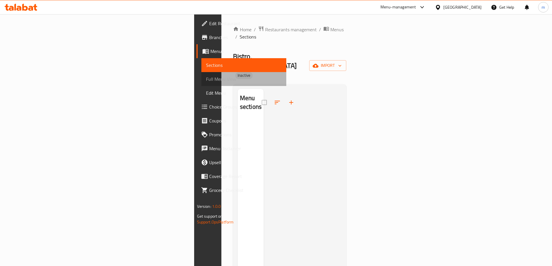
click at [206, 76] on span "Full Menu View" at bounding box center [244, 79] width 76 height 7
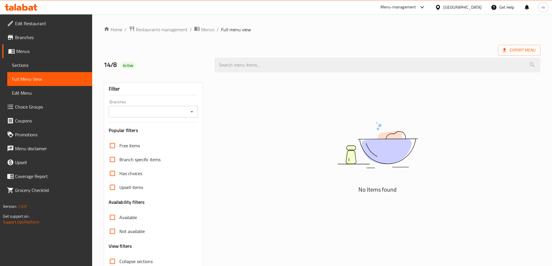
click at [157, 110] on input "Branches" at bounding box center [148, 112] width 77 height 8
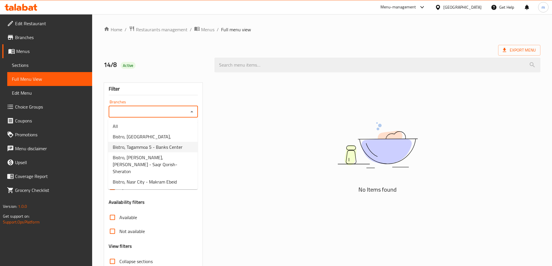
click at [174, 147] on span "Bistro, Tagammoa 5 - Banks Center" at bounding box center [148, 147] width 70 height 7
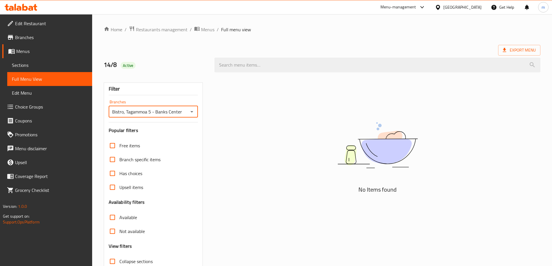
click at [193, 116] on button "Open" at bounding box center [192, 112] width 8 height 8
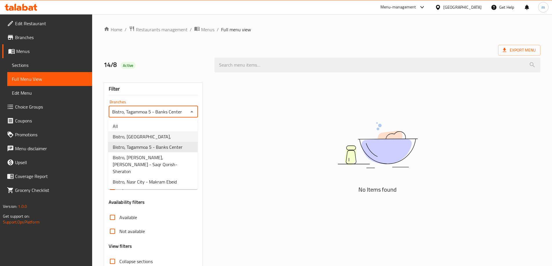
click at [165, 139] on li "Bistro, Heliopolis," at bounding box center [153, 137] width 90 height 10
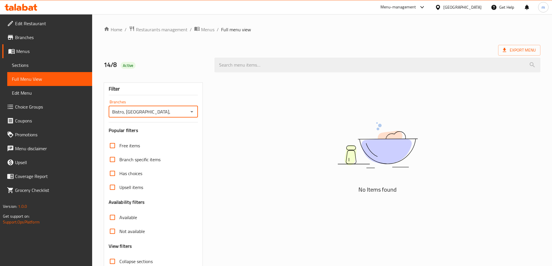
click at [194, 113] on icon "Open" at bounding box center [191, 111] width 7 height 7
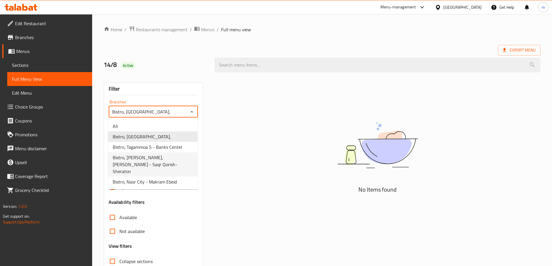
click at [166, 162] on span "Bistro, sheraton,Masaken Sheraton - Saqr Qorish-Sheraton" at bounding box center [153, 164] width 80 height 21
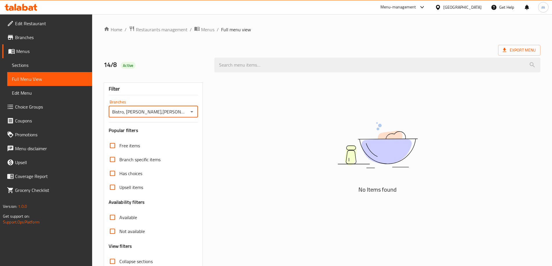
click at [192, 114] on icon "Open" at bounding box center [191, 111] width 7 height 7
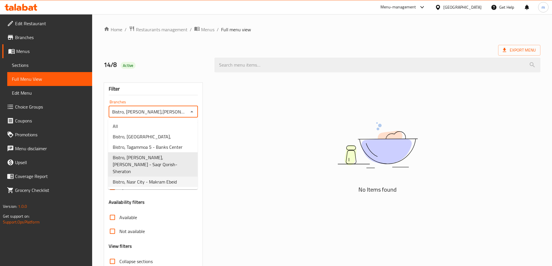
click at [162, 179] on span "Bistro, Nasr City - Makram Ebeid" at bounding box center [145, 182] width 64 height 7
type input "Bistro, Nasr City - Makram Ebeid"
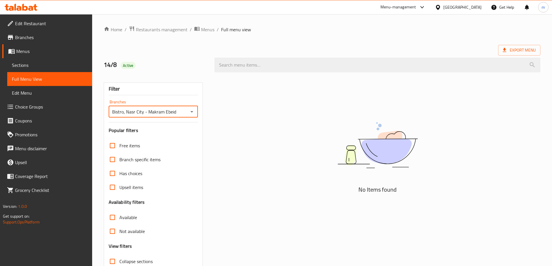
click at [57, 37] on span "Branches" at bounding box center [51, 37] width 72 height 7
